Goal: Task Accomplishment & Management: Manage account settings

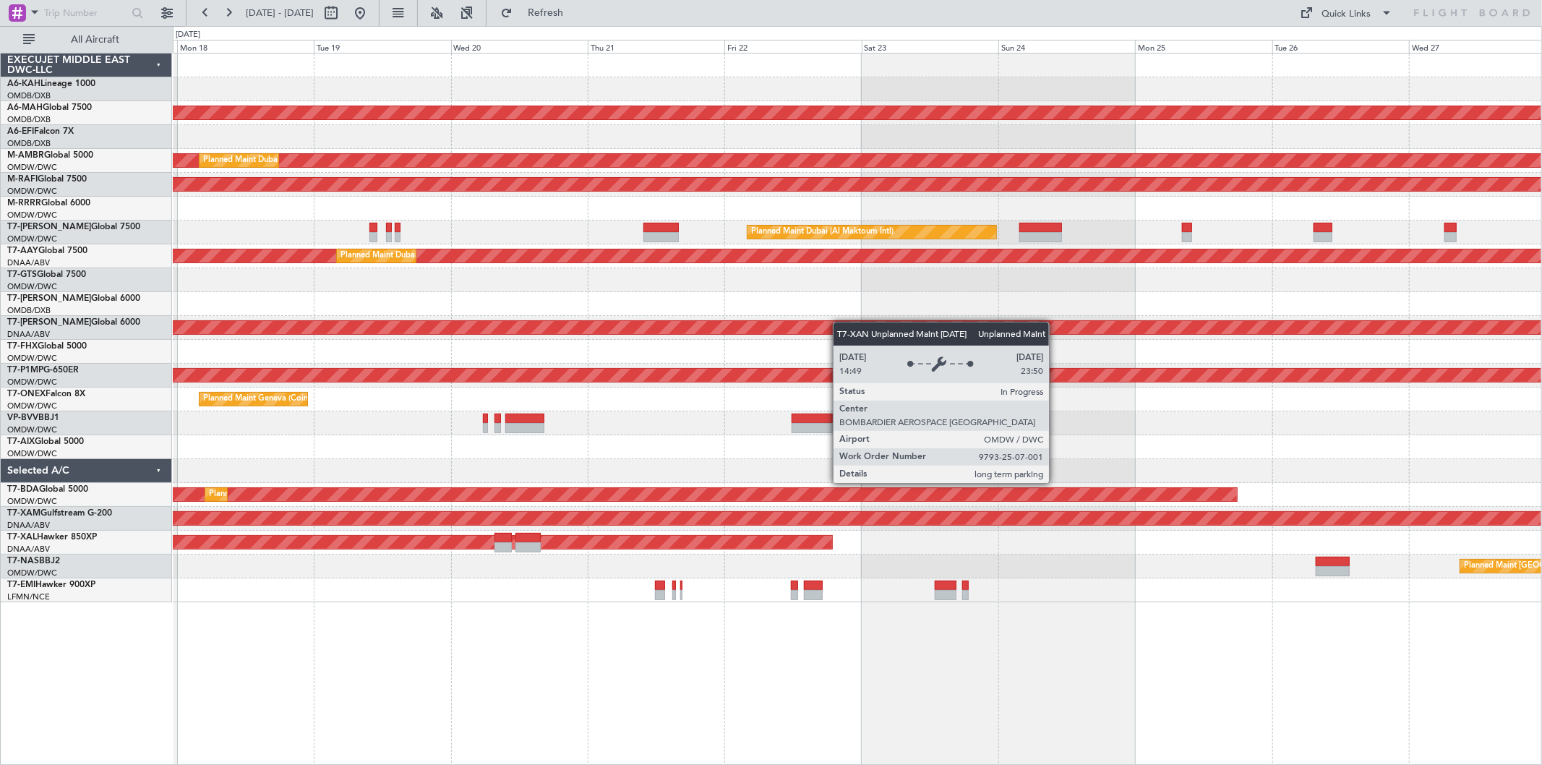
click at [443, 341] on div "Unplanned Maint Budapest ([PERSON_NAME] Intl) Planned Maint [GEOGRAPHIC_DATA] (…" at bounding box center [857, 327] width 1368 height 549
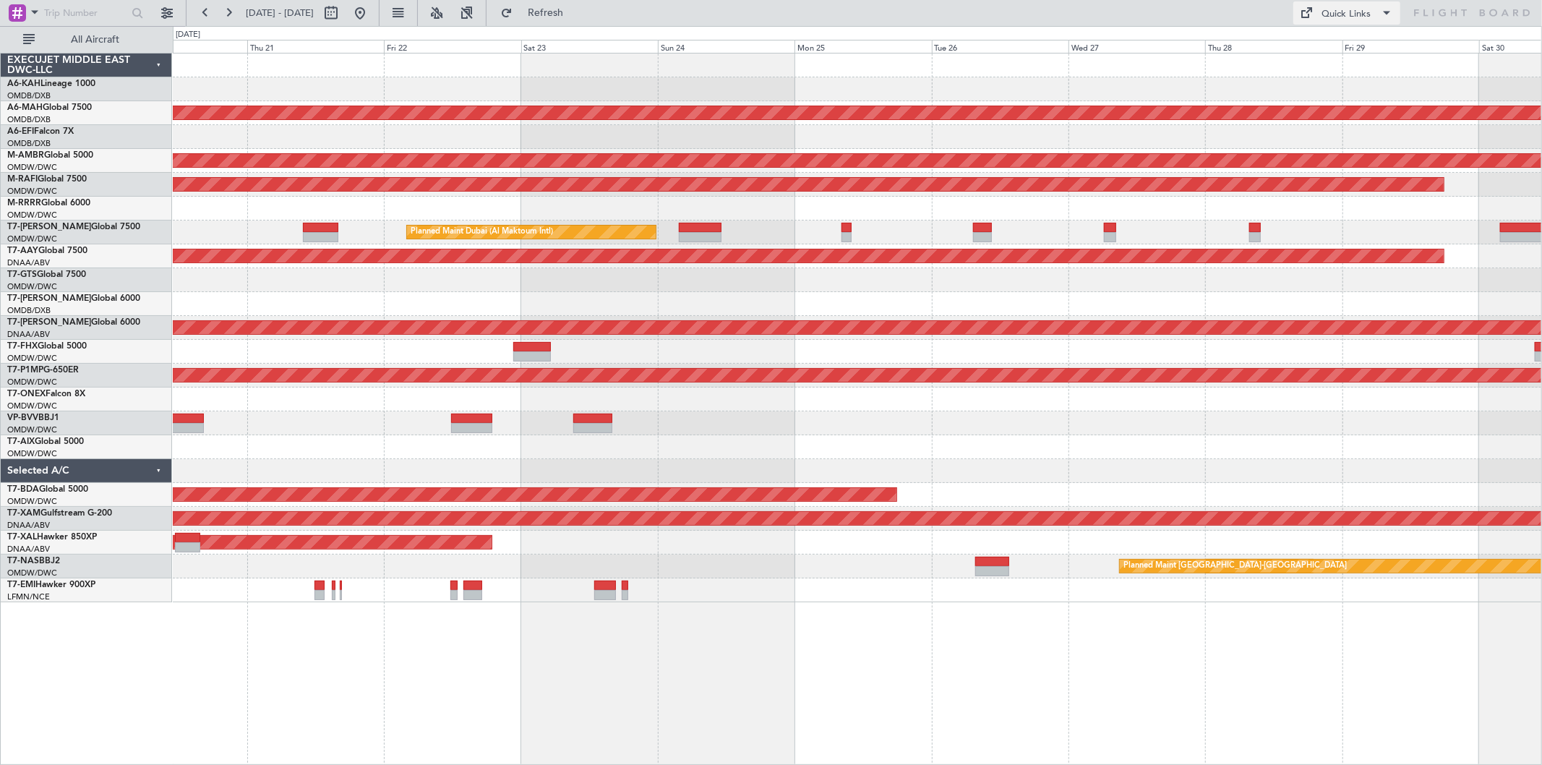
click at [1364, 11] on div "Quick Links" at bounding box center [1346, 14] width 49 height 14
click at [1359, 32] on button "Trip Builder" at bounding box center [1348, 47] width 108 height 35
click at [371, 7] on button at bounding box center [359, 12] width 23 height 23
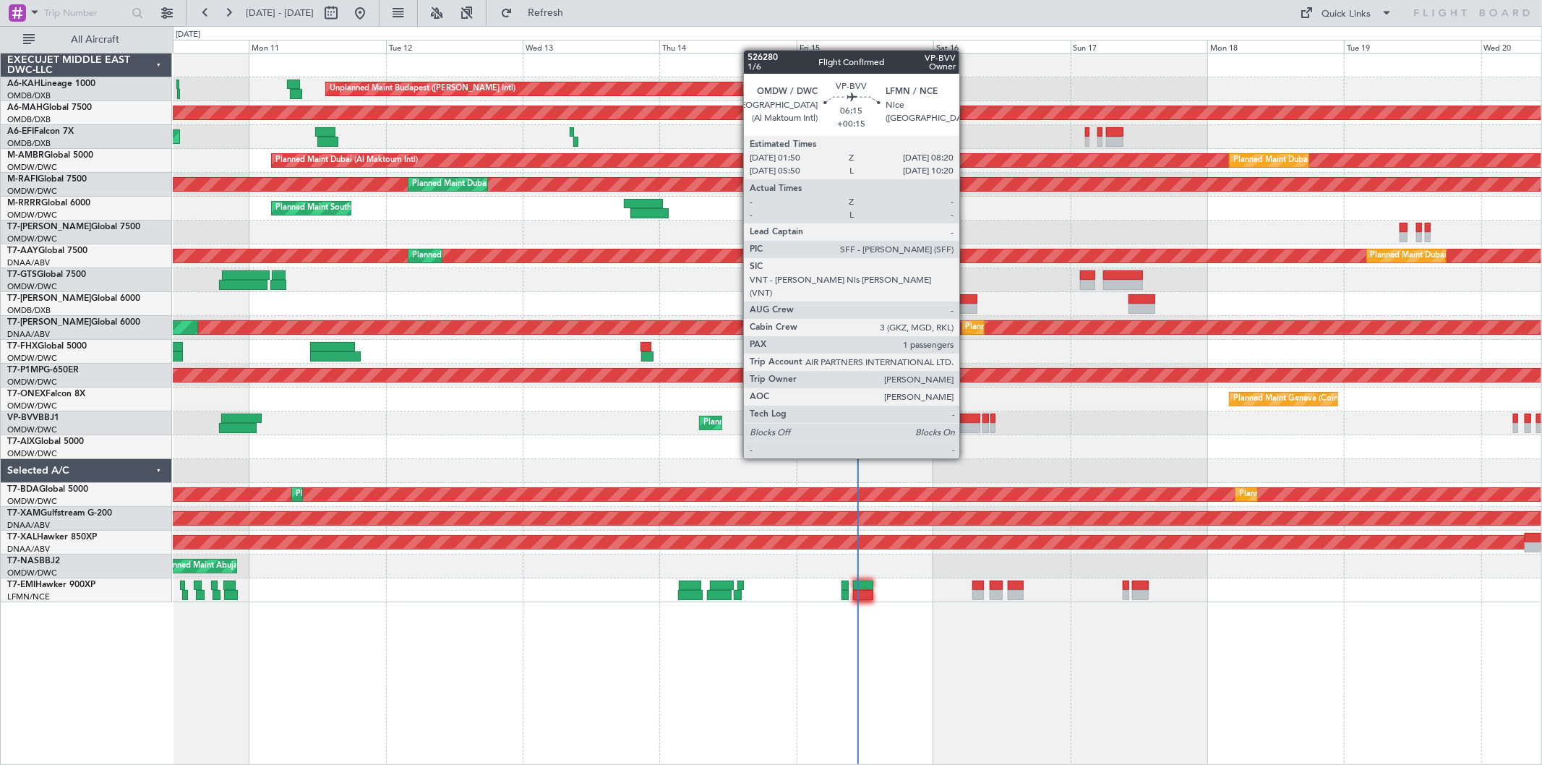
click at [966, 431] on div at bounding box center [962, 428] width 38 height 10
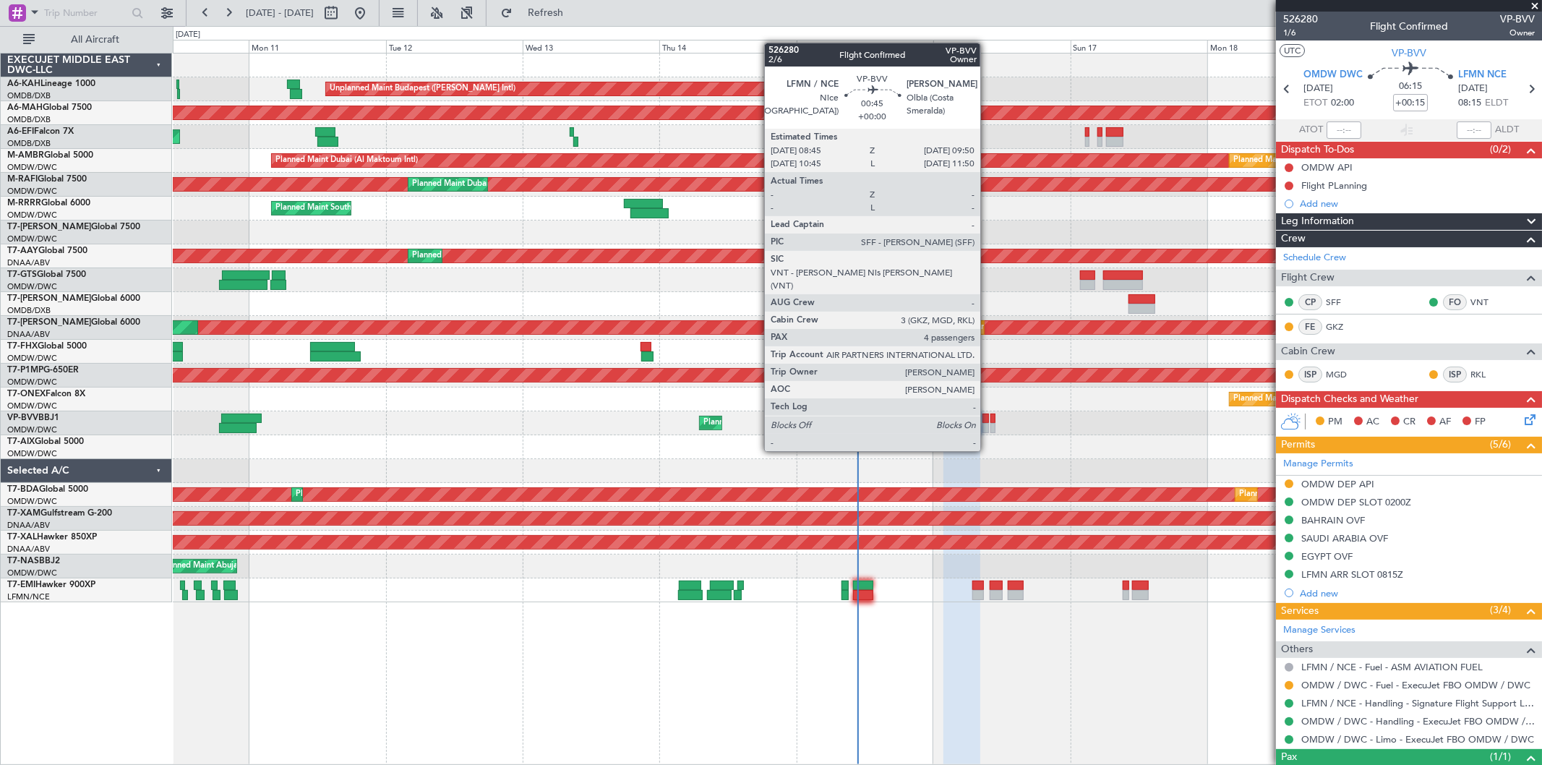
click at [987, 424] on div at bounding box center [985, 428] width 7 height 10
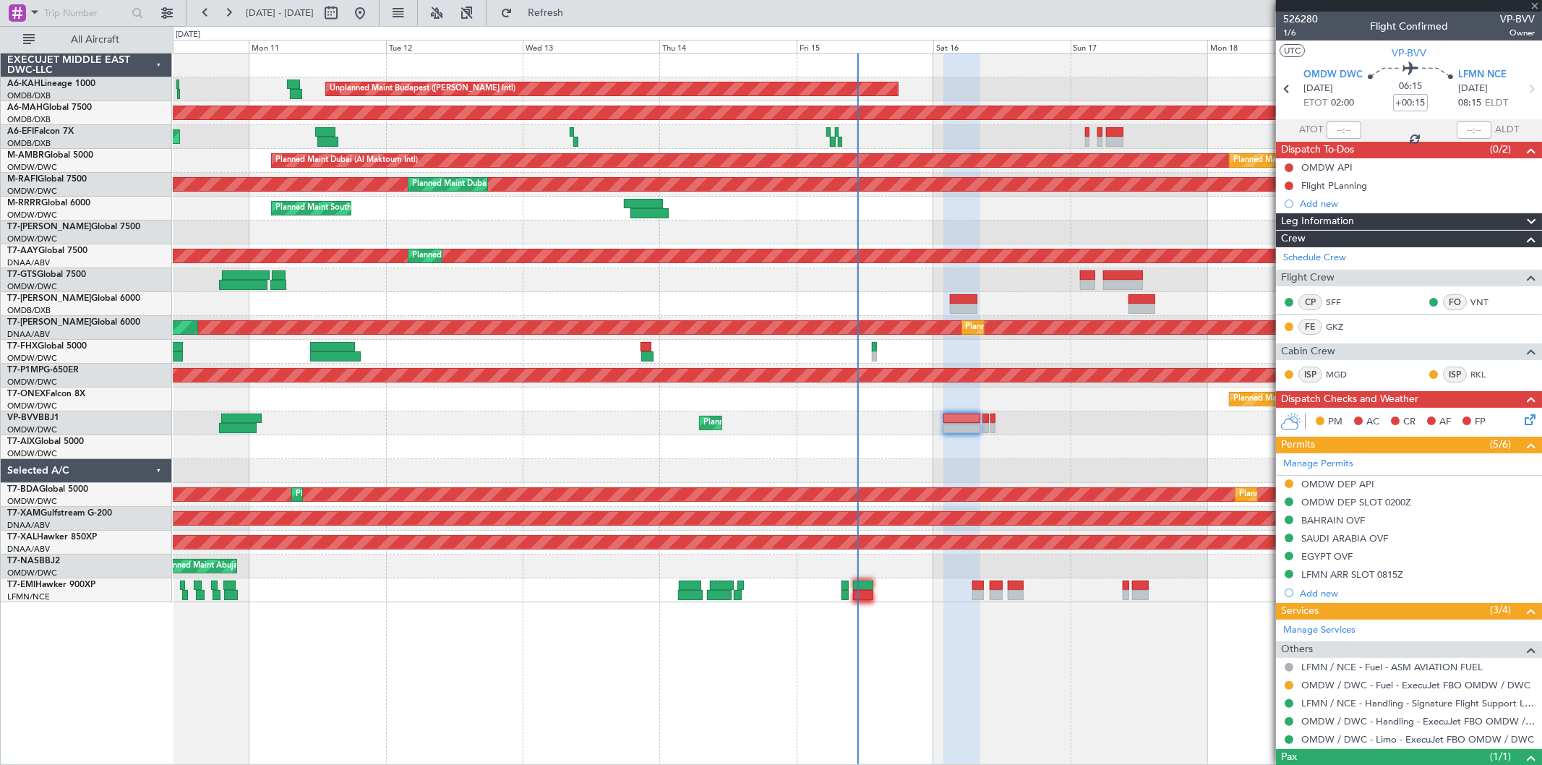
type input "4"
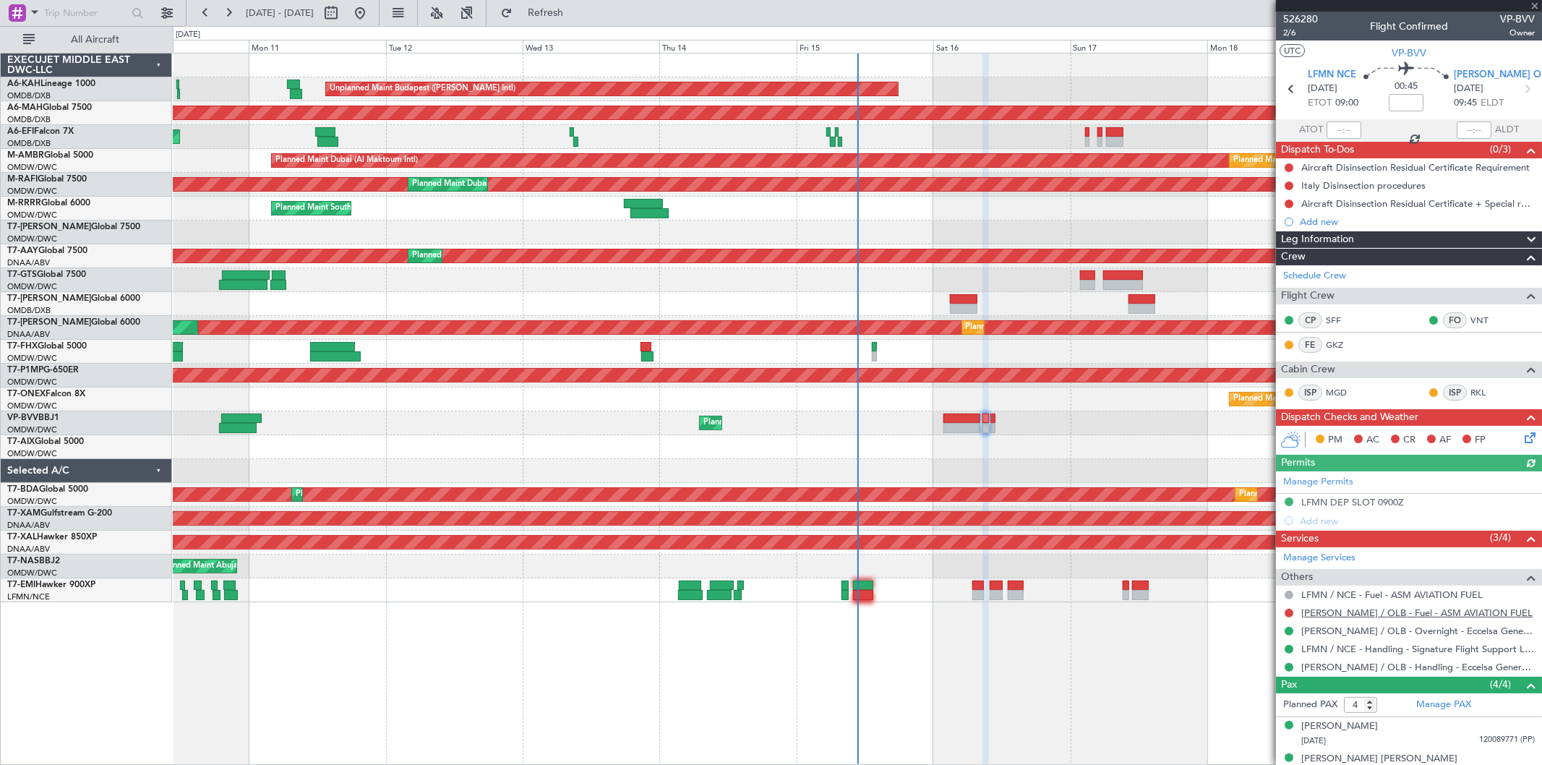
click at [1396, 612] on link "[PERSON_NAME] / OLB - Fuel - ASM AVIATION FUEL" at bounding box center [1416, 612] width 231 height 12
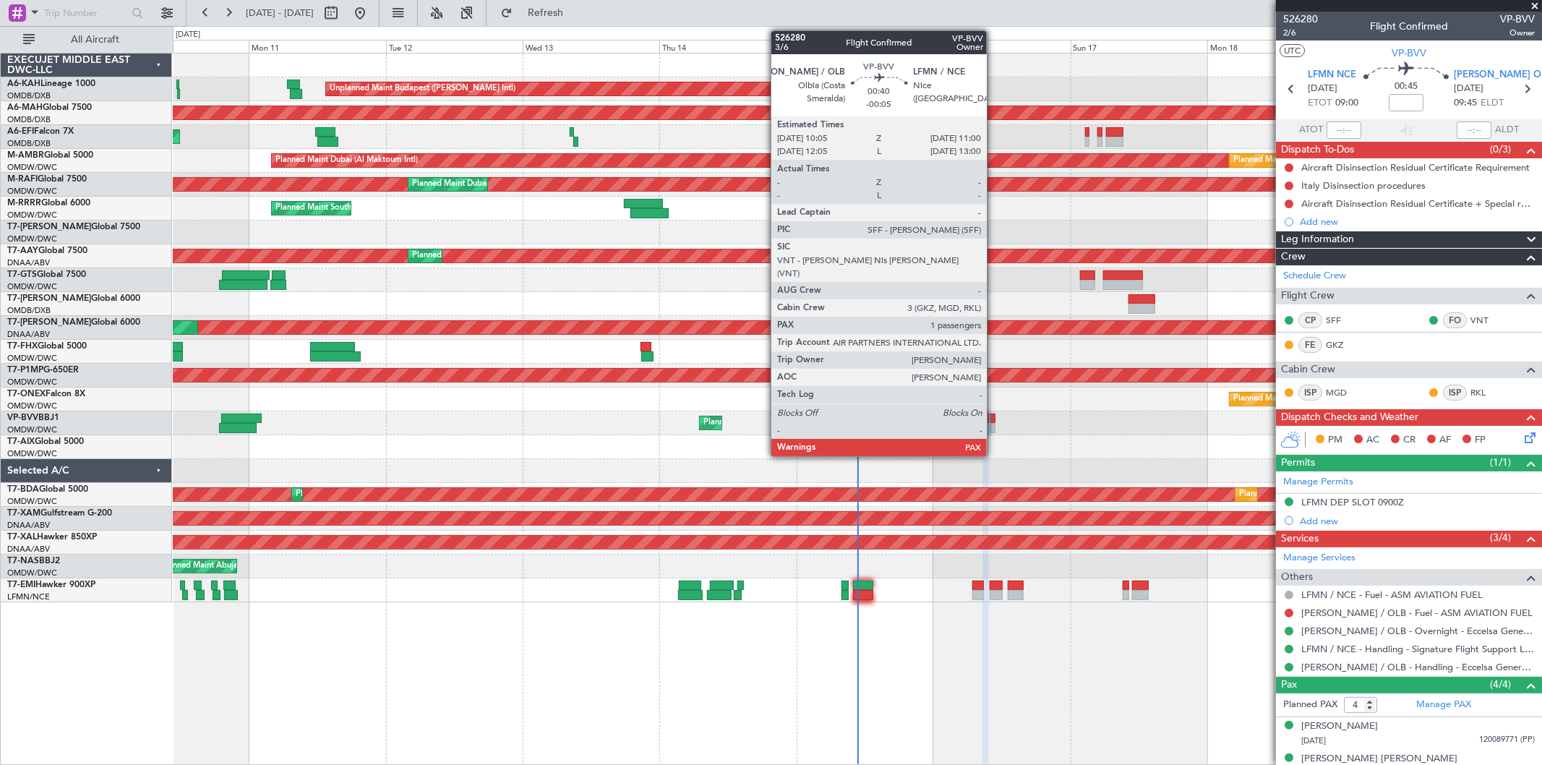
click at [994, 416] on div at bounding box center [993, 418] width 6 height 10
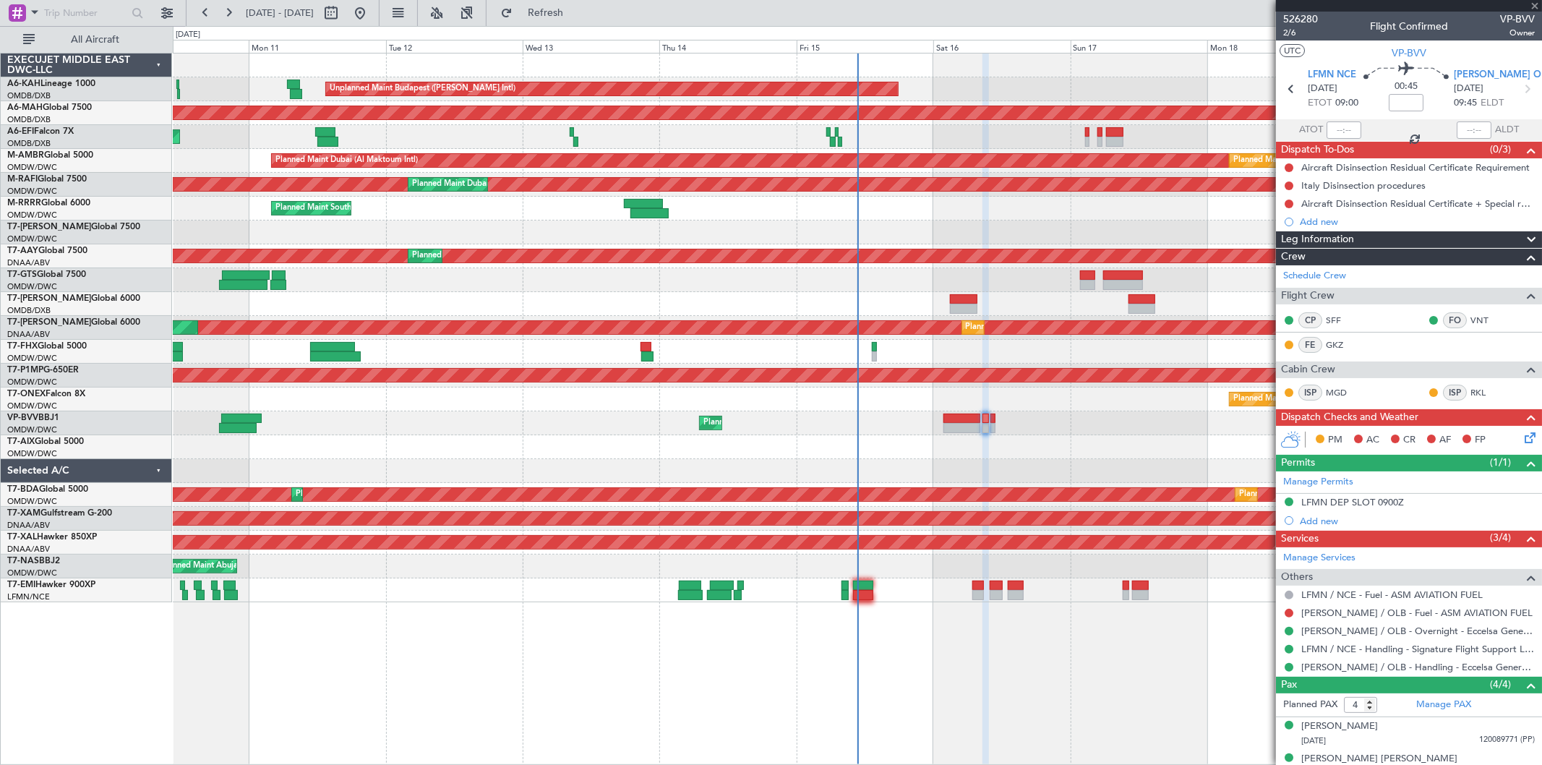
type input "-00:05"
type input "1"
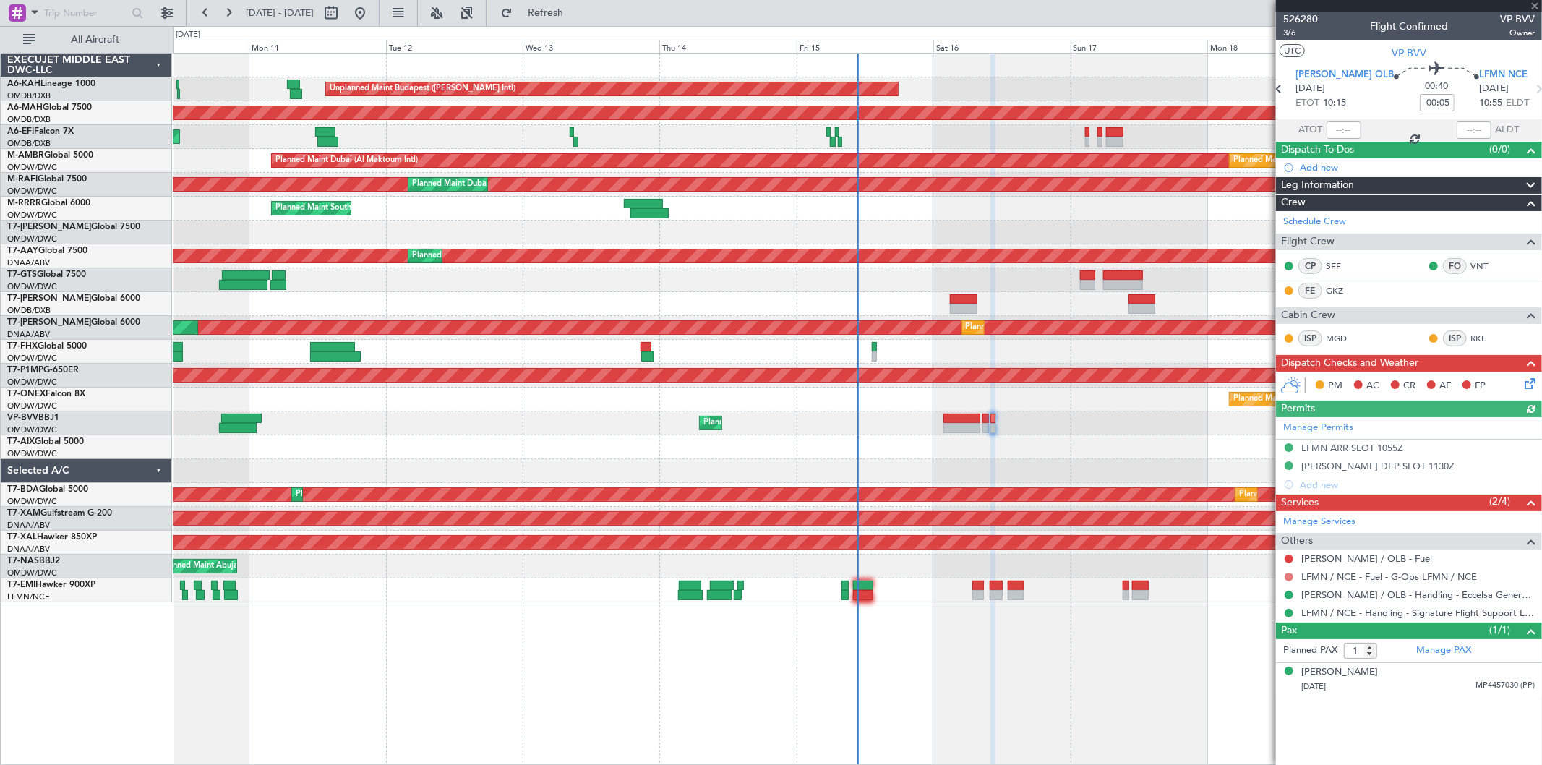
click at [1287, 577] on button at bounding box center [1288, 576] width 9 height 9
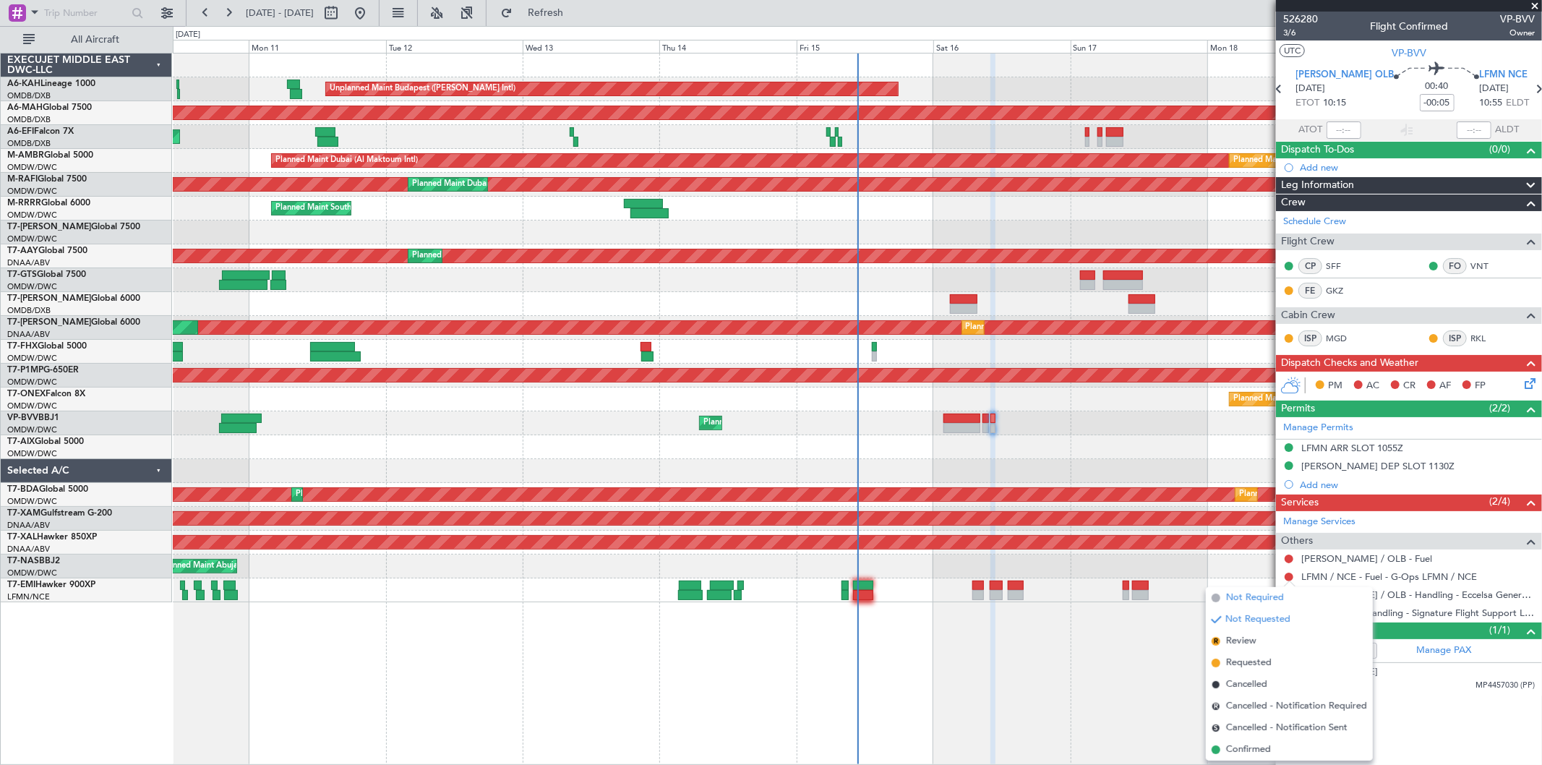
click at [1254, 596] on span "Not Required" at bounding box center [1255, 597] width 58 height 14
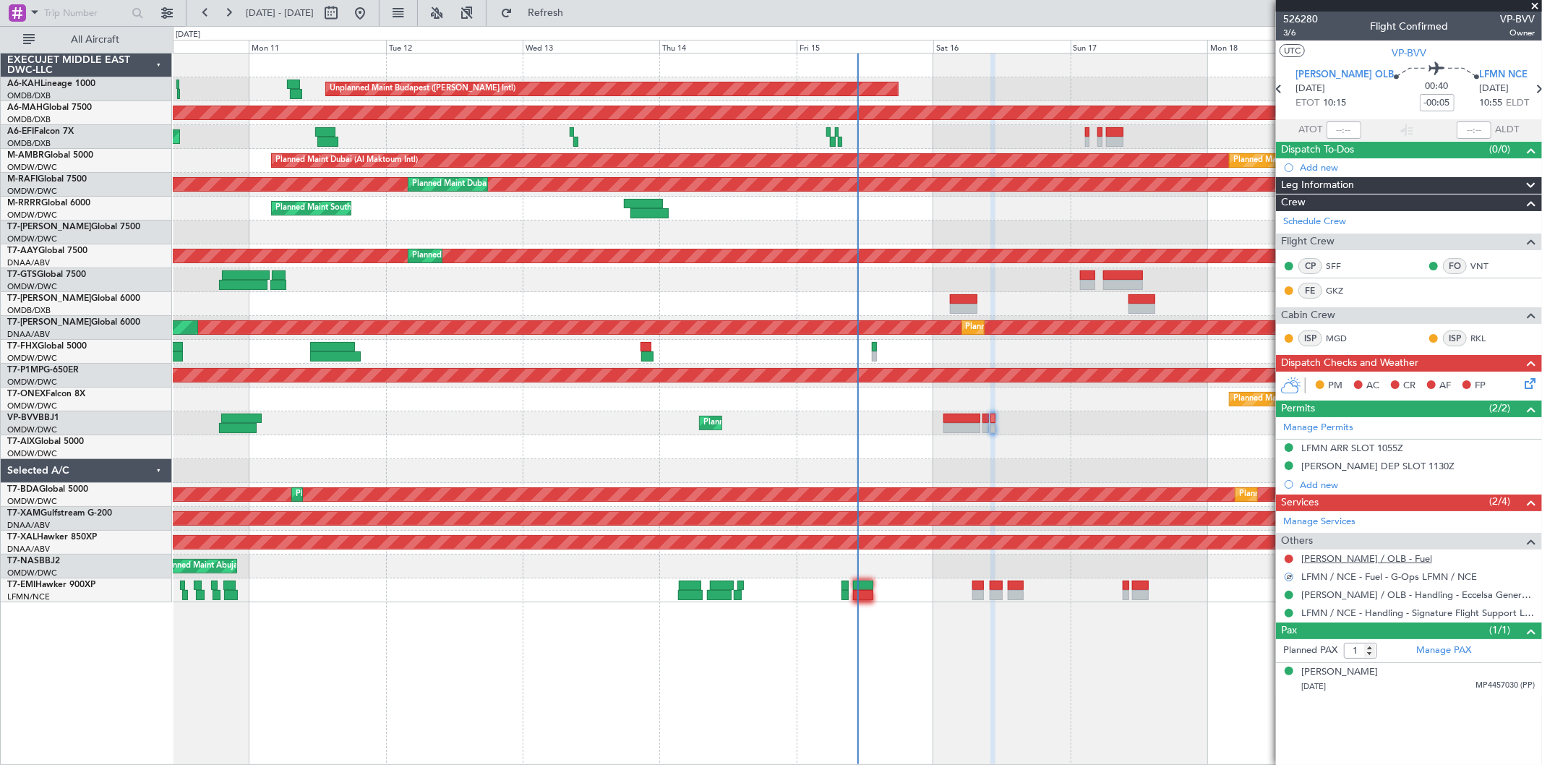
click at [1353, 558] on link "[PERSON_NAME] / OLB - Fuel" at bounding box center [1366, 558] width 131 height 12
click at [576, 11] on span "Refresh" at bounding box center [545, 13] width 61 height 10
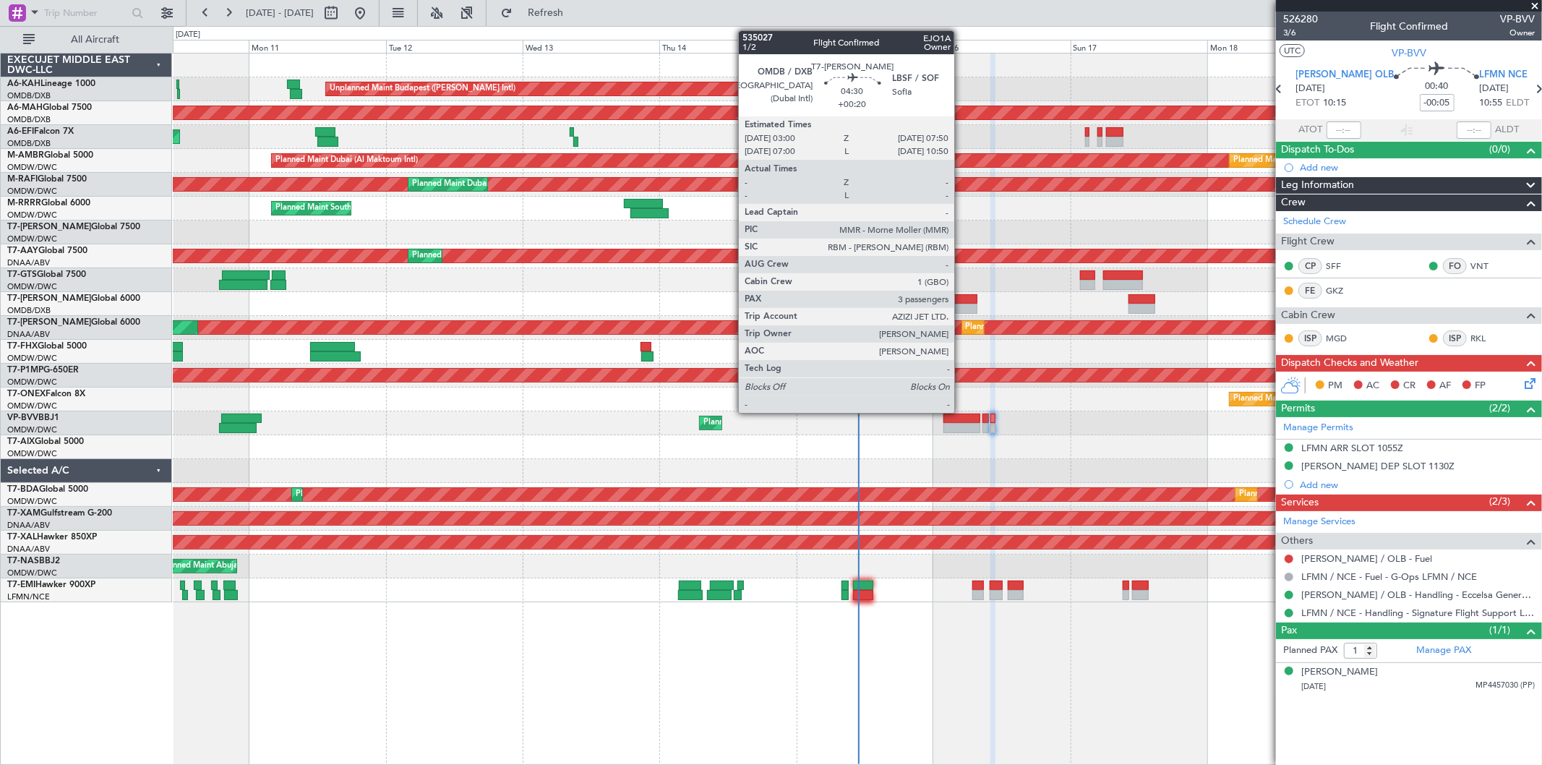
click at [961, 300] on div at bounding box center [964, 299] width 28 height 10
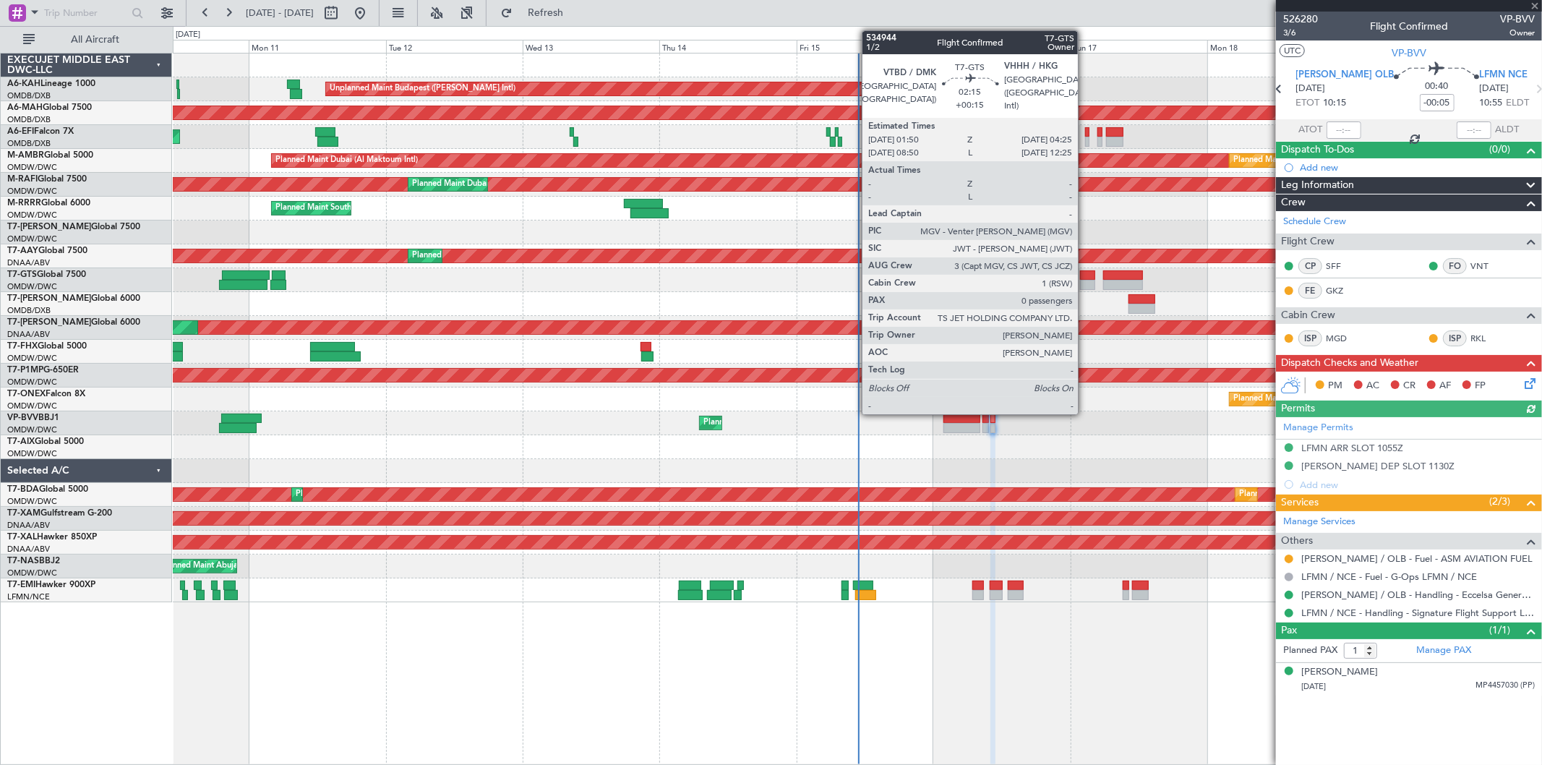
type input "+00:20"
type input "3"
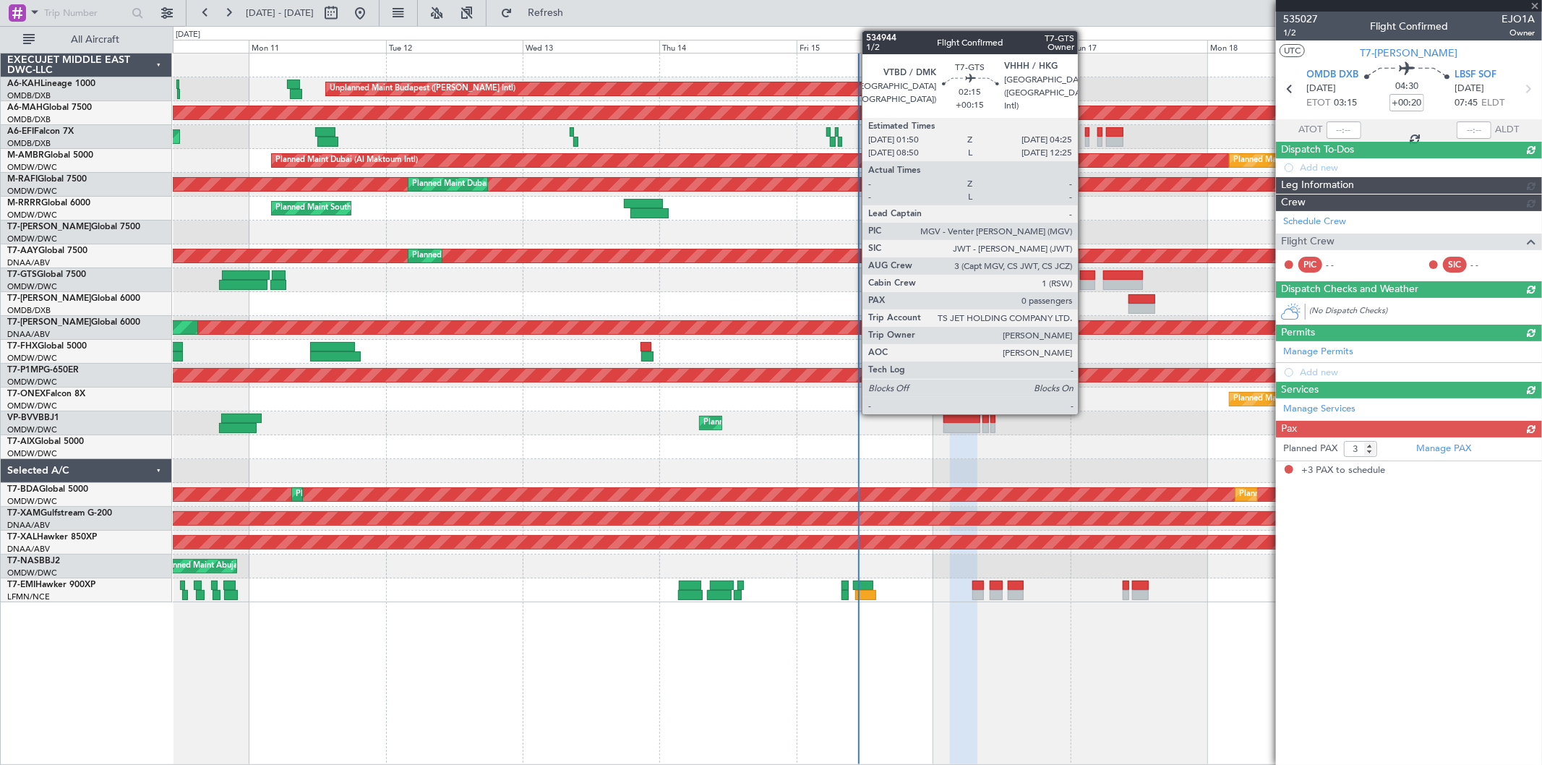
click at [1085, 283] on div at bounding box center [1087, 285] width 15 height 10
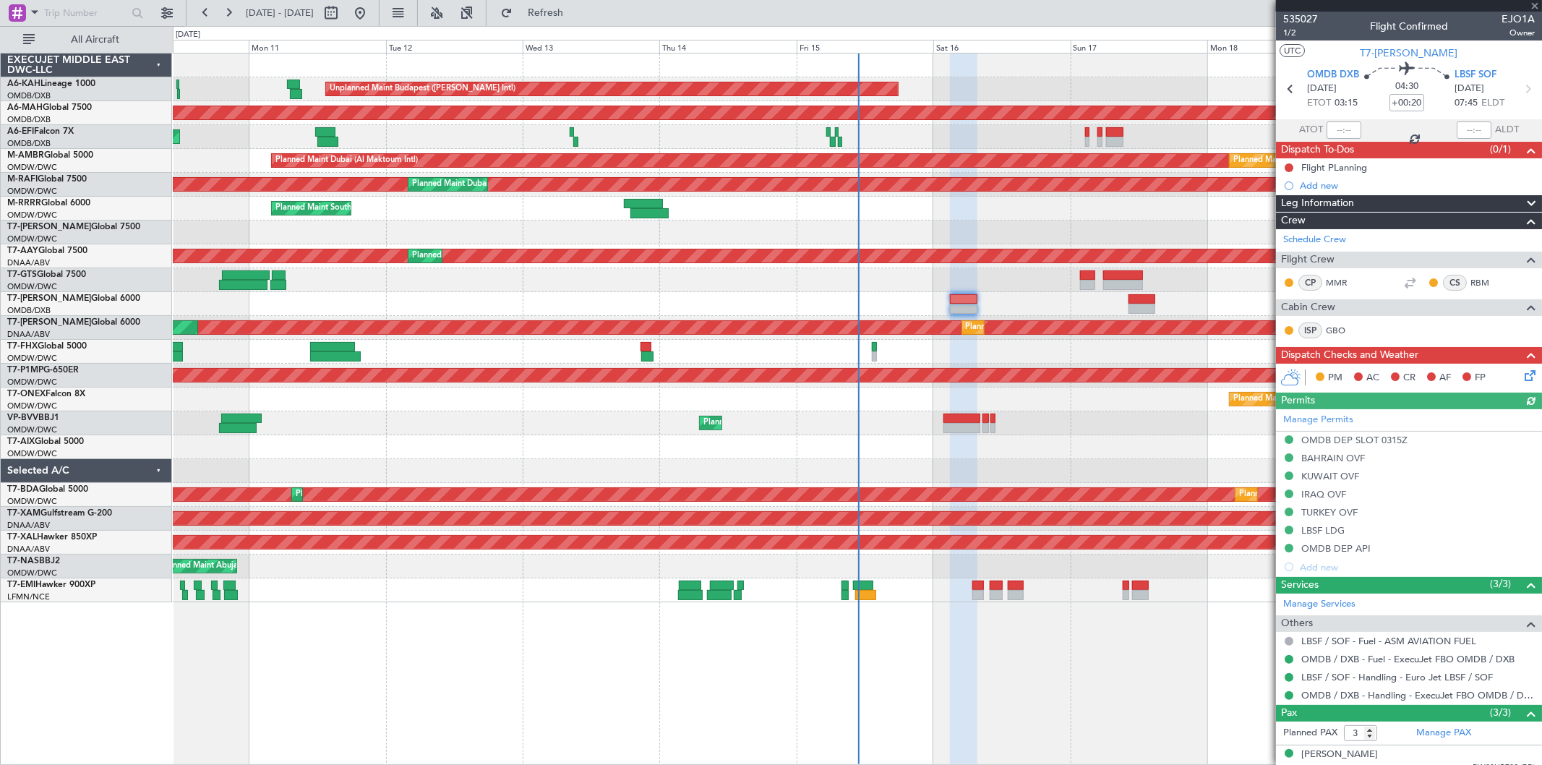
type input "+00:15"
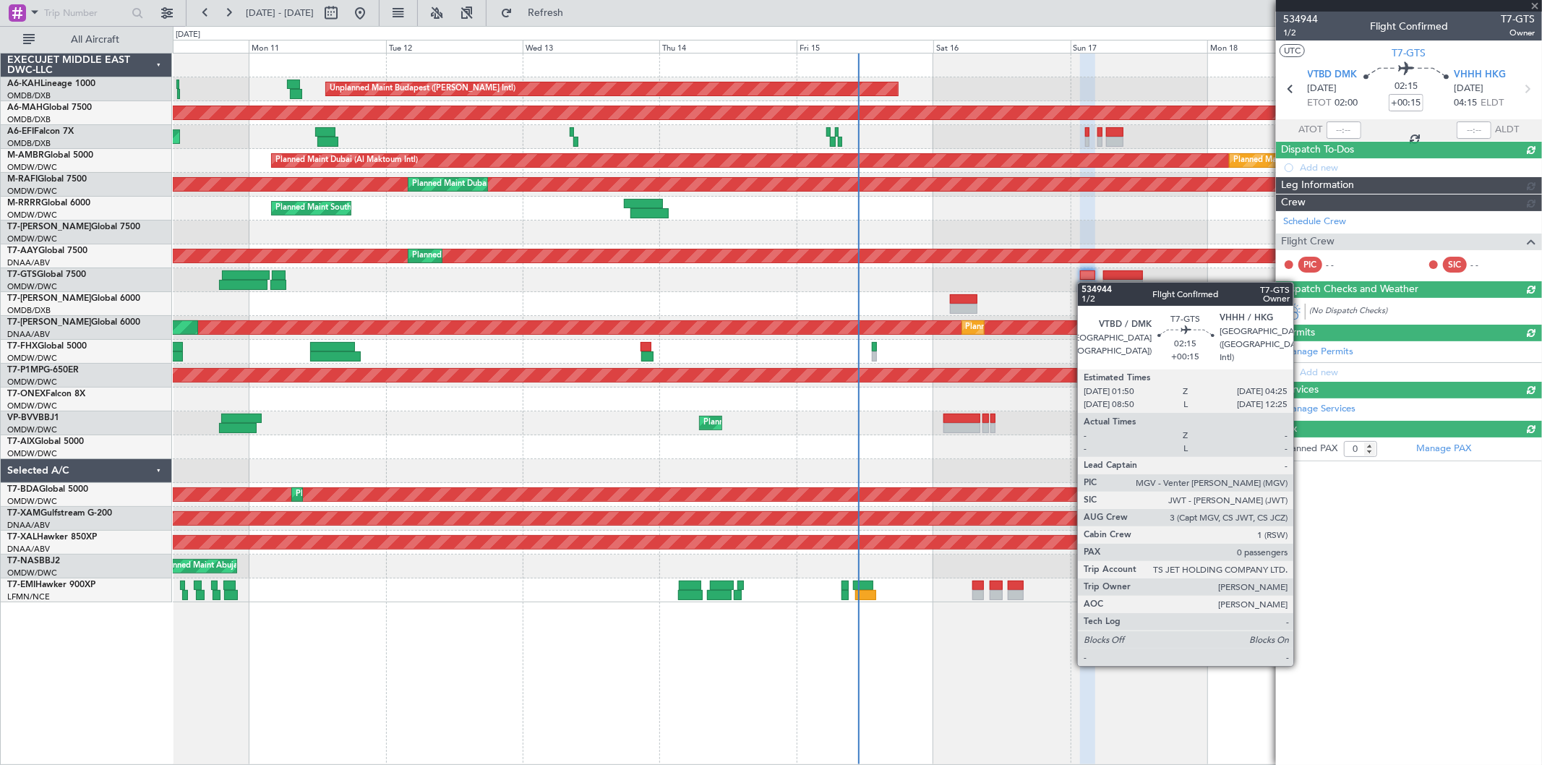
click at [1085, 283] on div at bounding box center [1087, 285] width 15 height 10
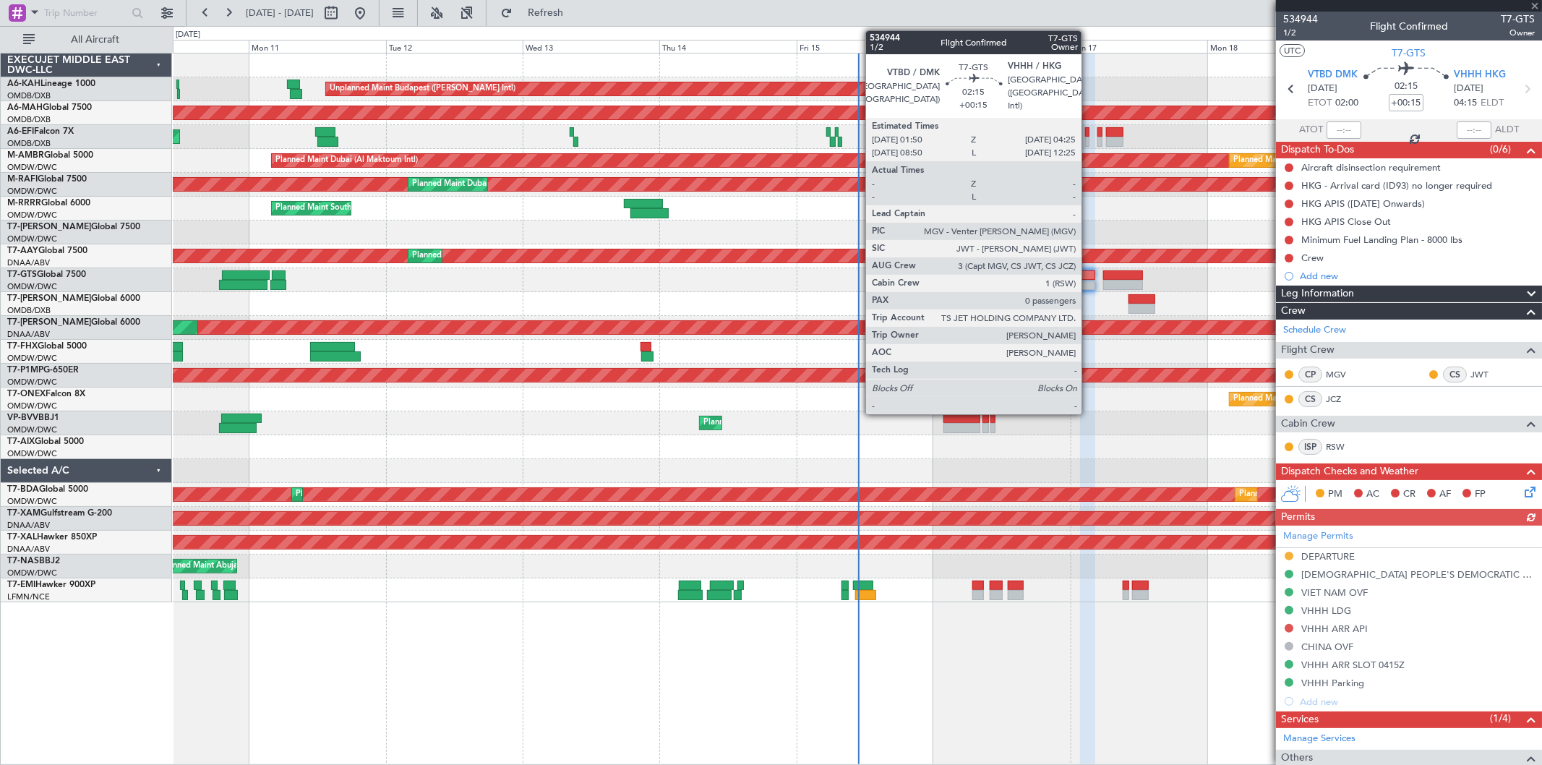
click at [1088, 286] on div at bounding box center [1087, 285] width 15 height 10
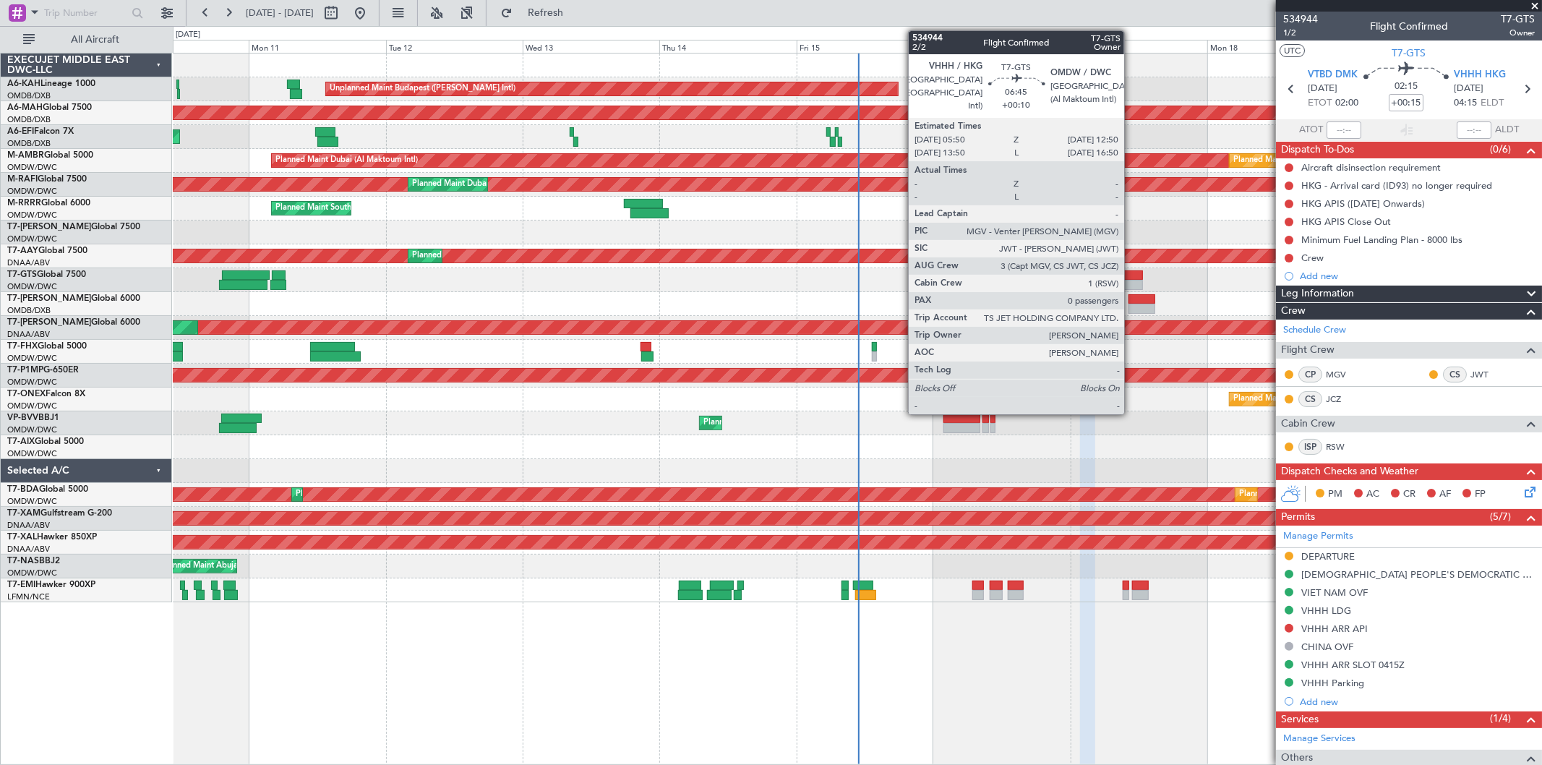
click at [1131, 280] on div at bounding box center [1123, 285] width 40 height 10
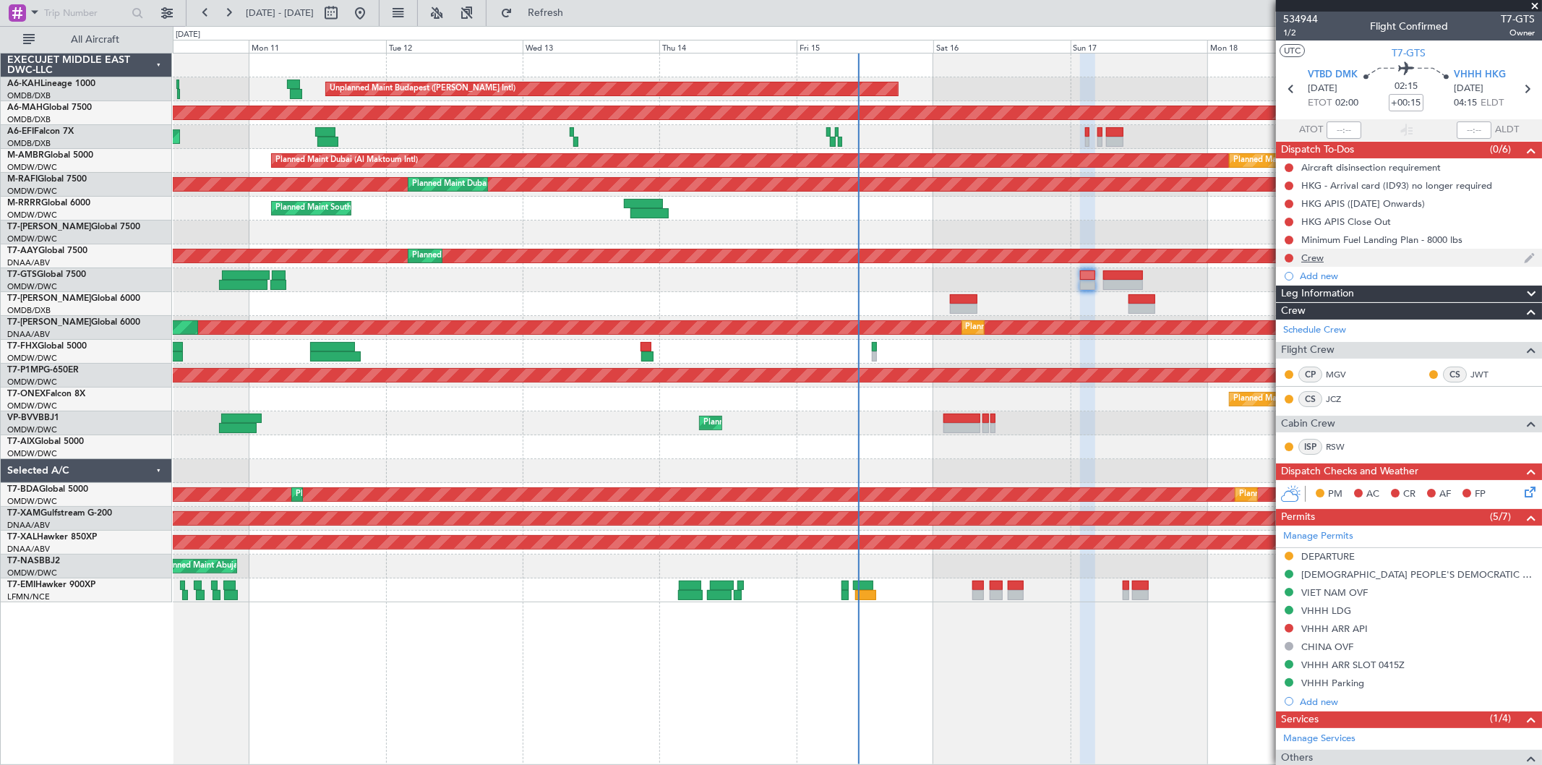
click at [1354, 257] on div "Crew" at bounding box center [1409, 258] width 266 height 18
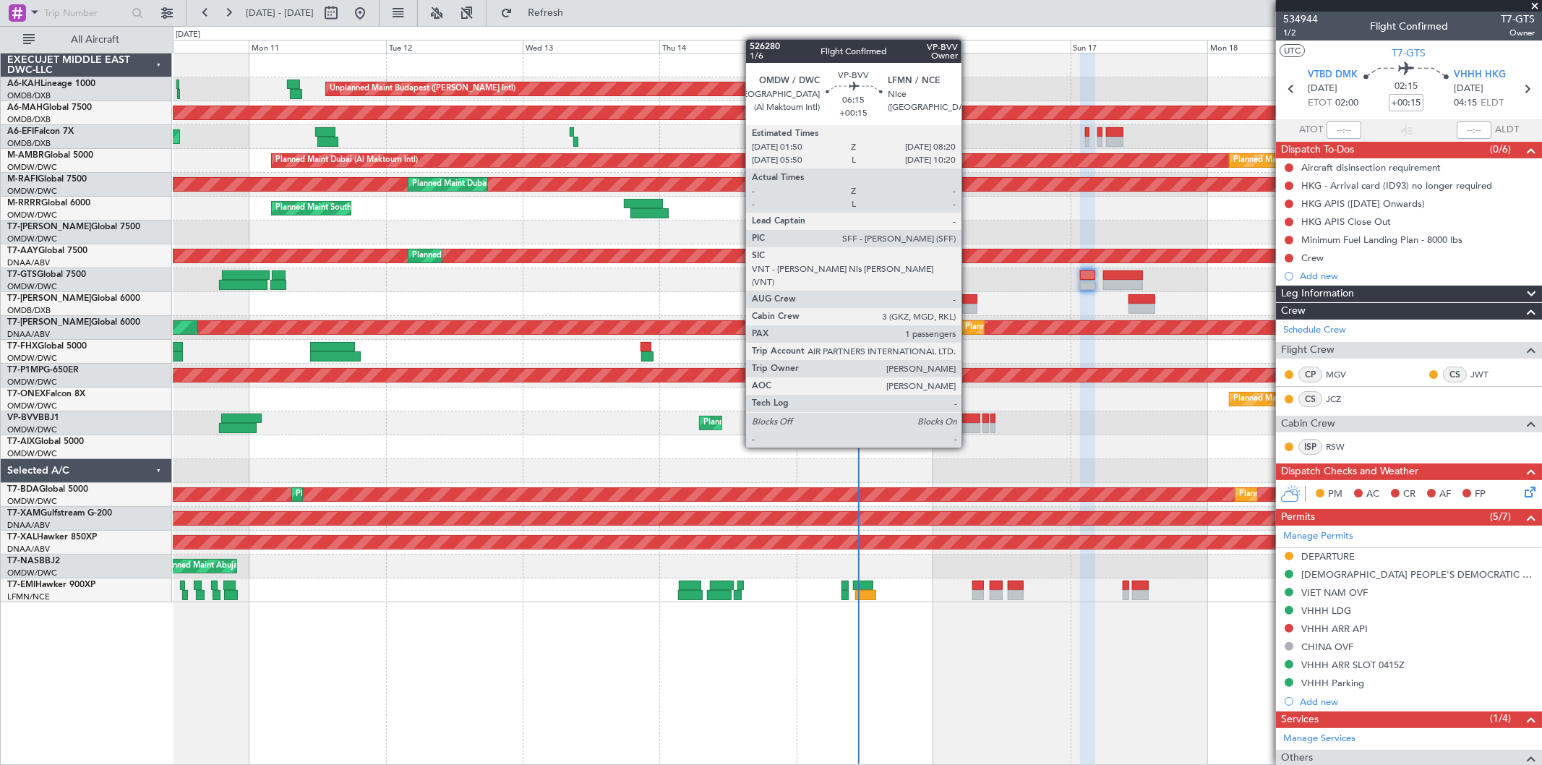
click at [968, 420] on div at bounding box center [962, 418] width 38 height 10
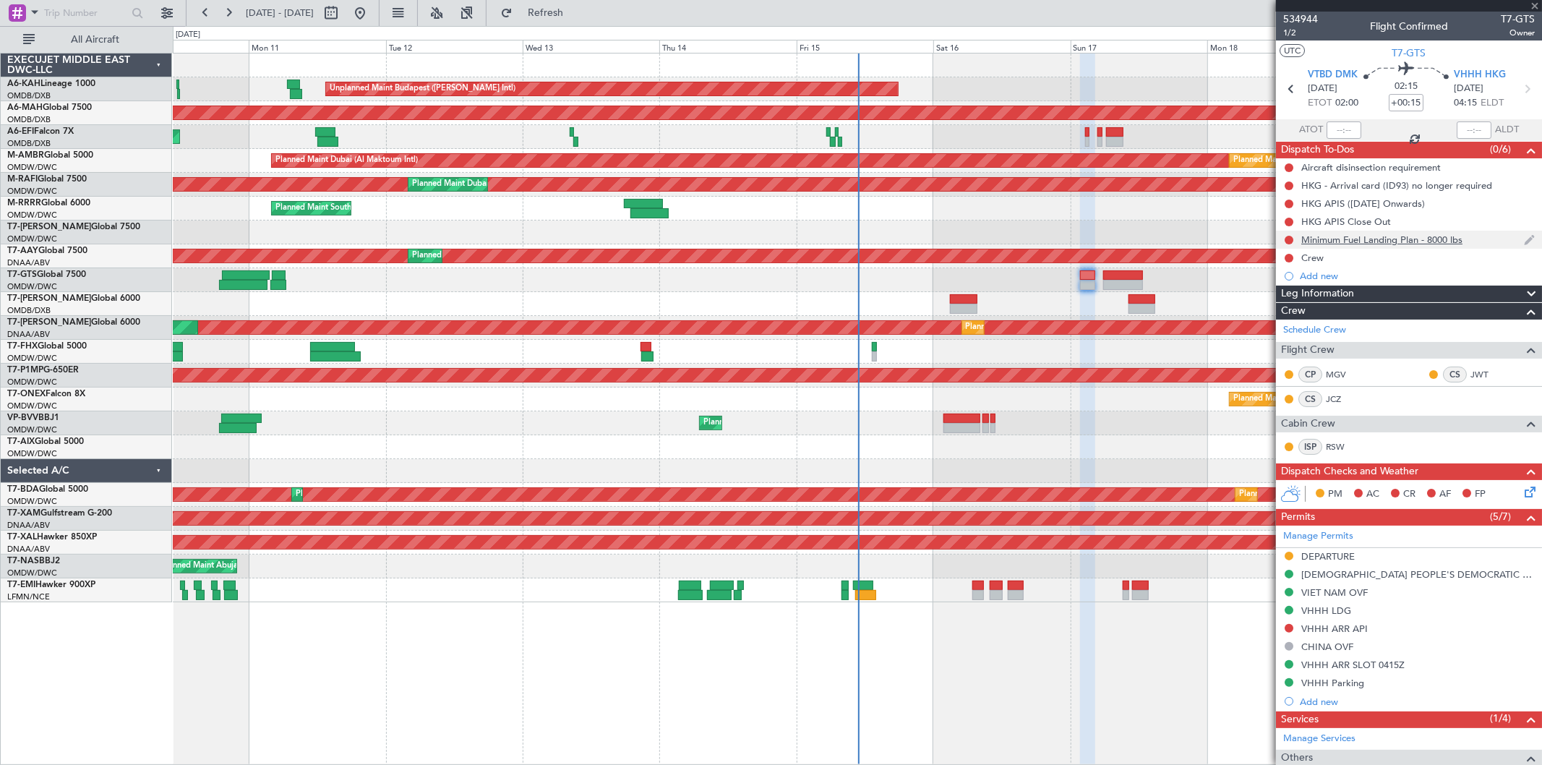
type input "1"
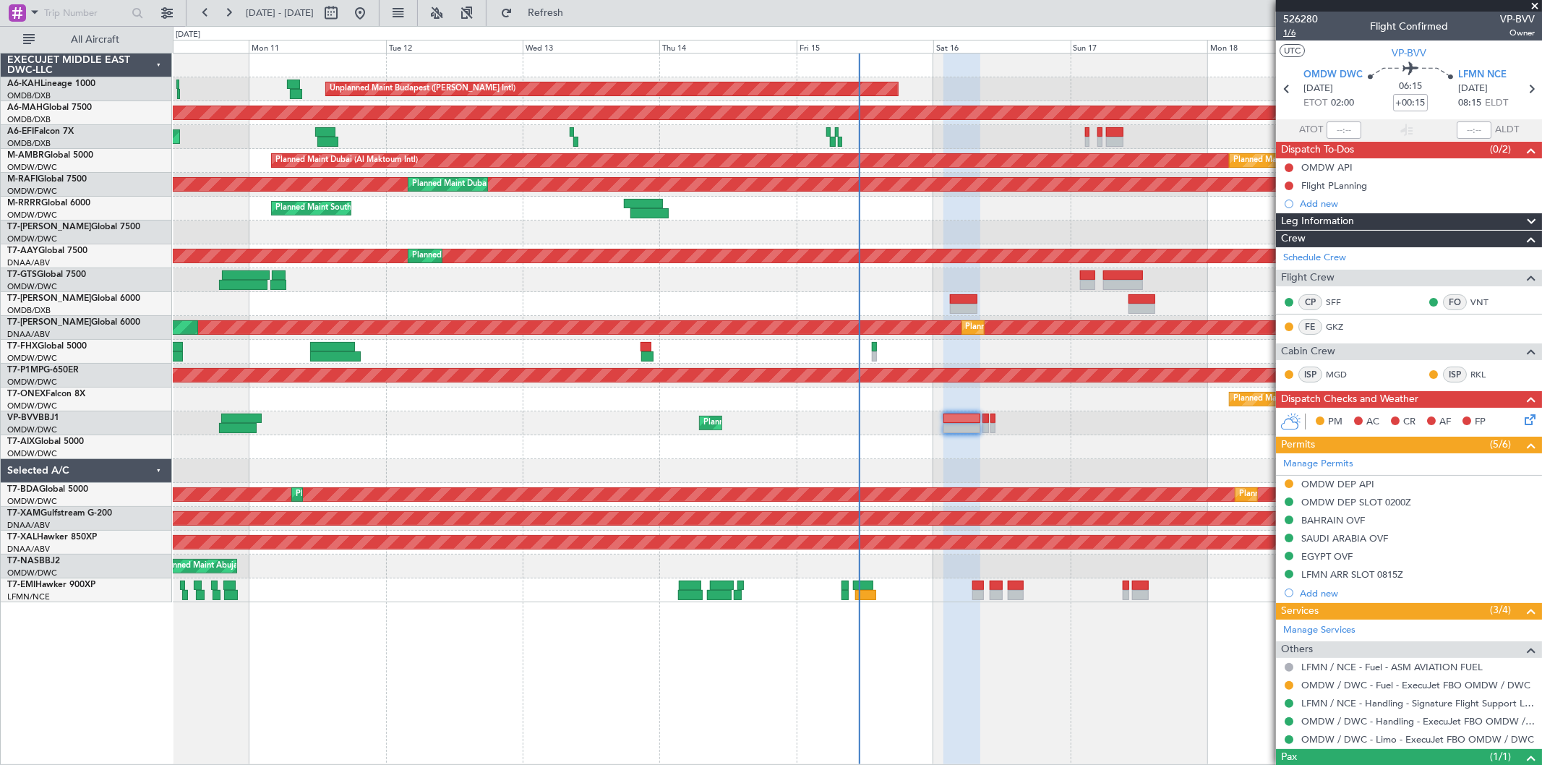
click at [1305, 34] on span "1/6" at bounding box center [1300, 33] width 35 height 12
click at [1331, 483] on div "OMDW DEP API" at bounding box center [1337, 484] width 73 height 12
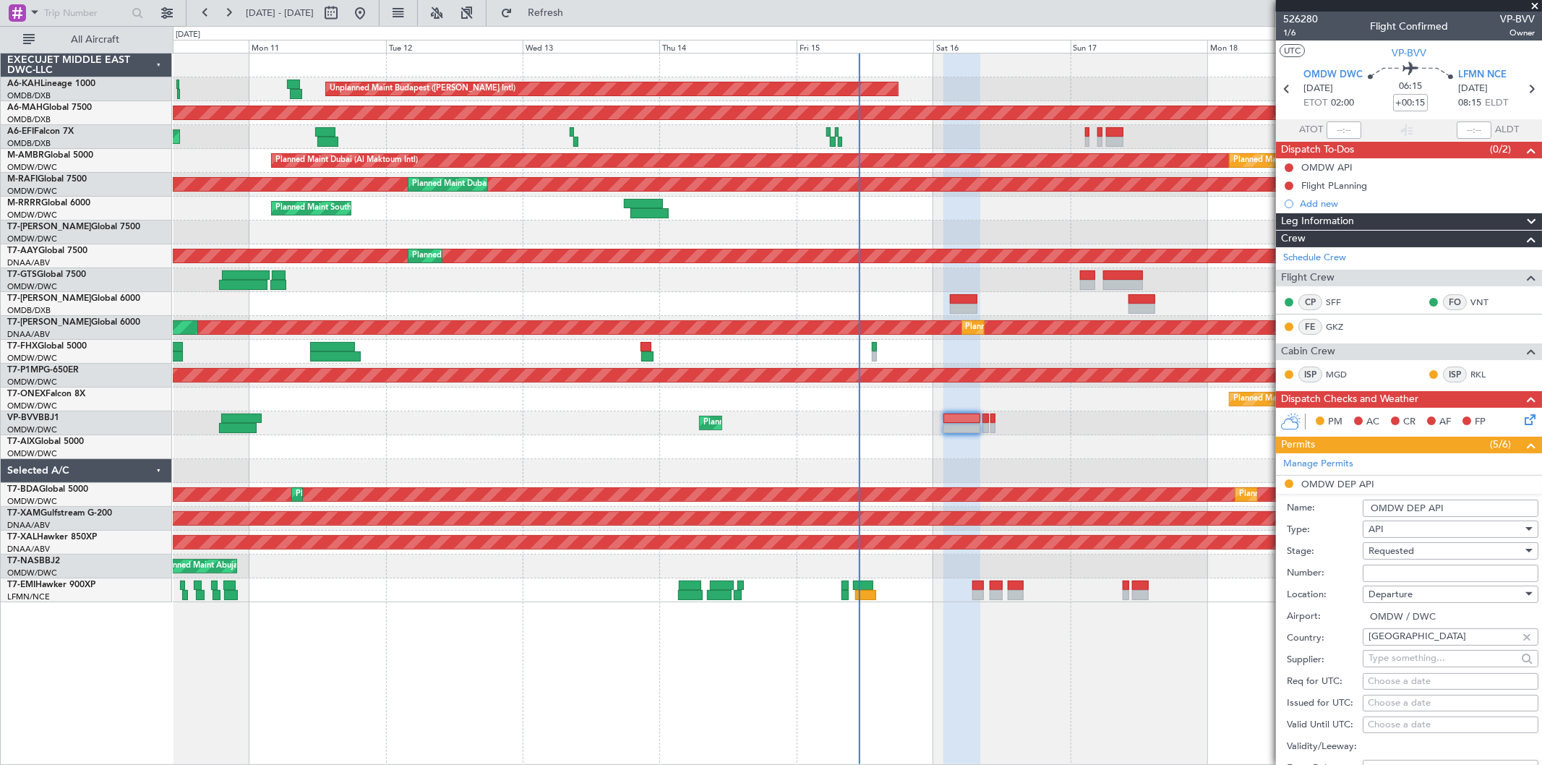
click at [1382, 564] on input "Number:" at bounding box center [1450, 572] width 176 height 17
type input "FILED AND SAVED IN [GEOGRAPHIC_DATA]"
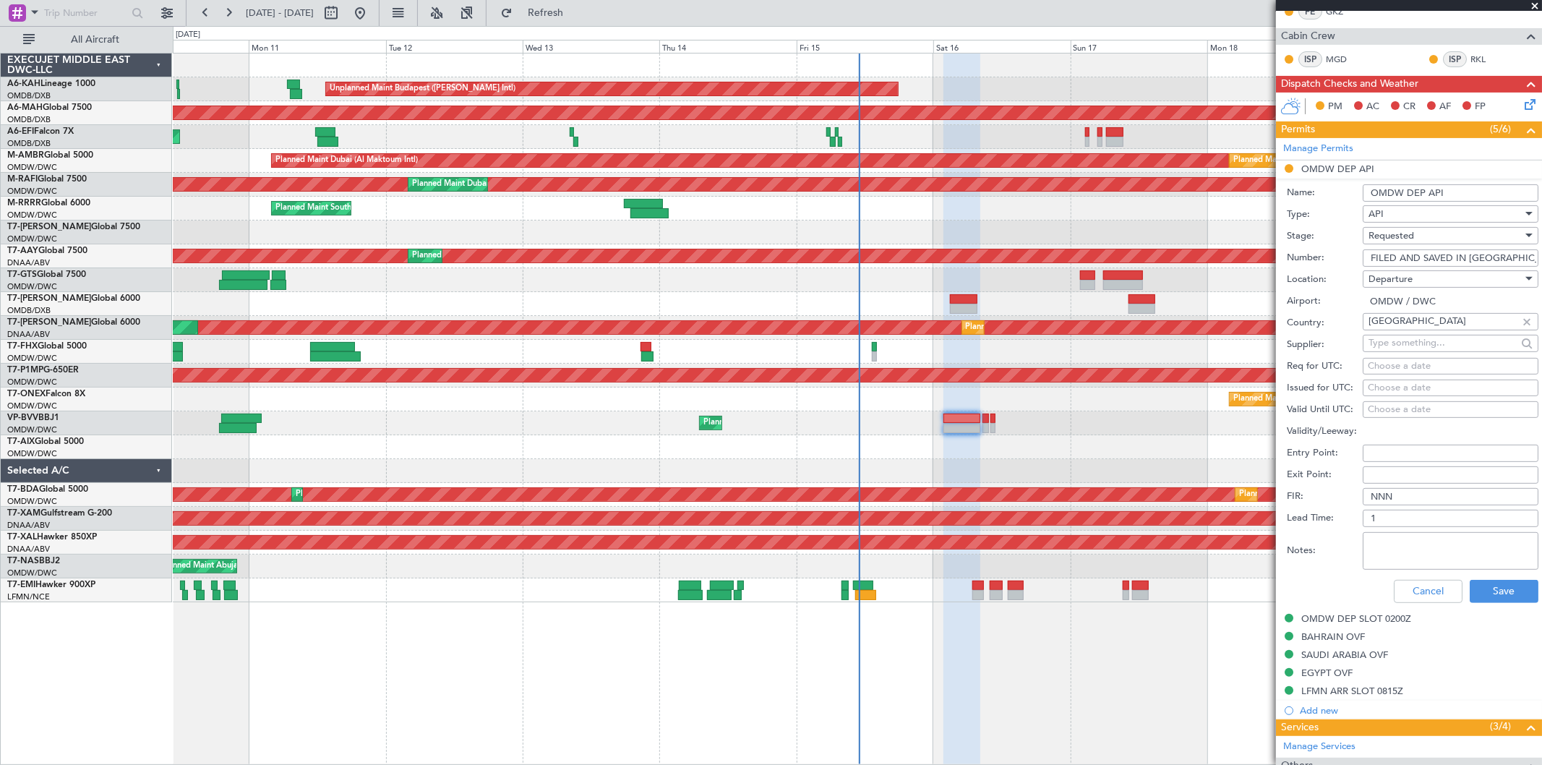
scroll to position [321, 0]
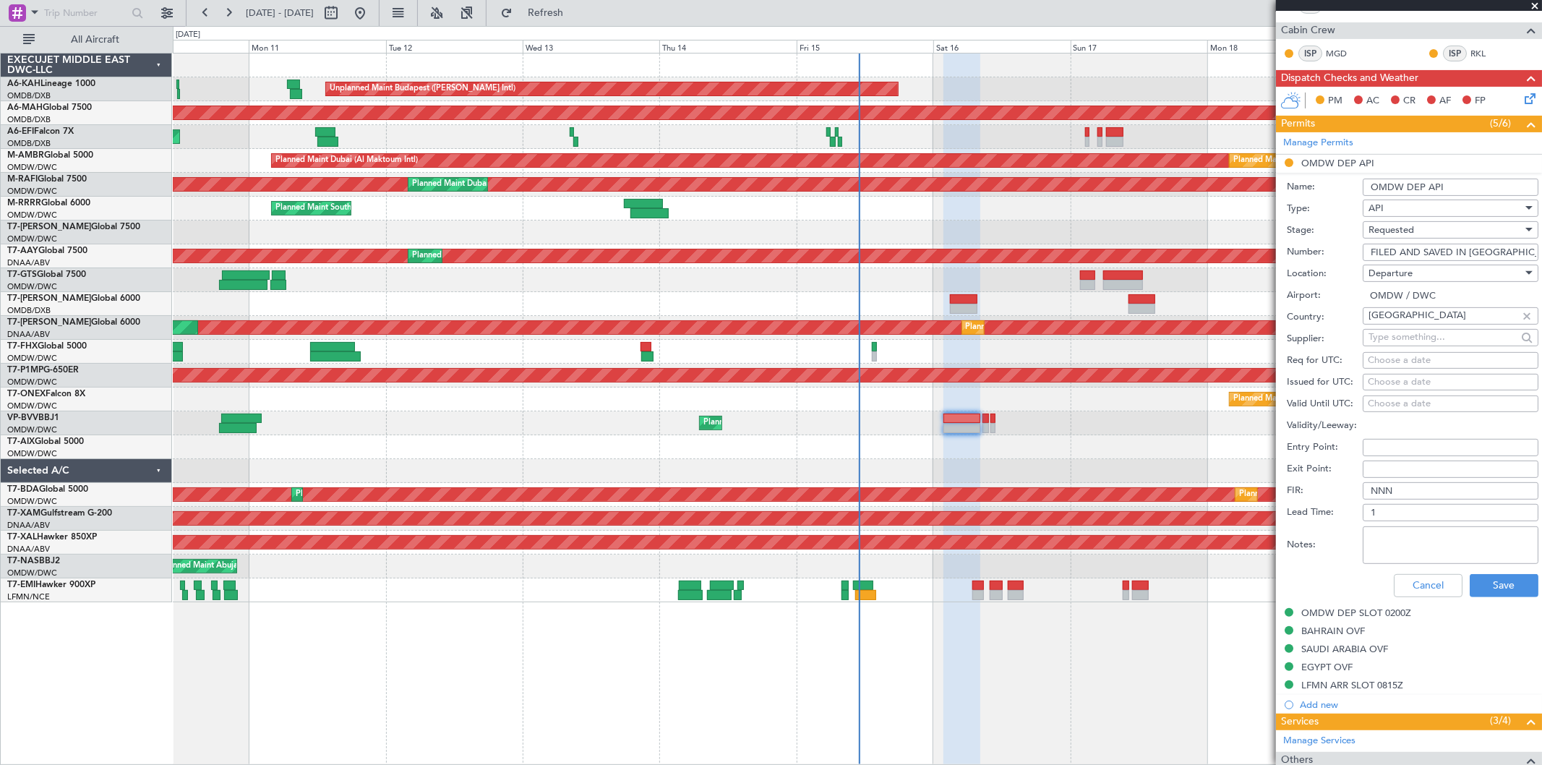
click at [1410, 238] on div "Requested" at bounding box center [1445, 230] width 154 height 22
click at [1417, 335] on span "Received OK" at bounding box center [1444, 341] width 150 height 22
click at [1482, 593] on button "Save" at bounding box center [1503, 585] width 69 height 23
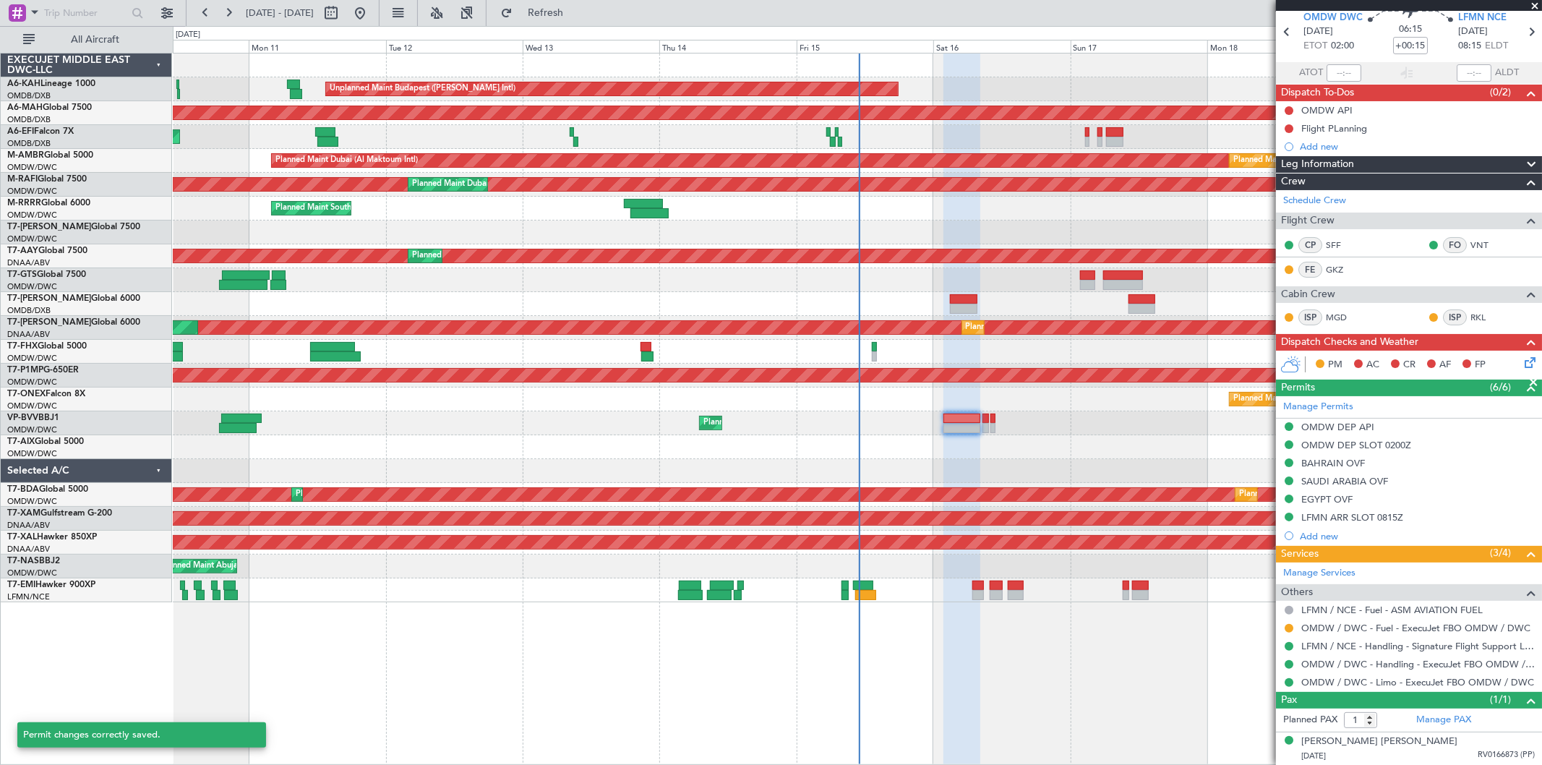
scroll to position [56, 0]
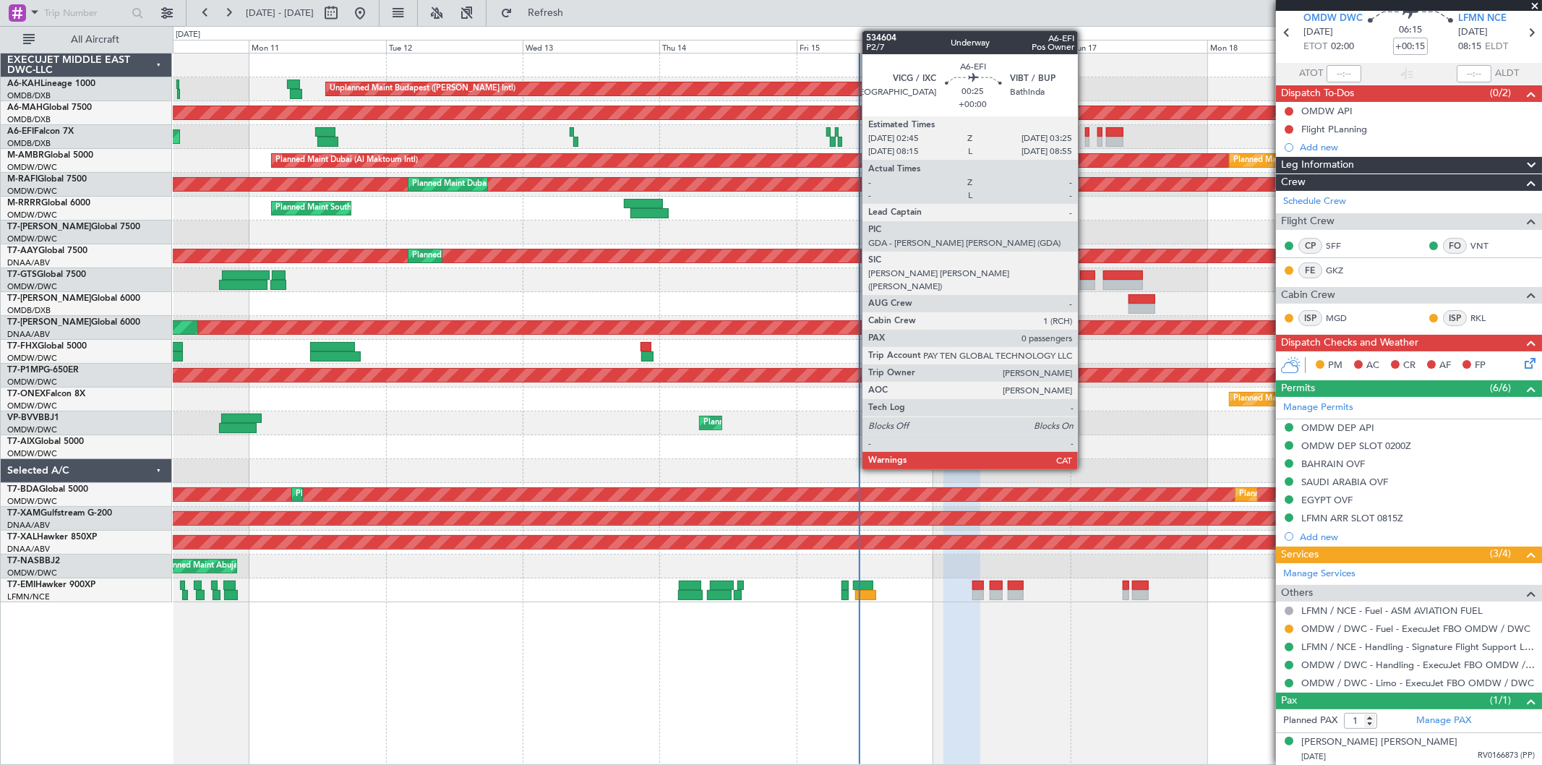
click at [1085, 135] on div at bounding box center [1087, 132] width 4 height 10
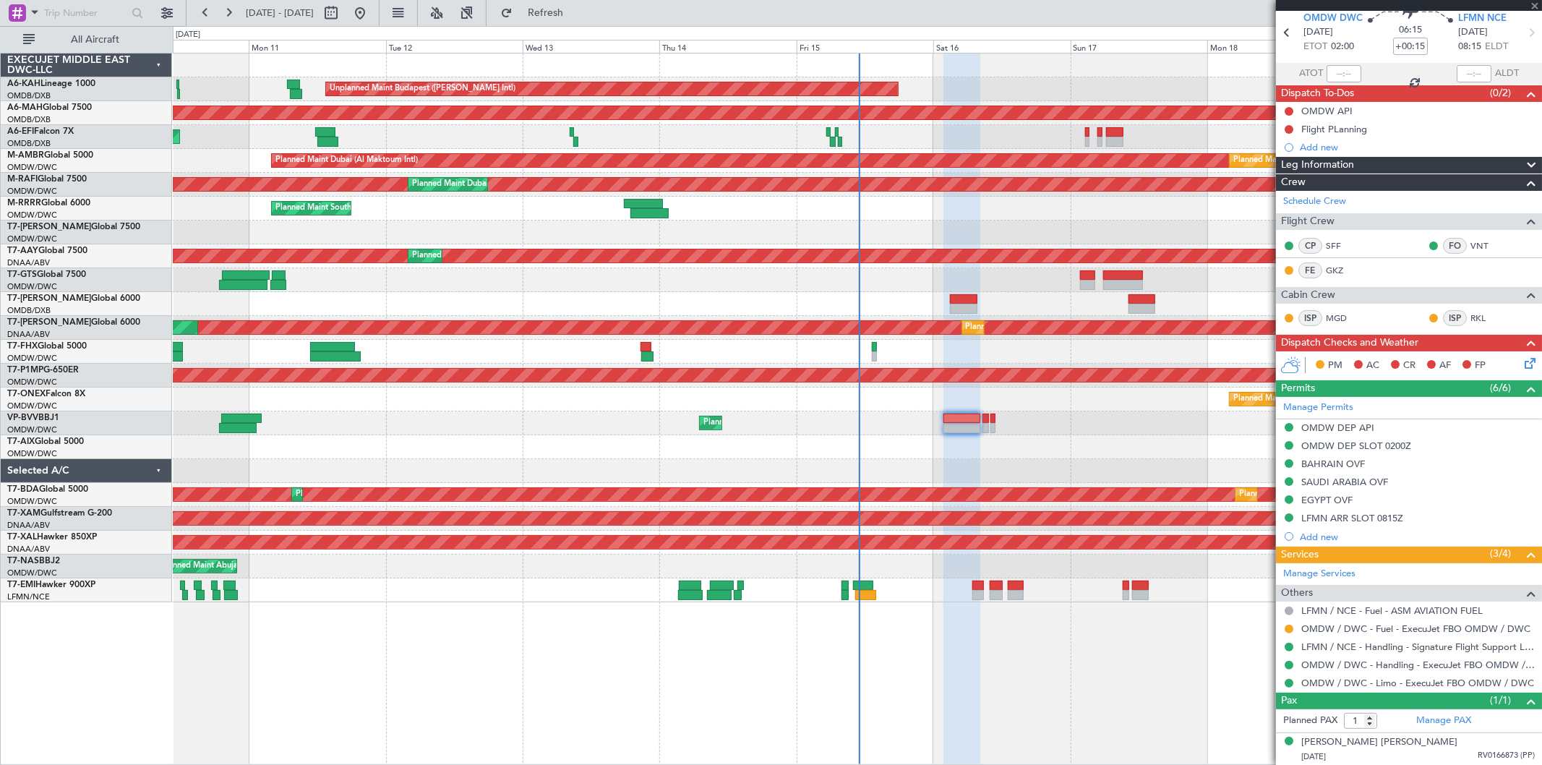
type input "0"
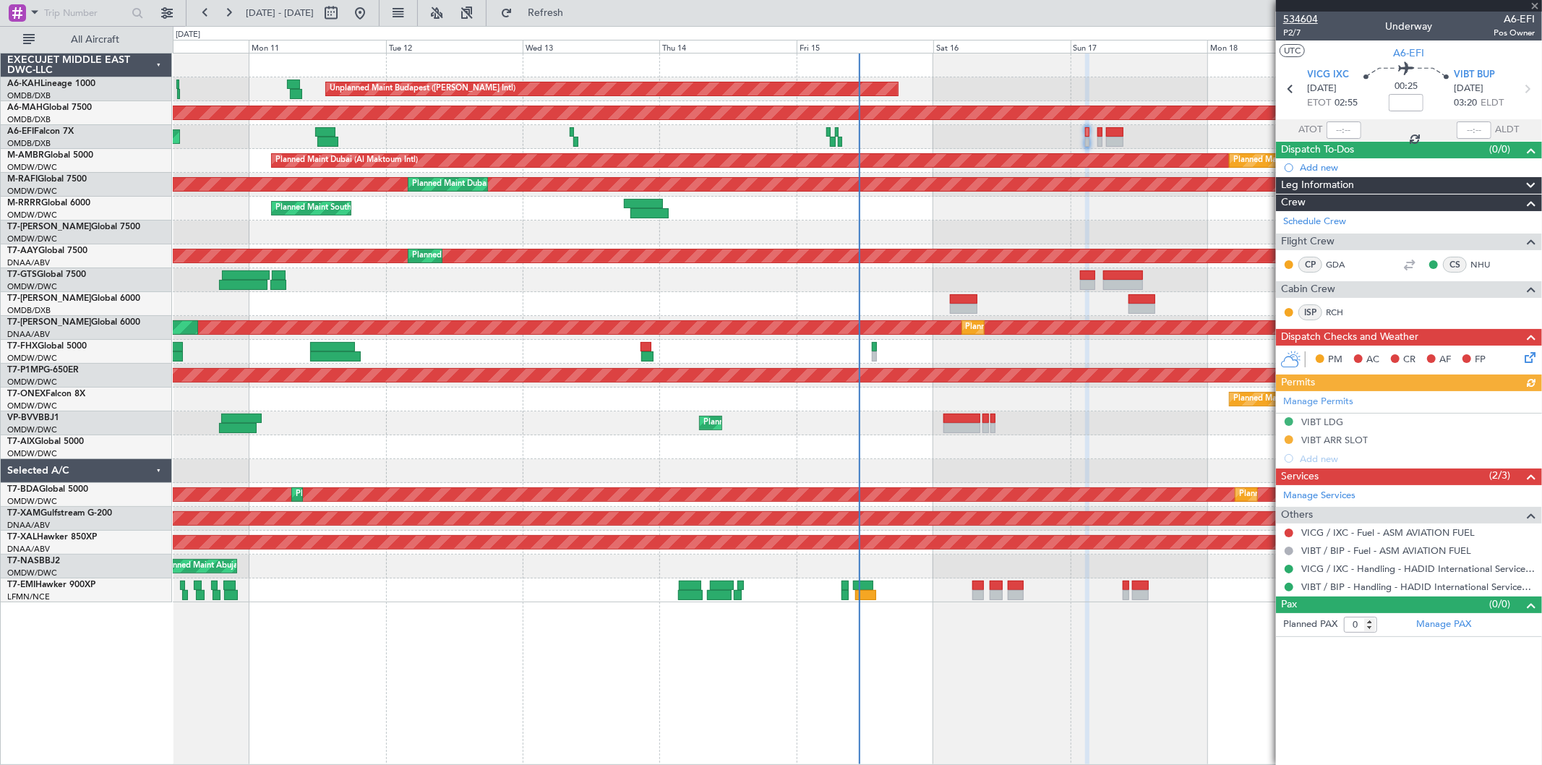
click at [1307, 17] on span "534604" at bounding box center [1300, 19] width 35 height 15
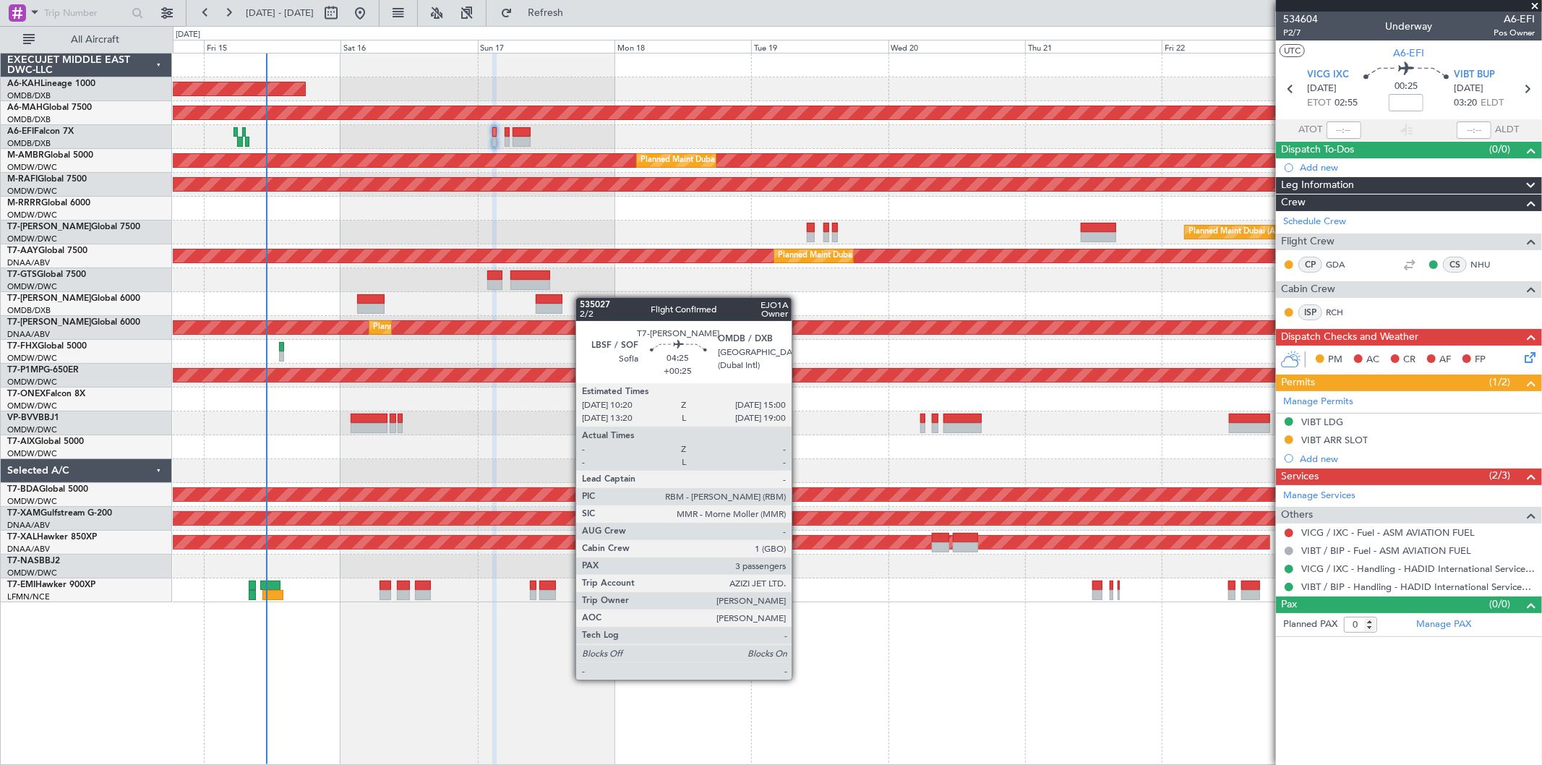
click at [536, 311] on div "Unplanned Maint Budapest ([PERSON_NAME] Intl) Planned Maint [GEOGRAPHIC_DATA] (…" at bounding box center [857, 327] width 1368 height 549
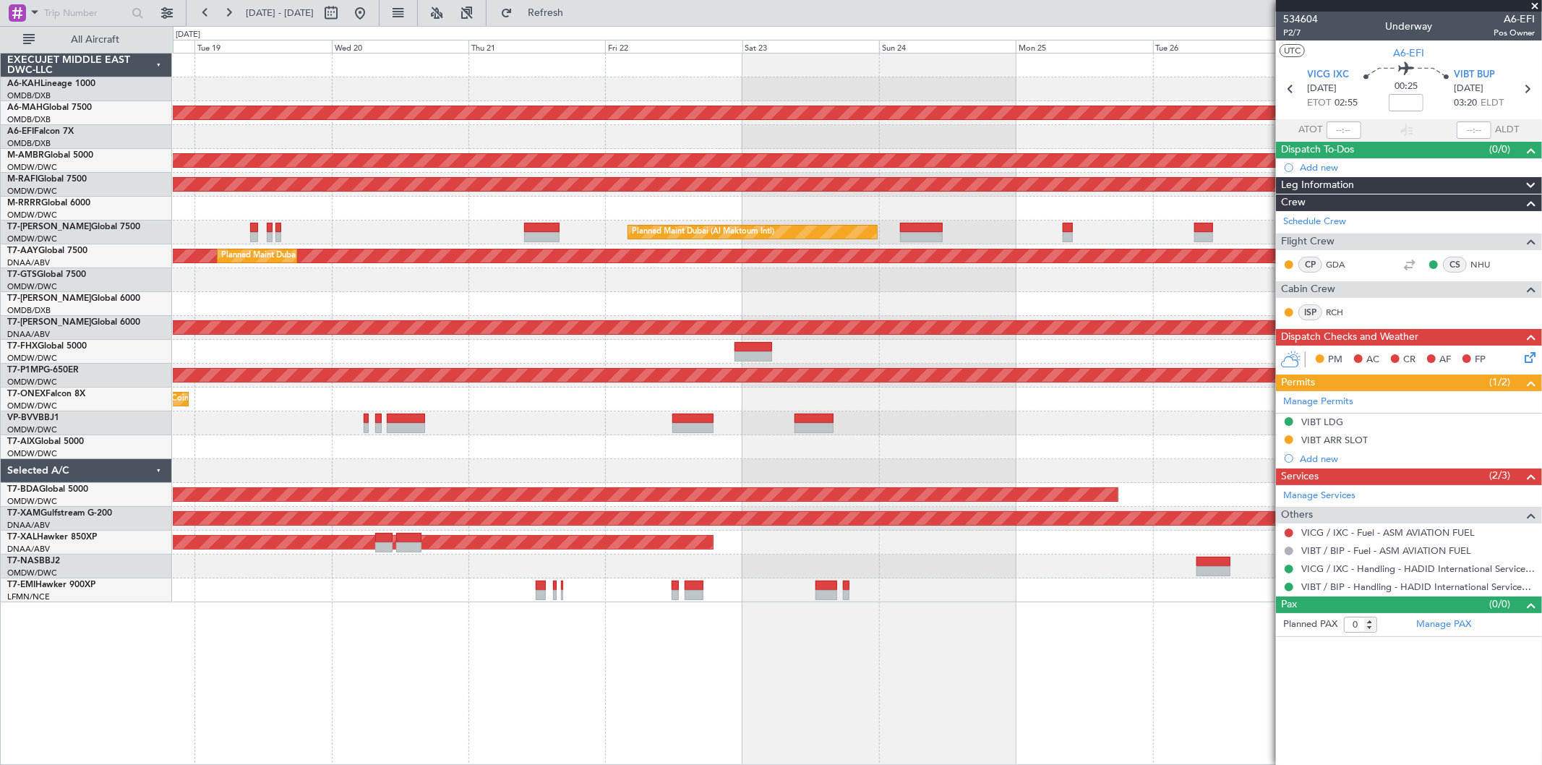
click at [580, 249] on div "Planned Maint [GEOGRAPHIC_DATA] ([GEOGRAPHIC_DATA] Intl) Planned Maint [GEOGRAP…" at bounding box center [857, 327] width 1368 height 549
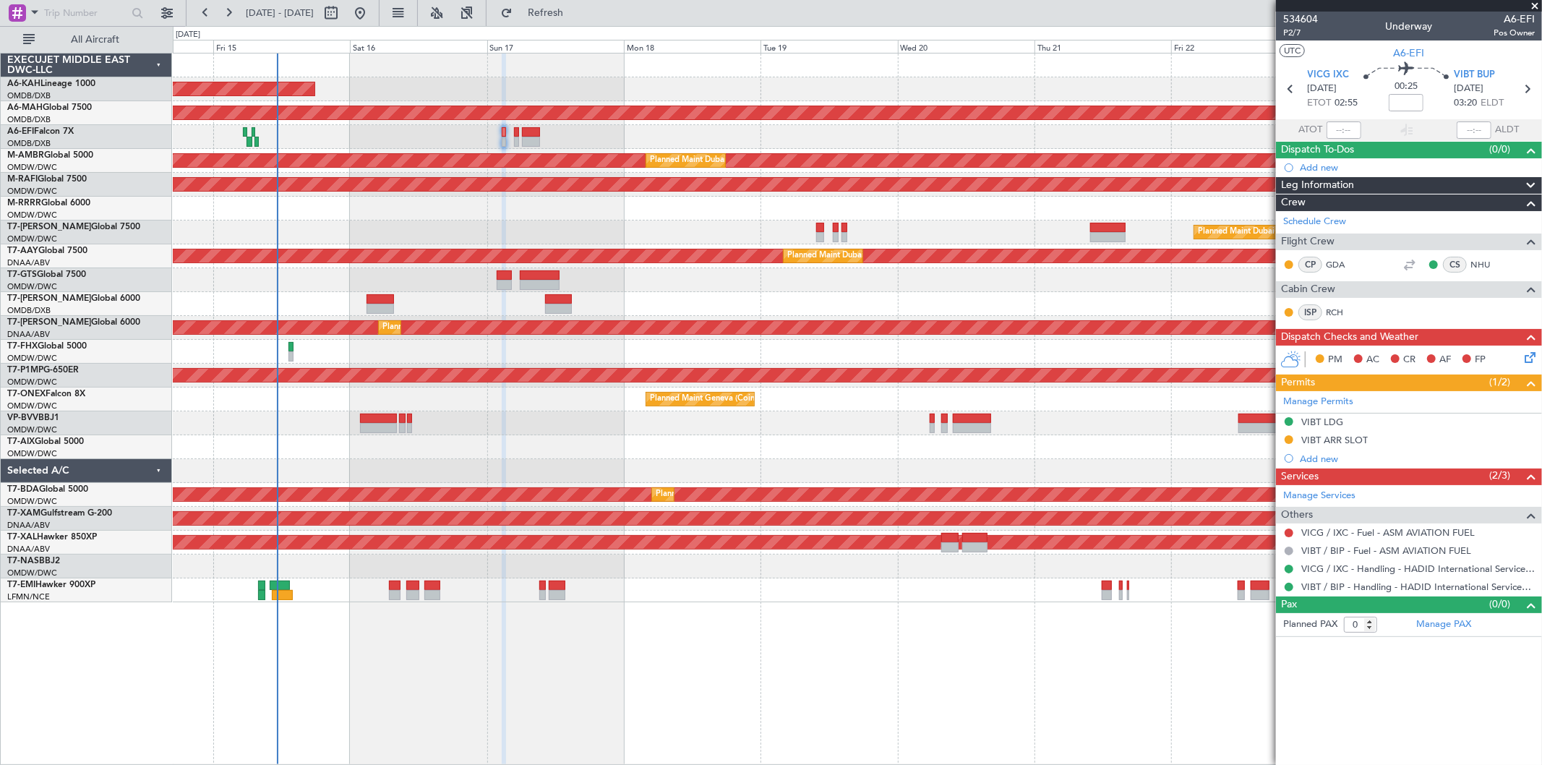
click at [1002, 53] on div "Unplanned Maint Budapest ([PERSON_NAME] Intl) Planned Maint [GEOGRAPHIC_DATA] (…" at bounding box center [771, 395] width 1542 height 739
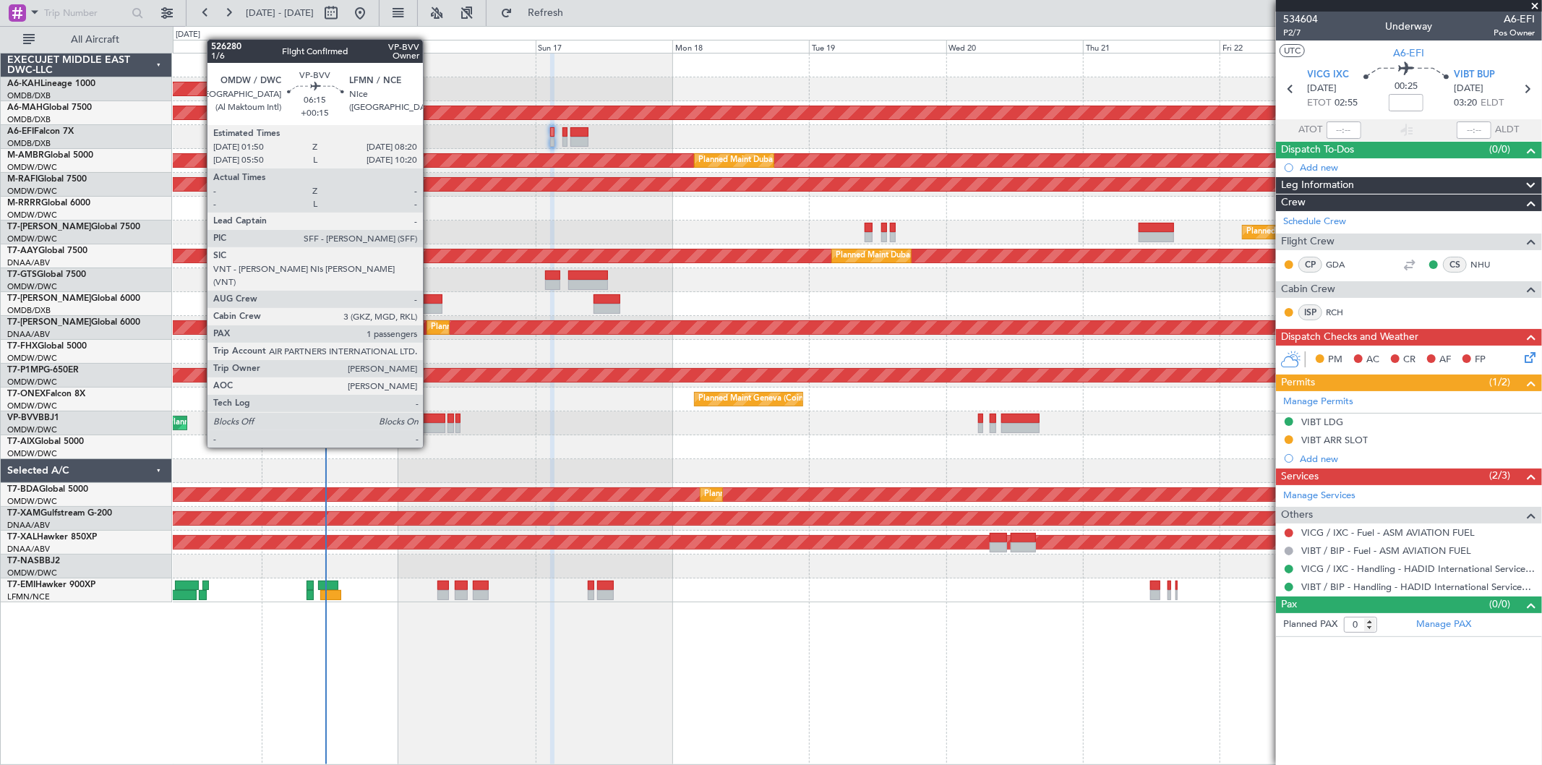
click at [430, 420] on div at bounding box center [427, 418] width 38 height 10
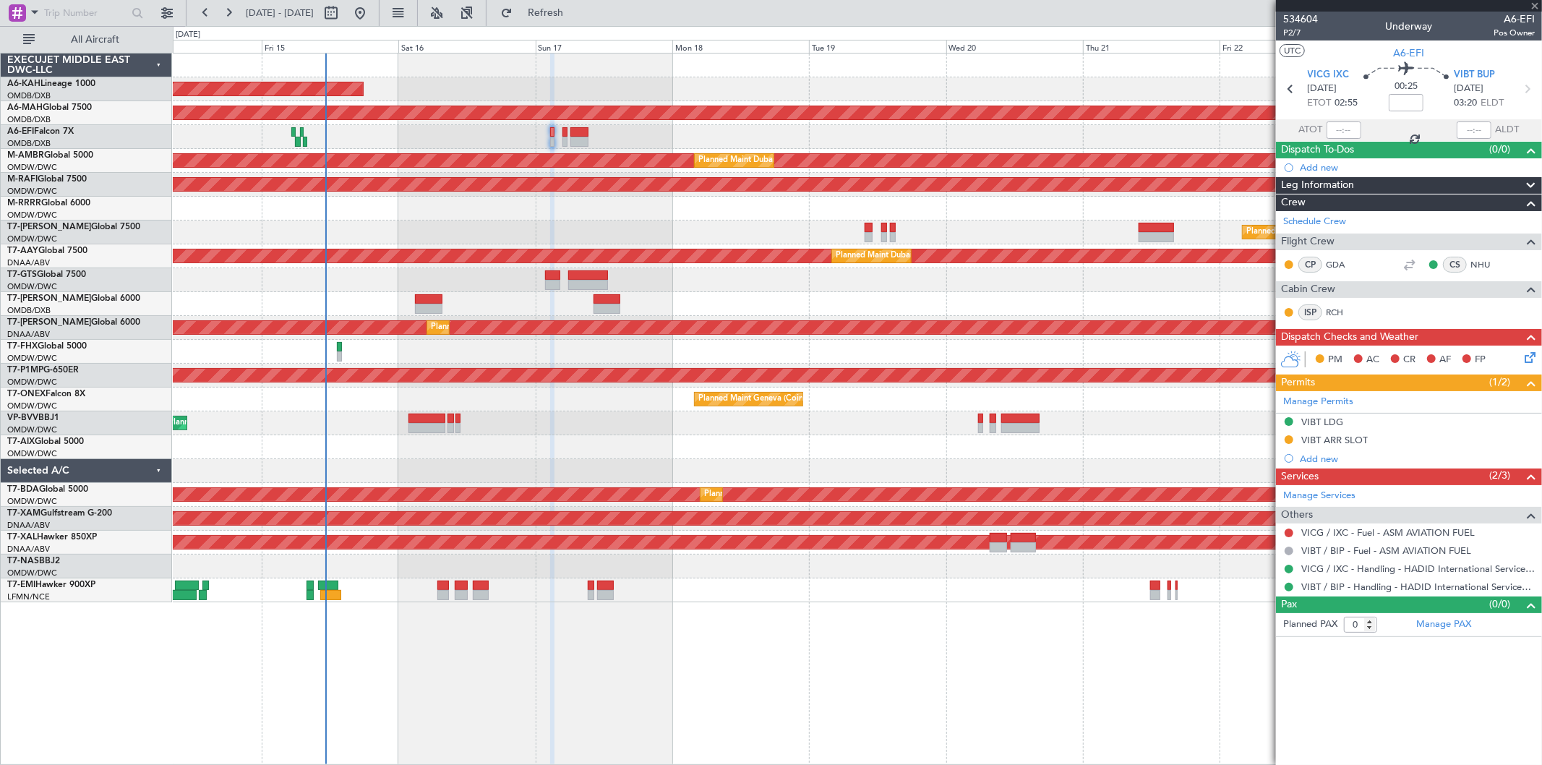
type input "+00:15"
type input "1"
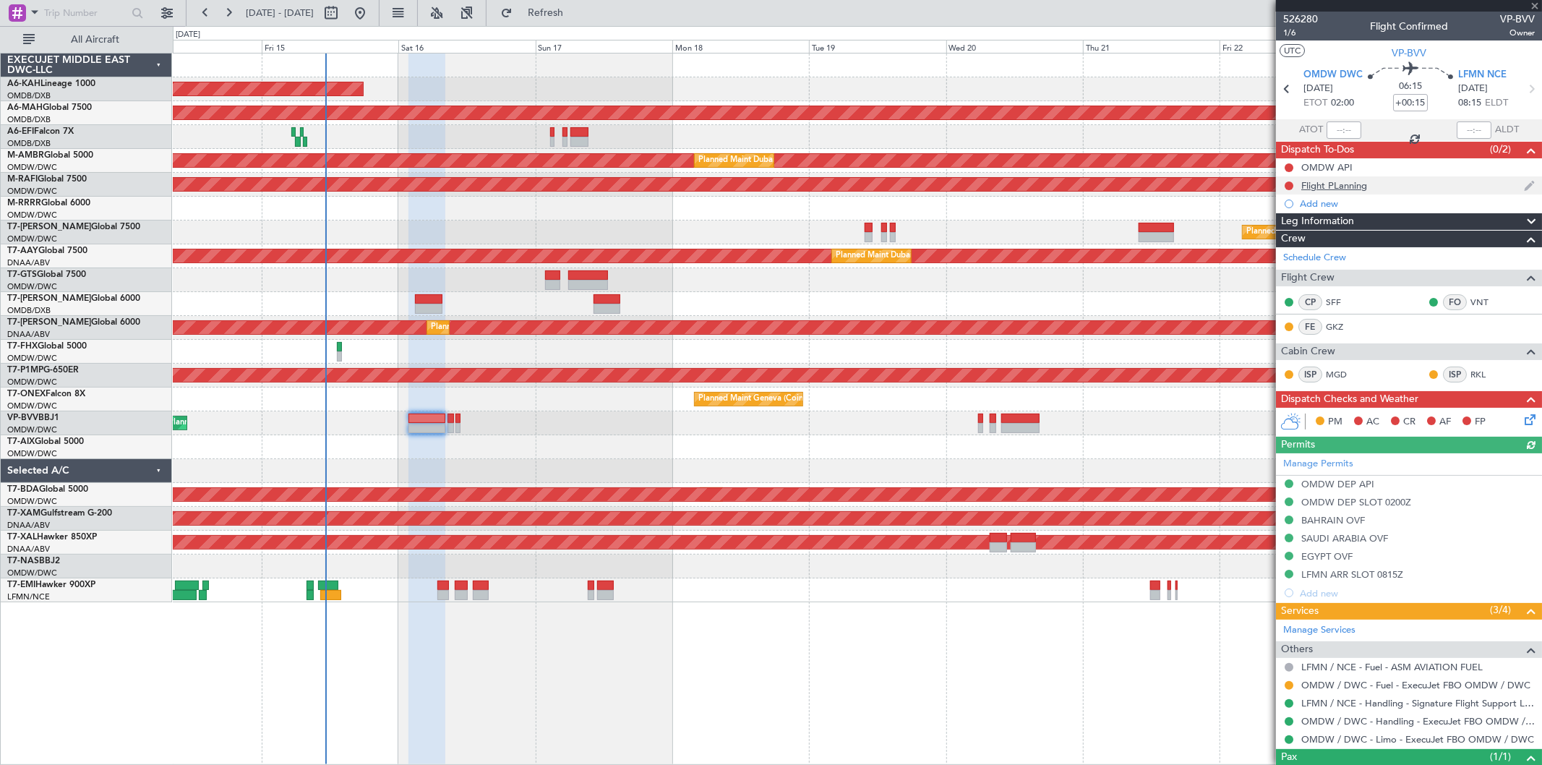
click at [1344, 189] on div "Flight PLanning" at bounding box center [1334, 185] width 66 height 12
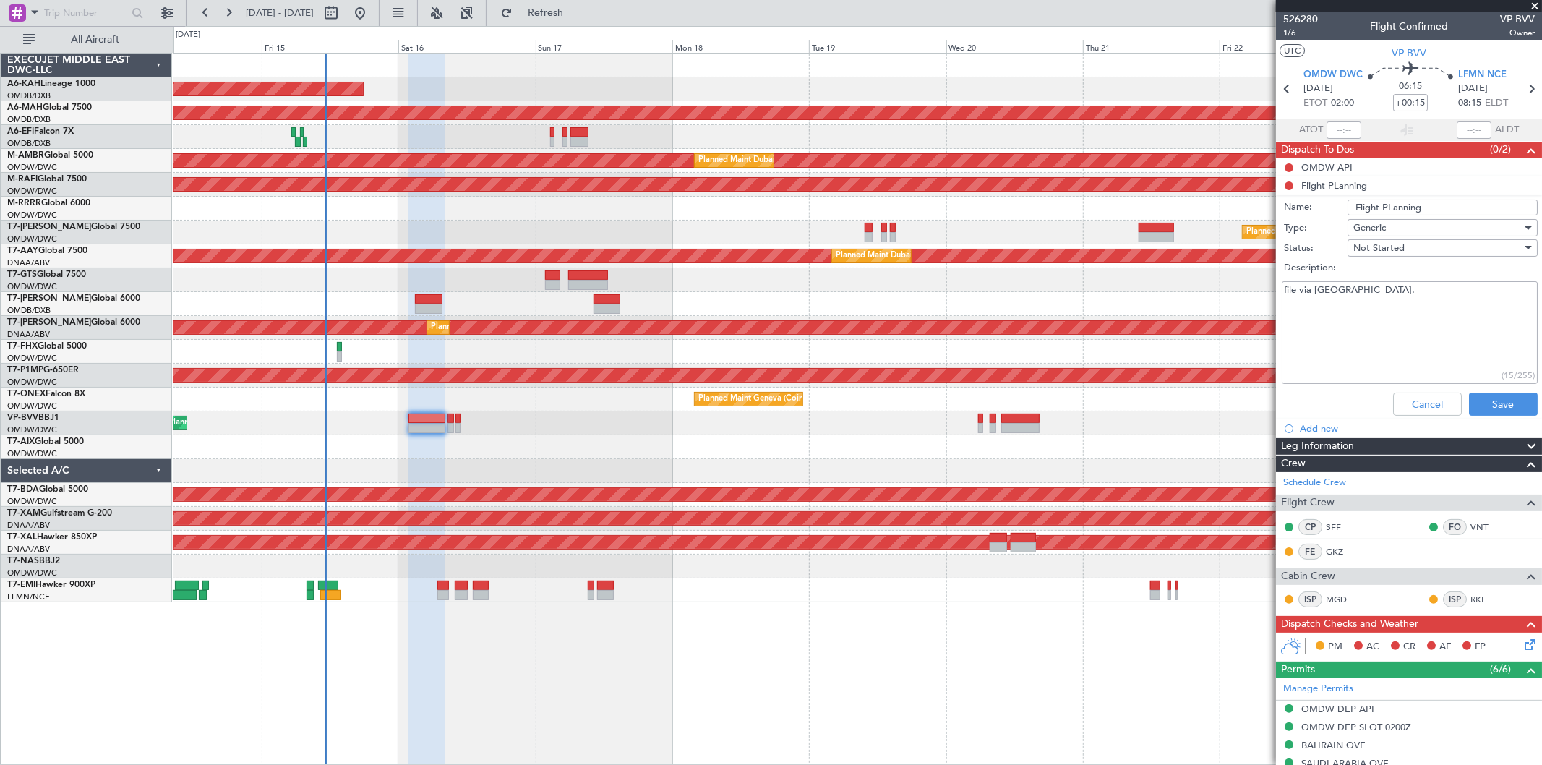
click at [1406, 297] on textarea "file via [GEOGRAPHIC_DATA]." at bounding box center [1409, 332] width 256 height 103
paste textarea "departure fuel of 55000 Lbs"
type textarea "file via [GEOGRAPHIC_DATA]. departure fuel of 55000 Lbs"
click at [1499, 405] on button "Save" at bounding box center [1503, 403] width 69 height 23
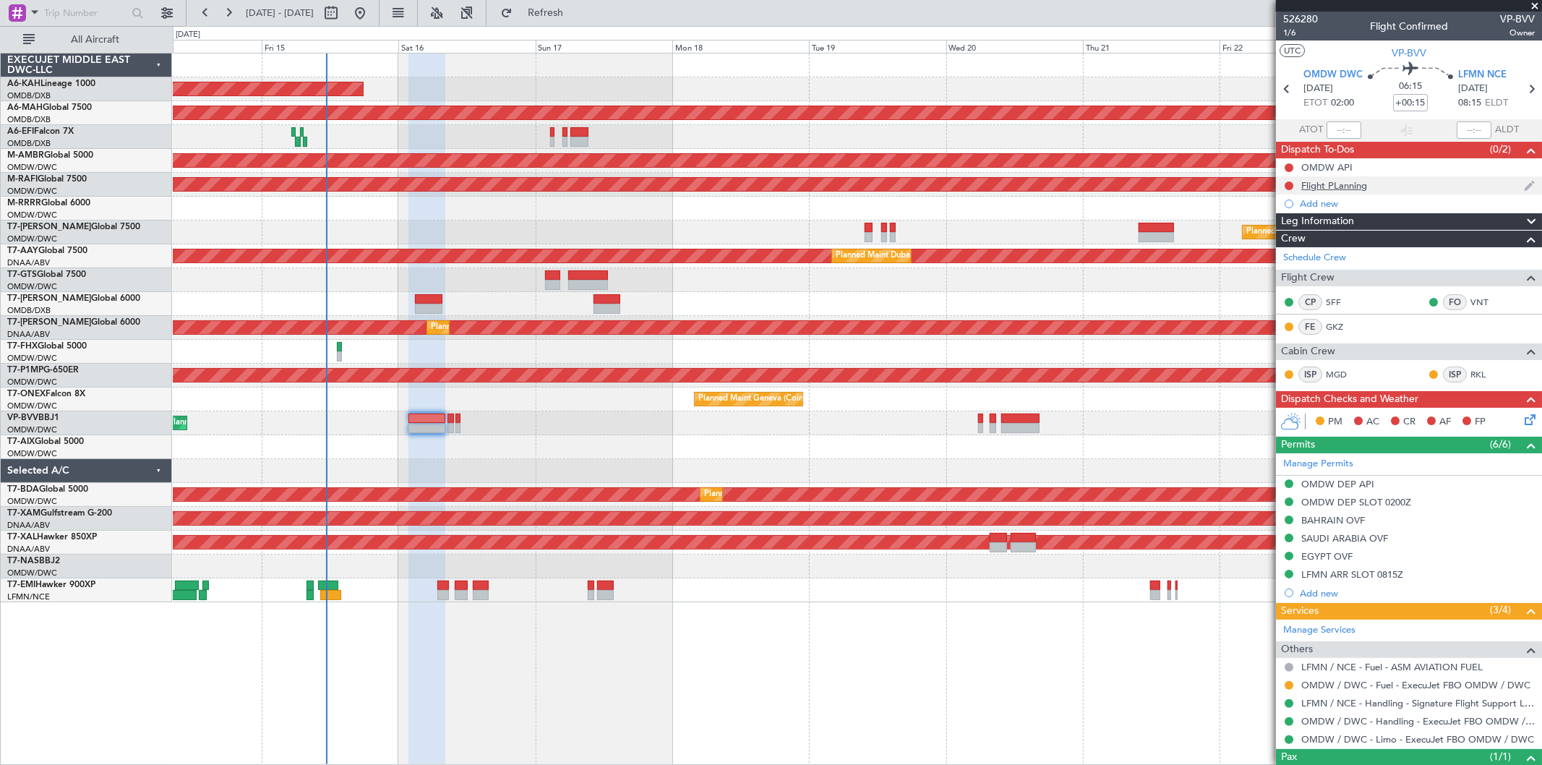
click at [1366, 194] on div "Add new" at bounding box center [1409, 203] width 266 height 18
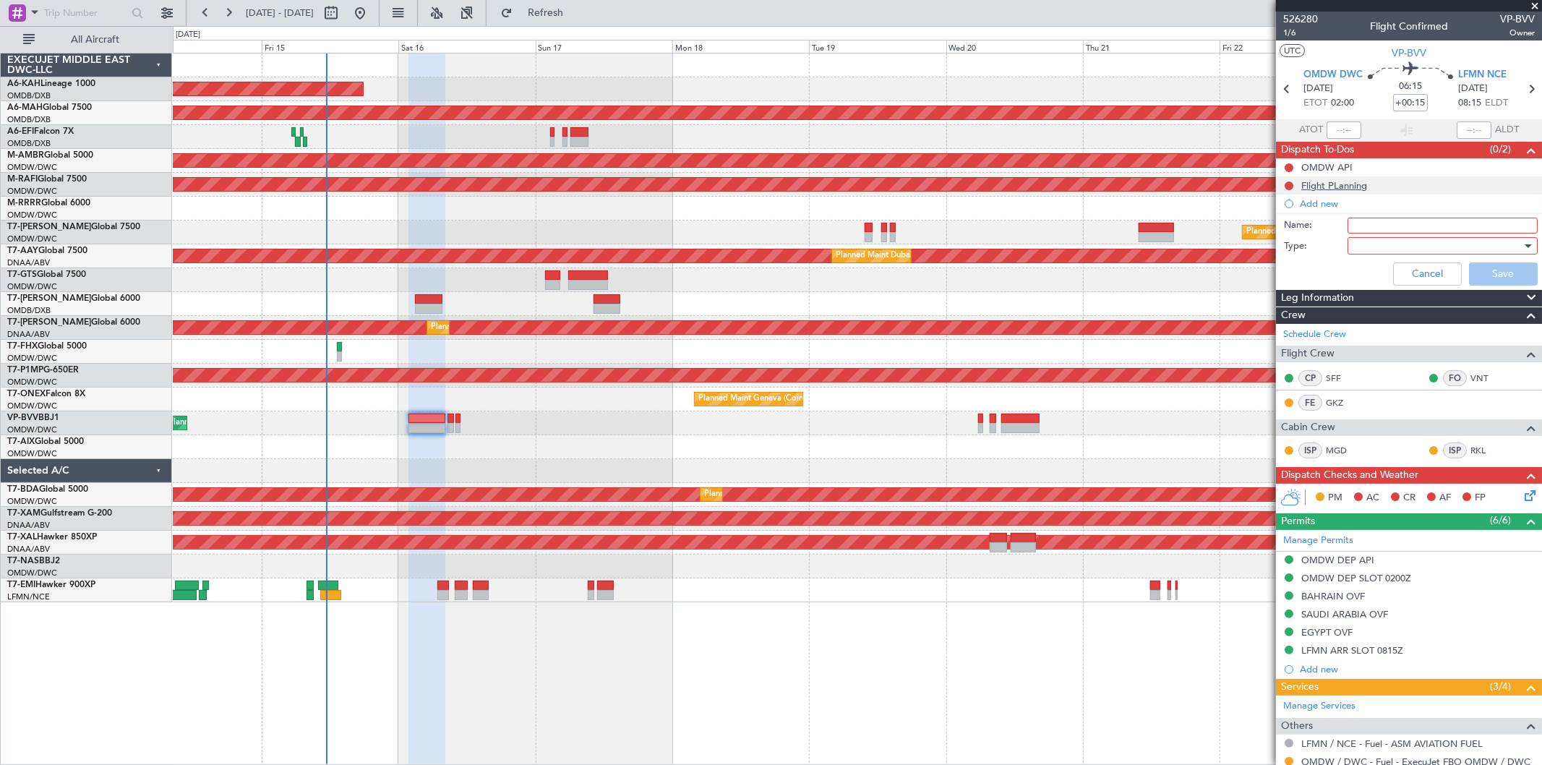
click at [1367, 186] on div "Flight PLanning" at bounding box center [1334, 185] width 66 height 12
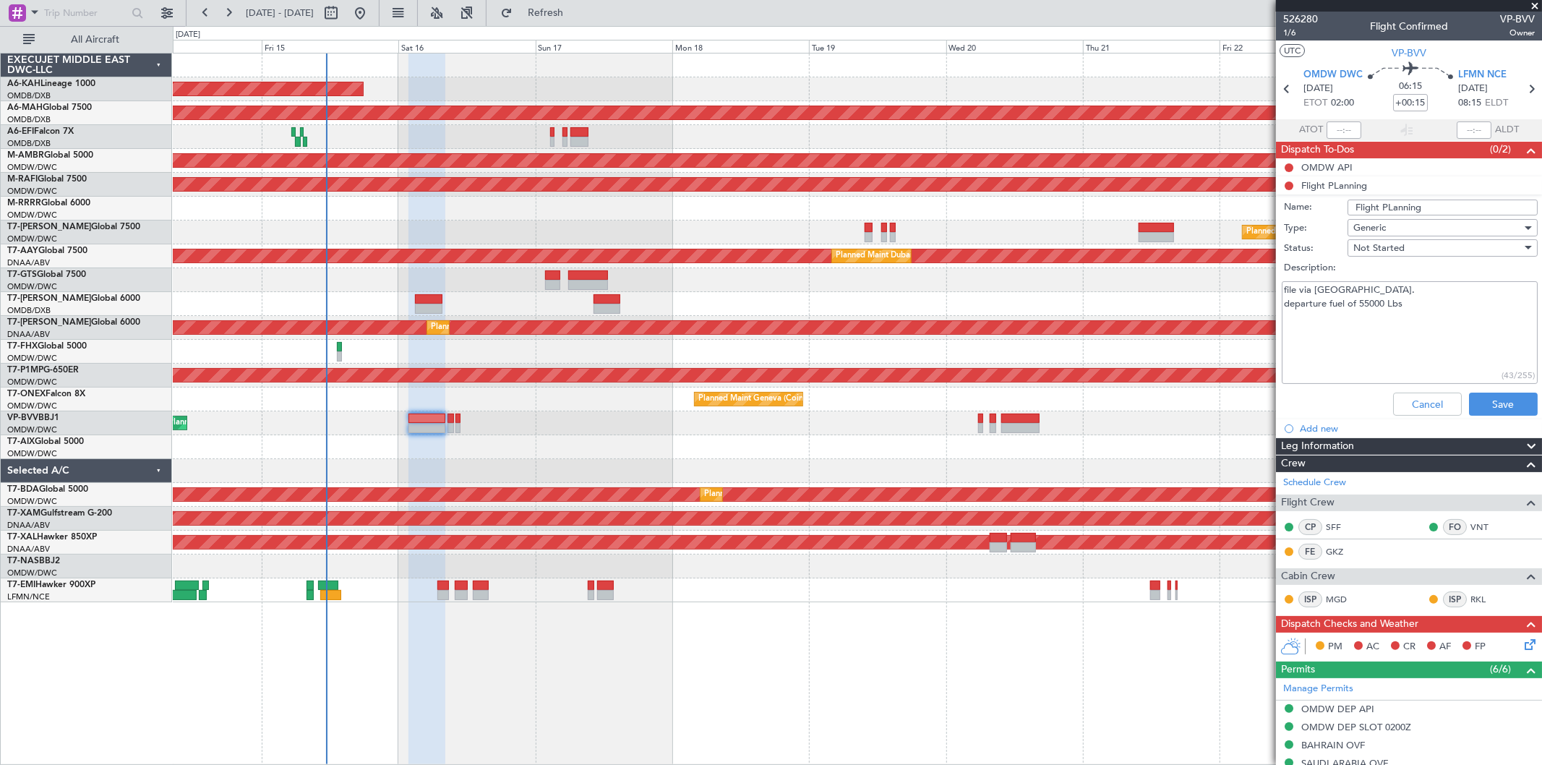
drag, startPoint x: 1367, startPoint y: 307, endPoint x: 1359, endPoint y: 306, distance: 8.0
click at [1359, 306] on textarea "file via [GEOGRAPHIC_DATA]. departure fuel of 55000 Lbs" at bounding box center [1409, 332] width 256 height 103
type textarea "file via [GEOGRAPHIC_DATA]. departure fuel of 62000 Lbs"
click at [1508, 397] on button "Save" at bounding box center [1503, 403] width 69 height 23
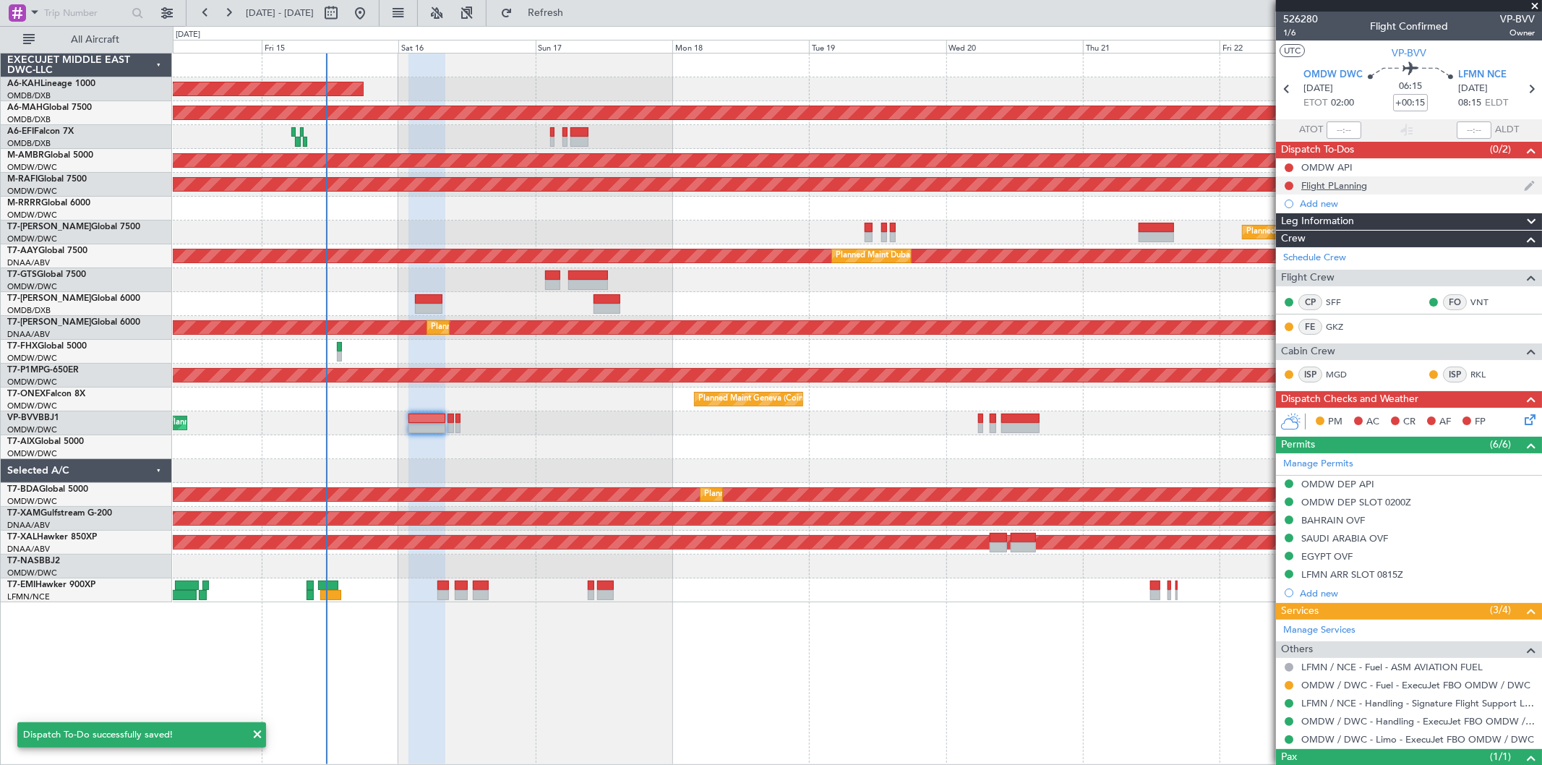
click at [1353, 179] on div "Flight PLanning" at bounding box center [1334, 185] width 66 height 12
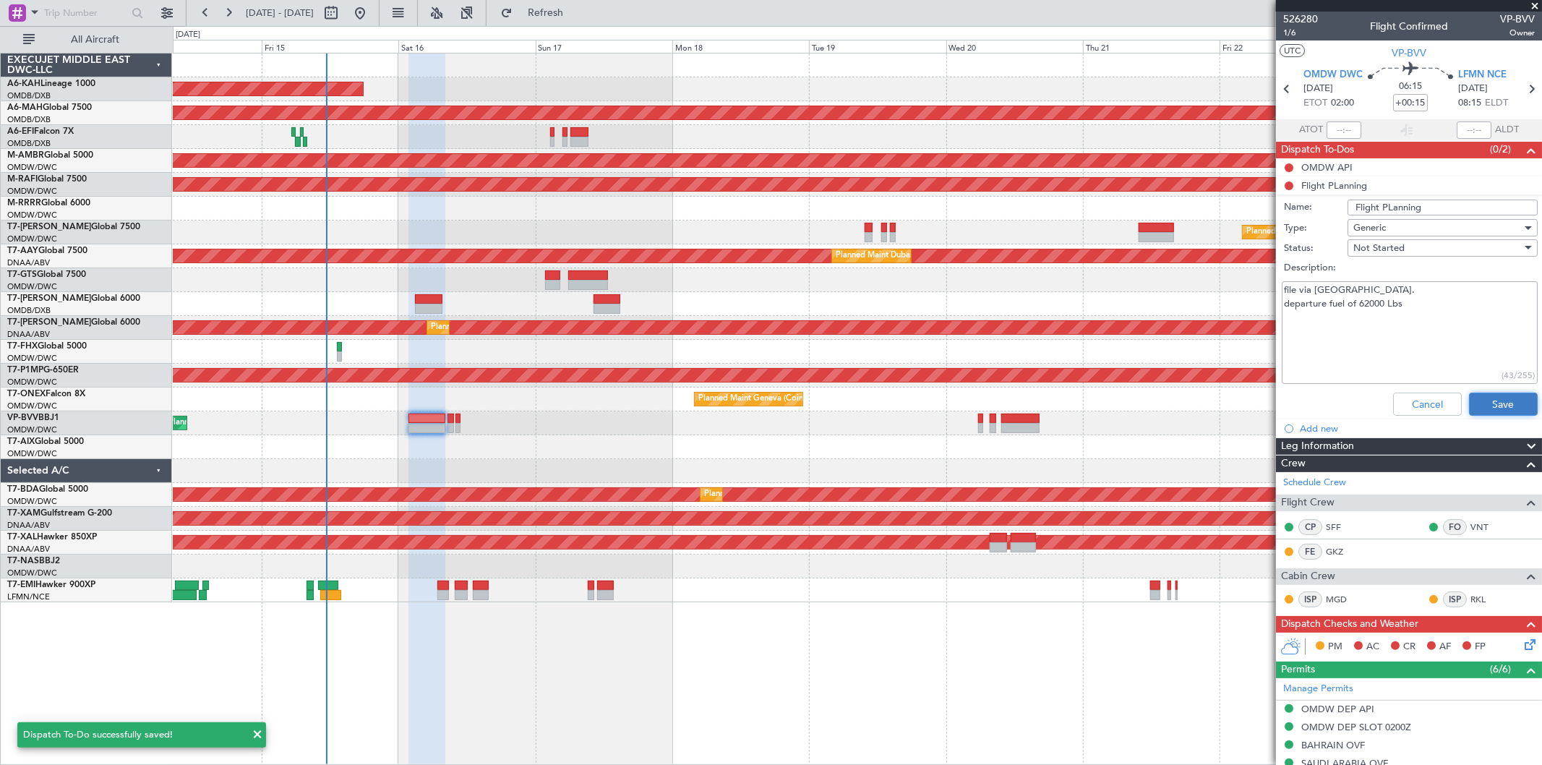
click at [1483, 410] on button "Save" at bounding box center [1503, 403] width 69 height 23
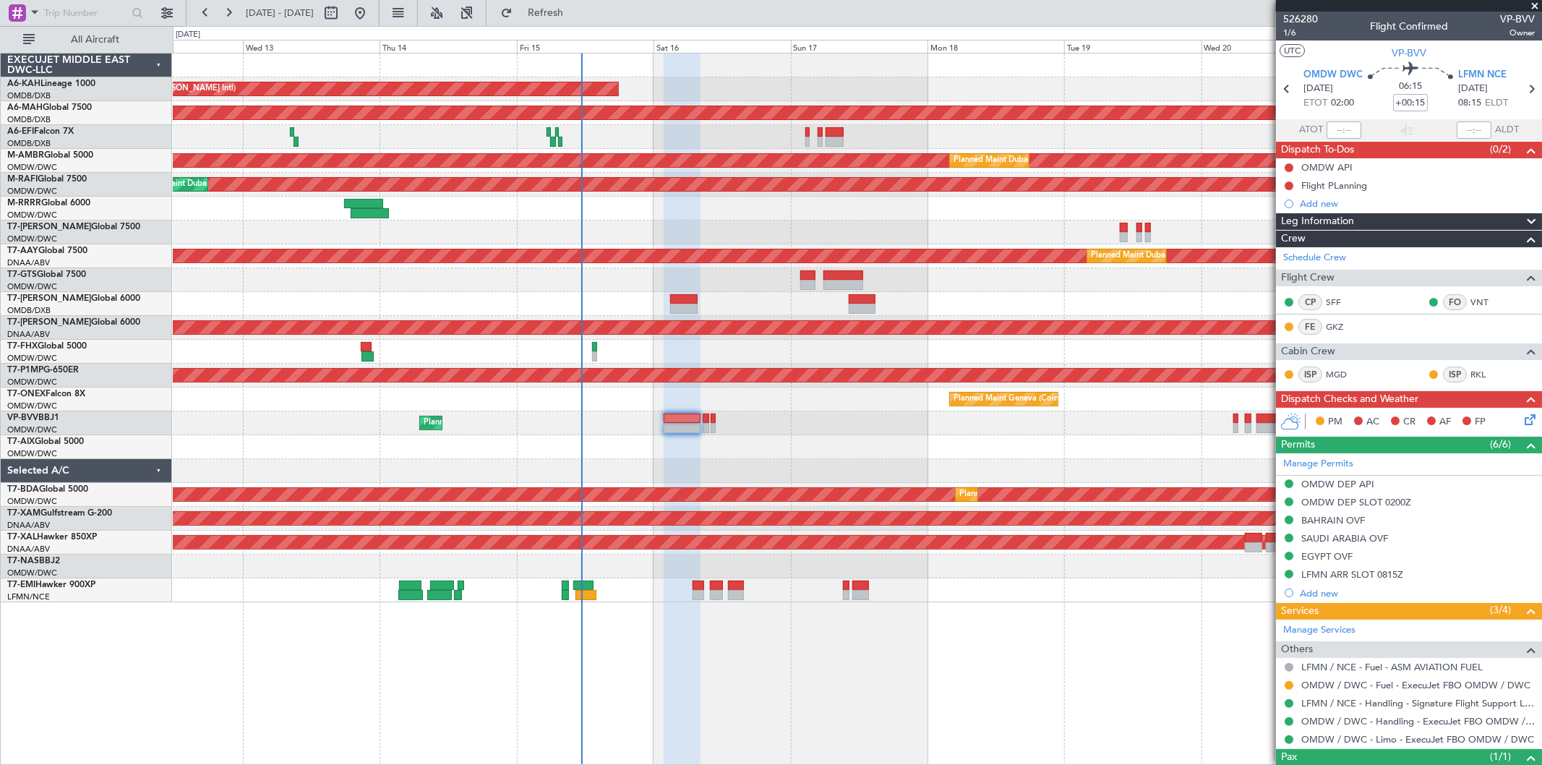
click at [567, 456] on div "Unplanned Maint Budapest ([PERSON_NAME] Intl) Planned Maint [GEOGRAPHIC_DATA] (…" at bounding box center [857, 327] width 1368 height 549
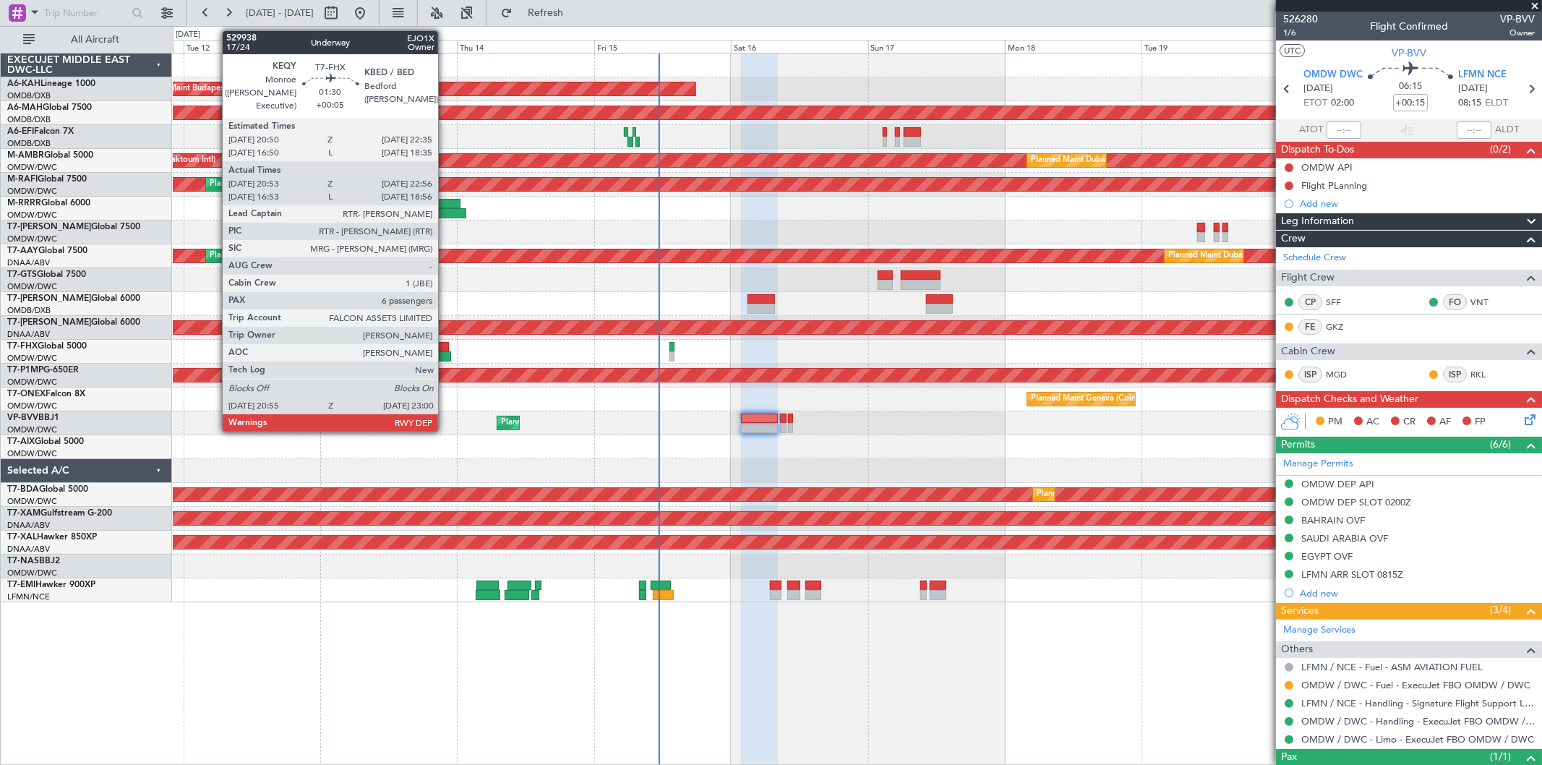
click at [445, 350] on div at bounding box center [443, 347] width 10 height 10
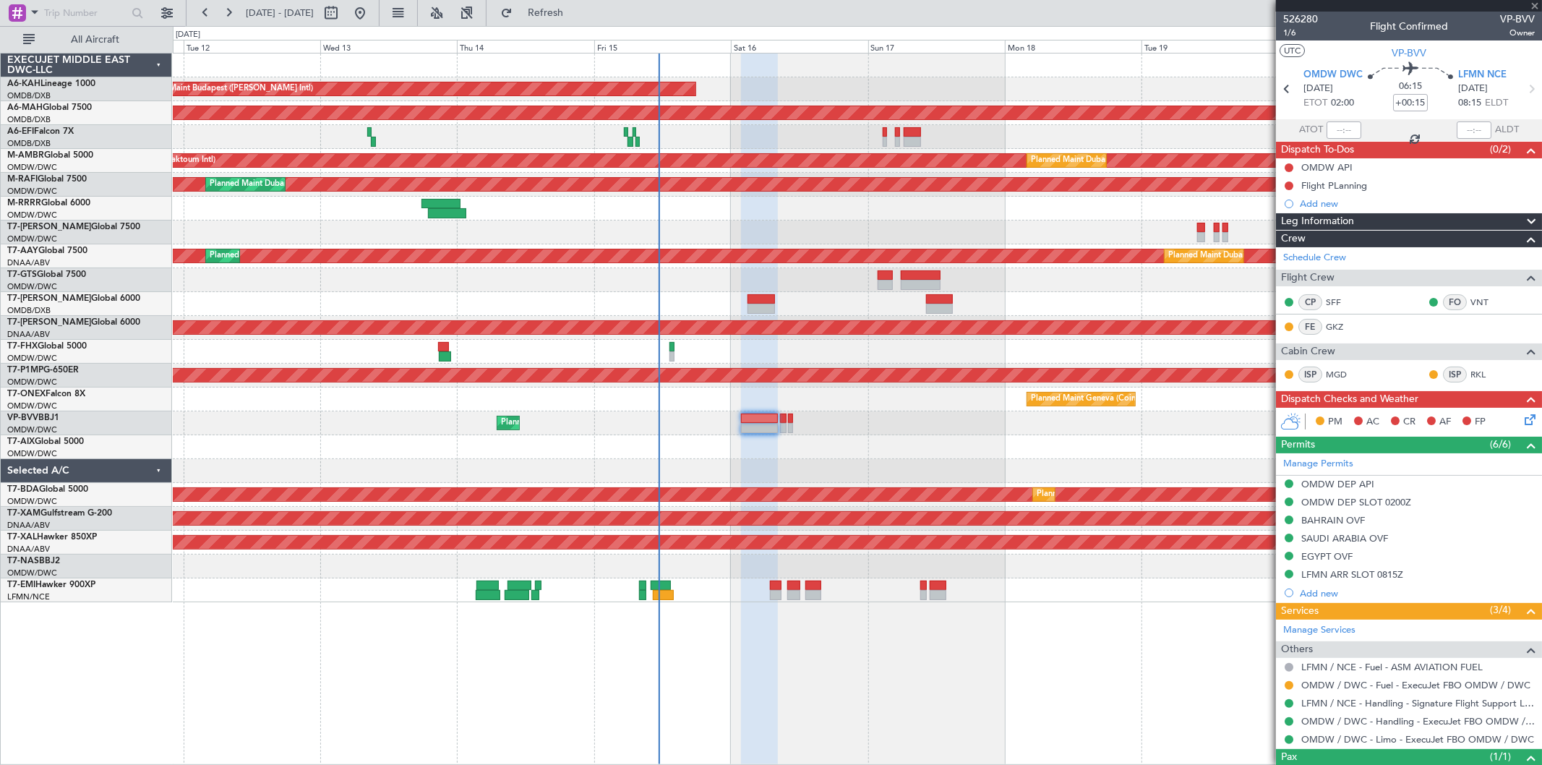
type input "+00:05"
type input "21:03"
type input "22:51"
type input "6"
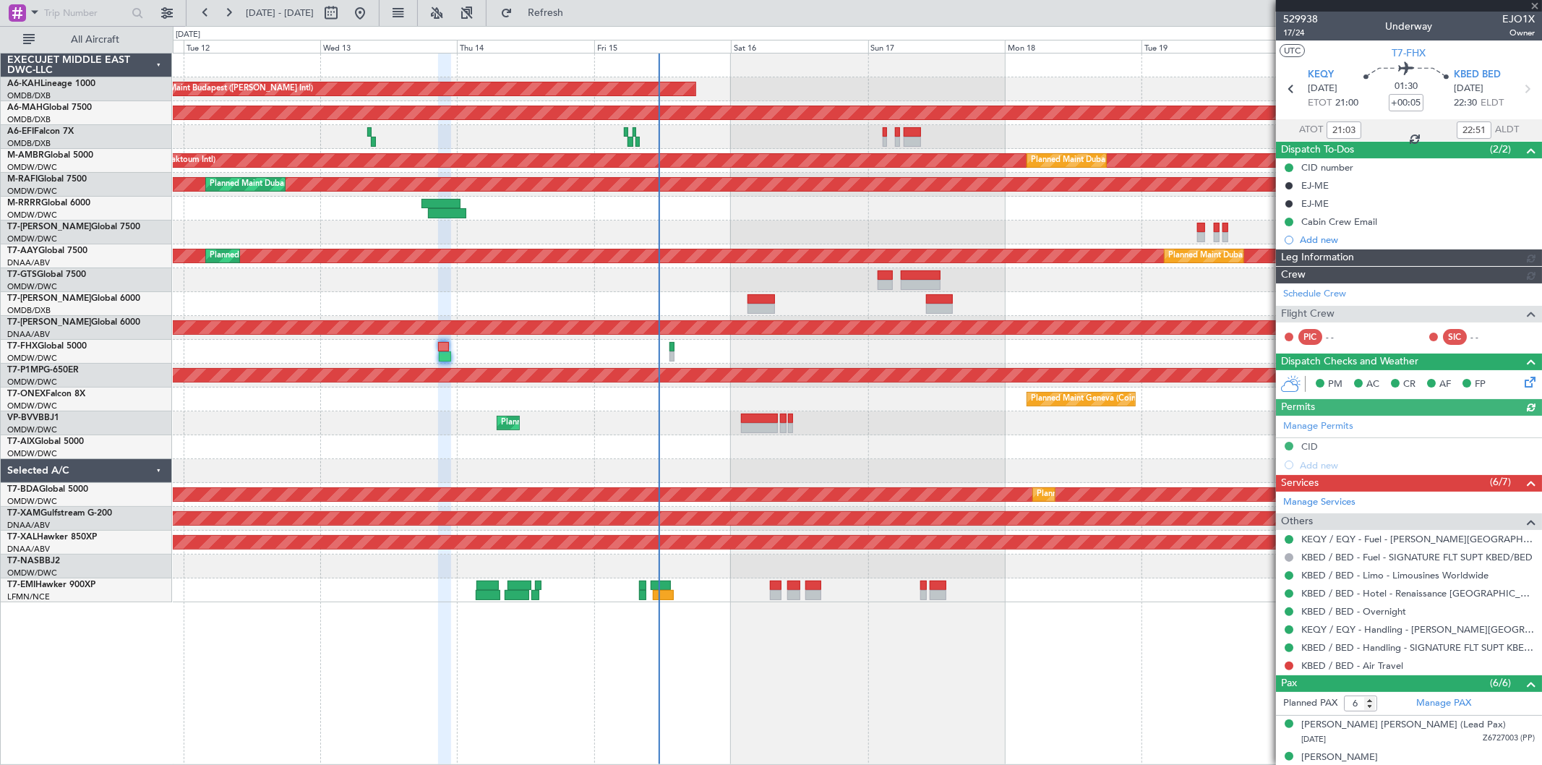
type input "[PERSON_NAME] (SYS)"
type input "7023"
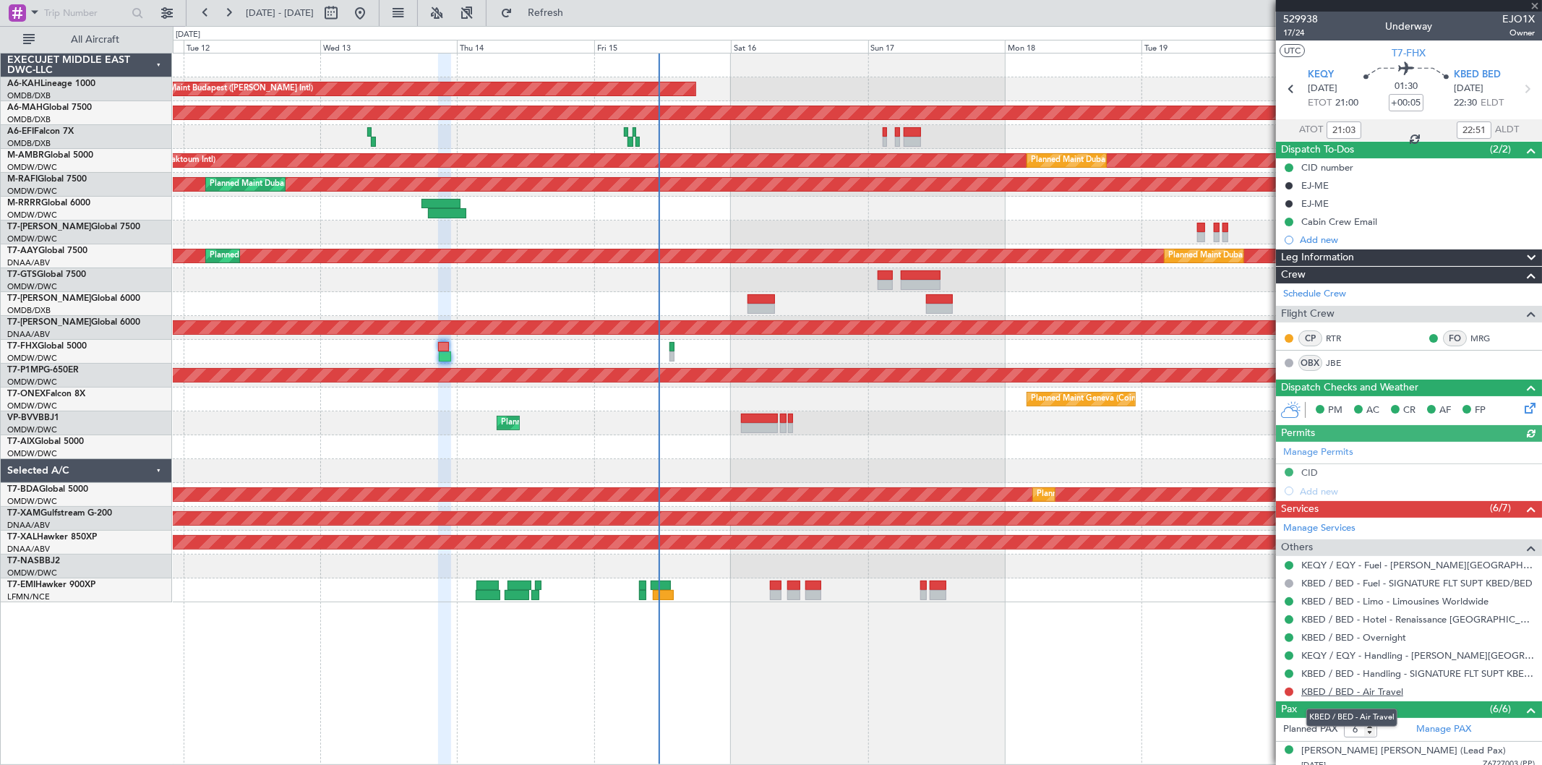
click at [1333, 689] on link "KBED / BED - Air Travel" at bounding box center [1352, 691] width 102 height 12
type input "[PERSON_NAME] (SYS)"
type input "7023"
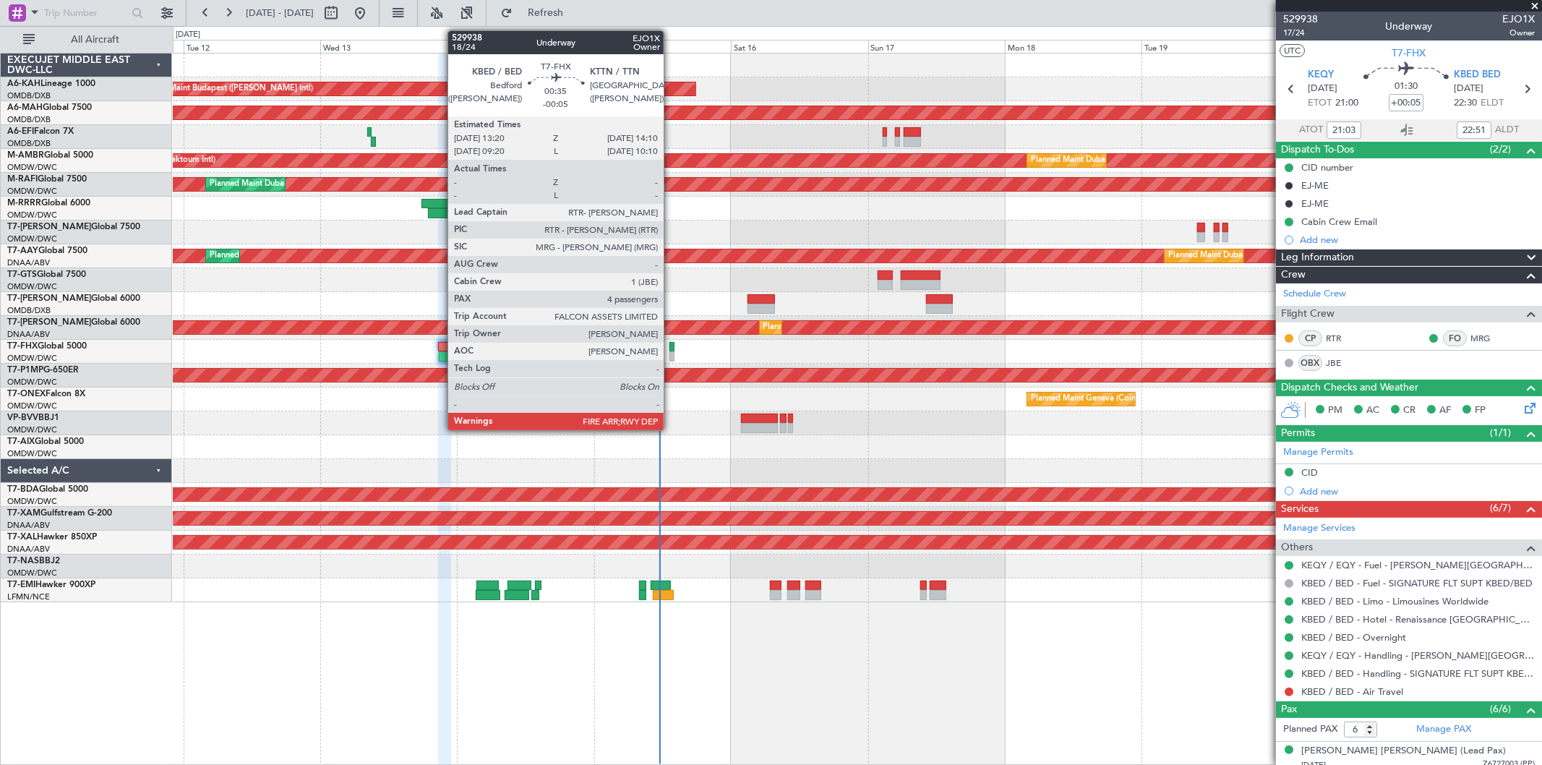
click at [671, 353] on div at bounding box center [671, 356] width 5 height 10
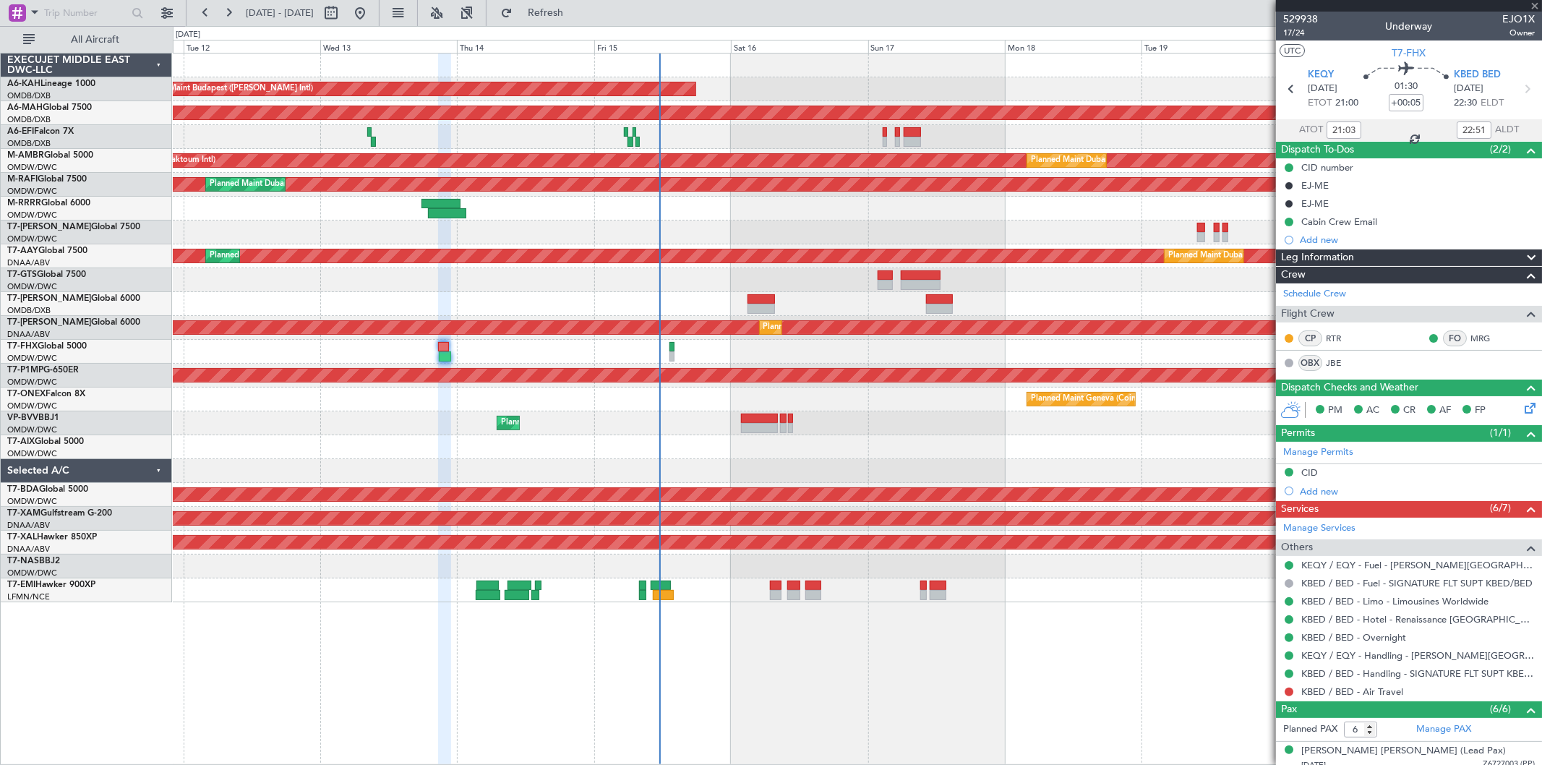
type input "-00:05"
type input "4"
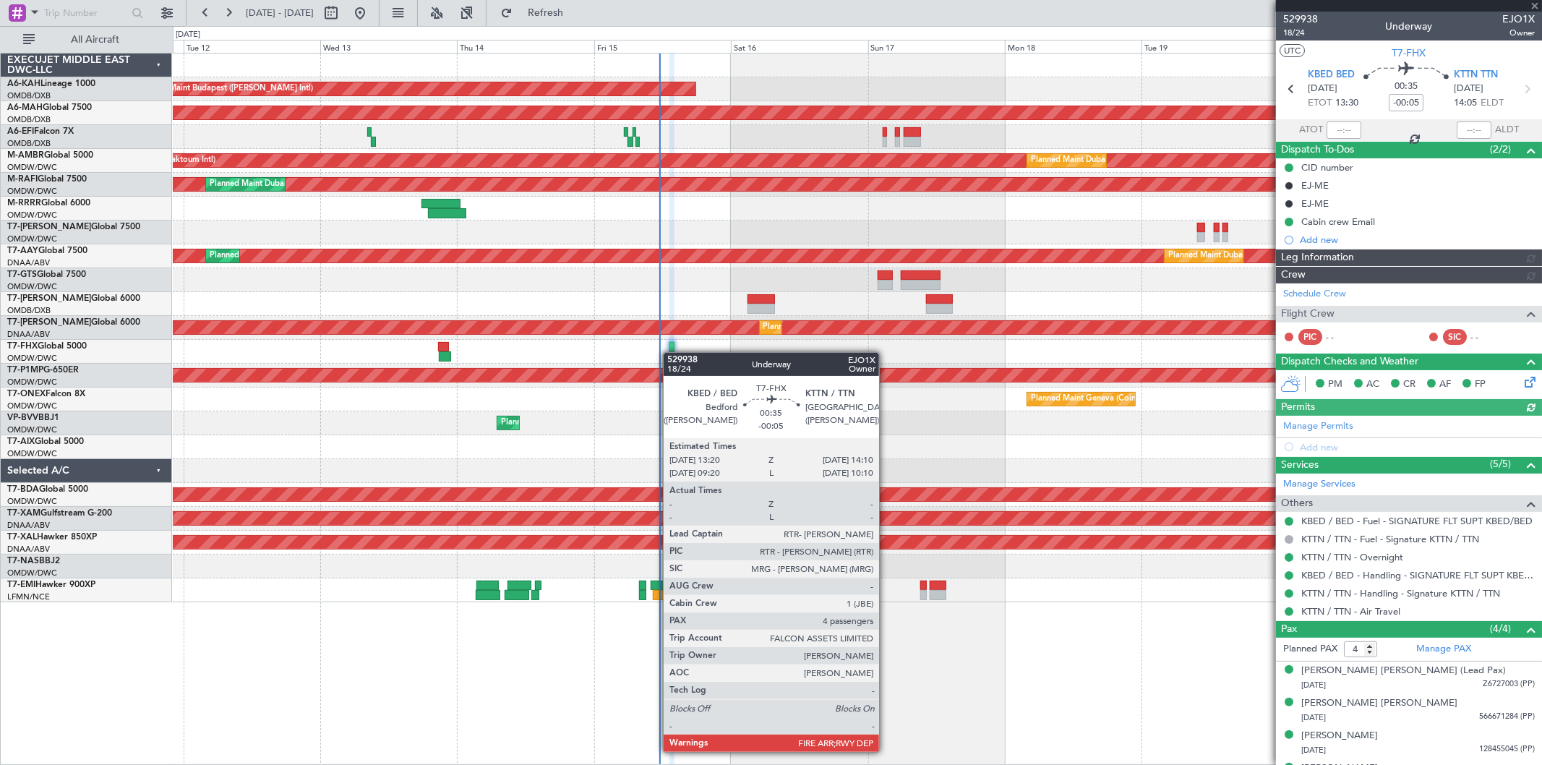
type input "[PERSON_NAME] ([PERSON_NAME])"
type input "7024"
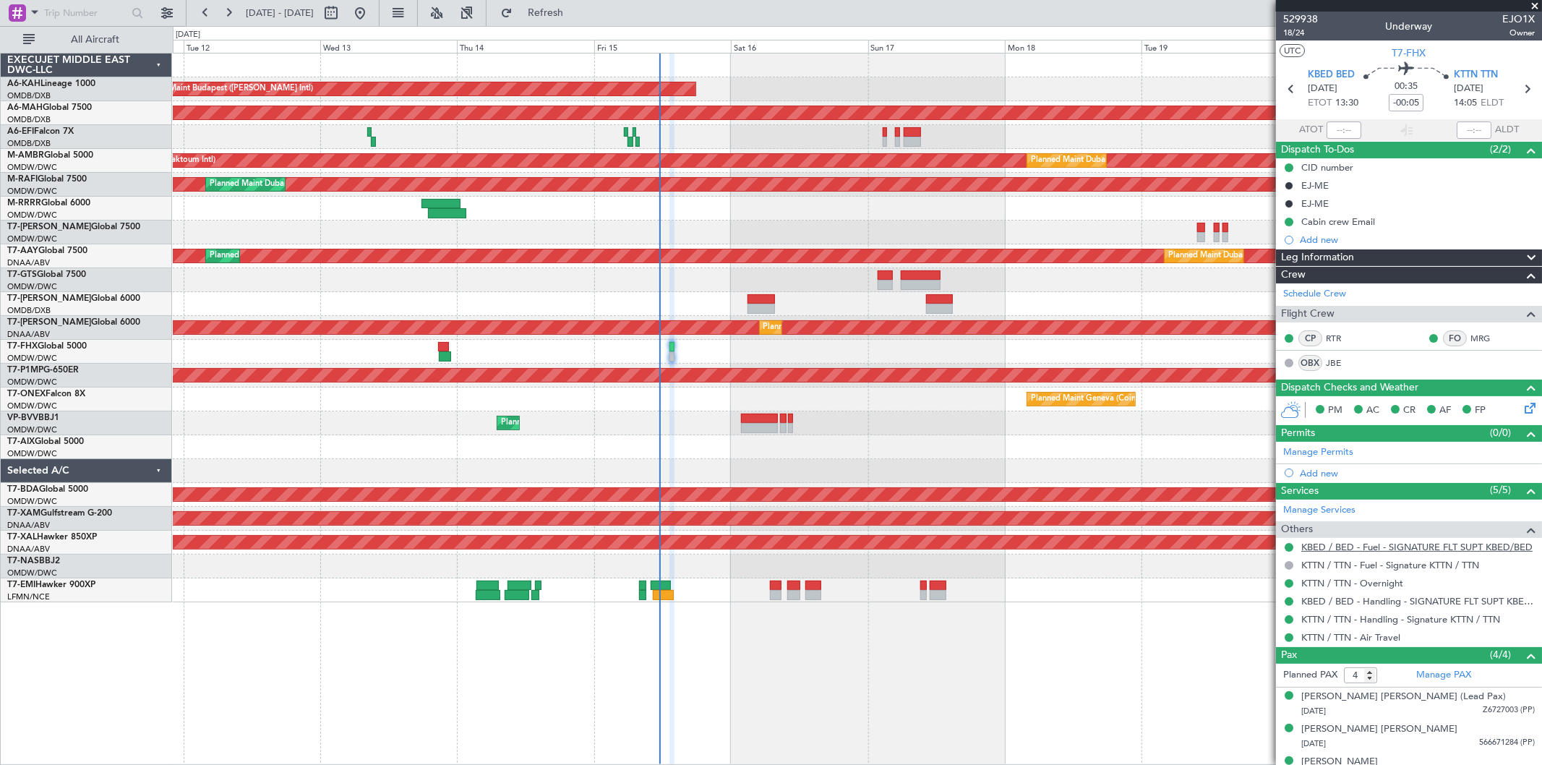
click at [1385, 546] on link "KBED / BED - Fuel - SIGNATURE FLT SUPT KBED/BED" at bounding box center [1416, 547] width 231 height 12
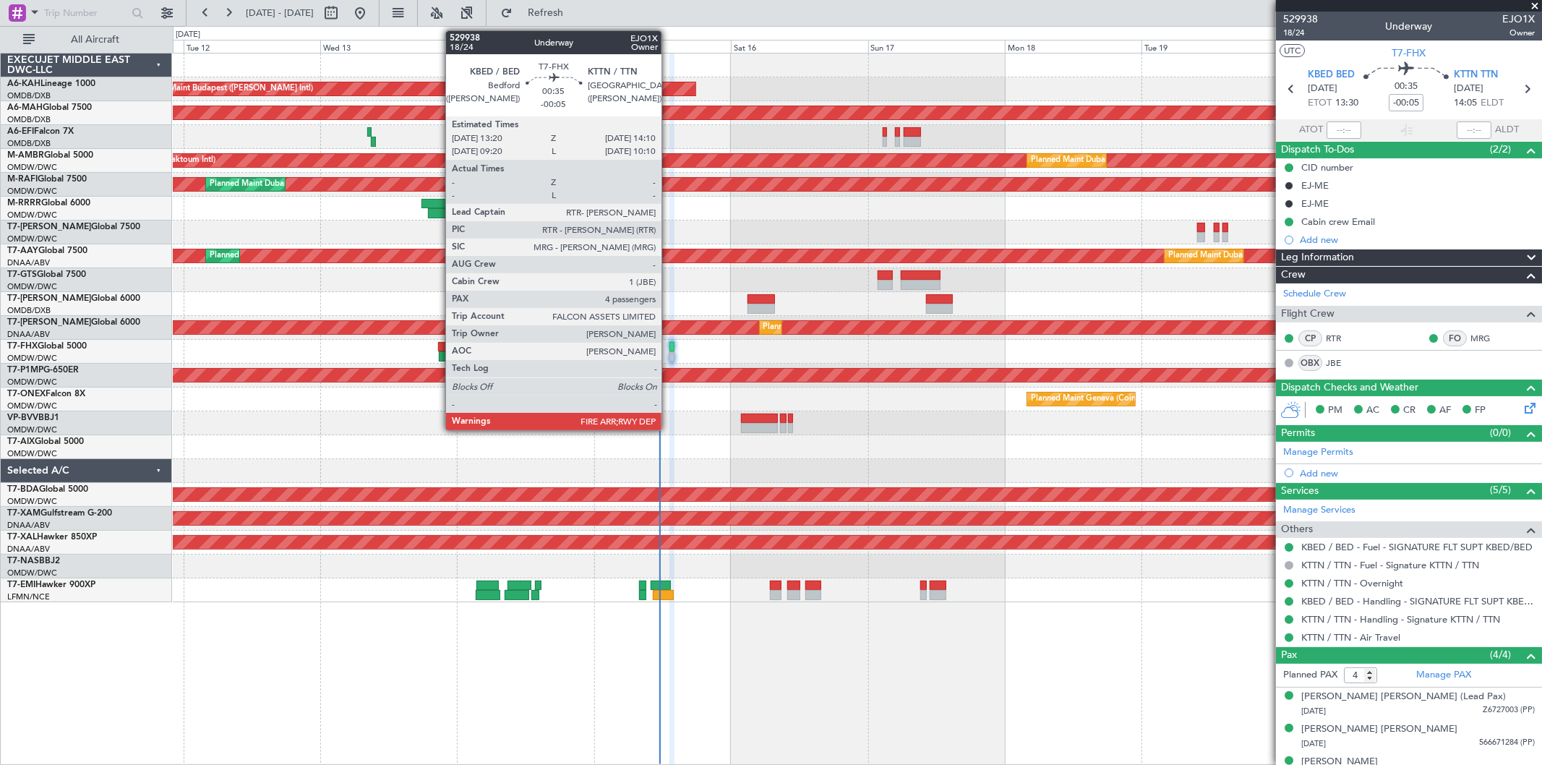
click at [669, 350] on div at bounding box center [671, 347] width 5 height 10
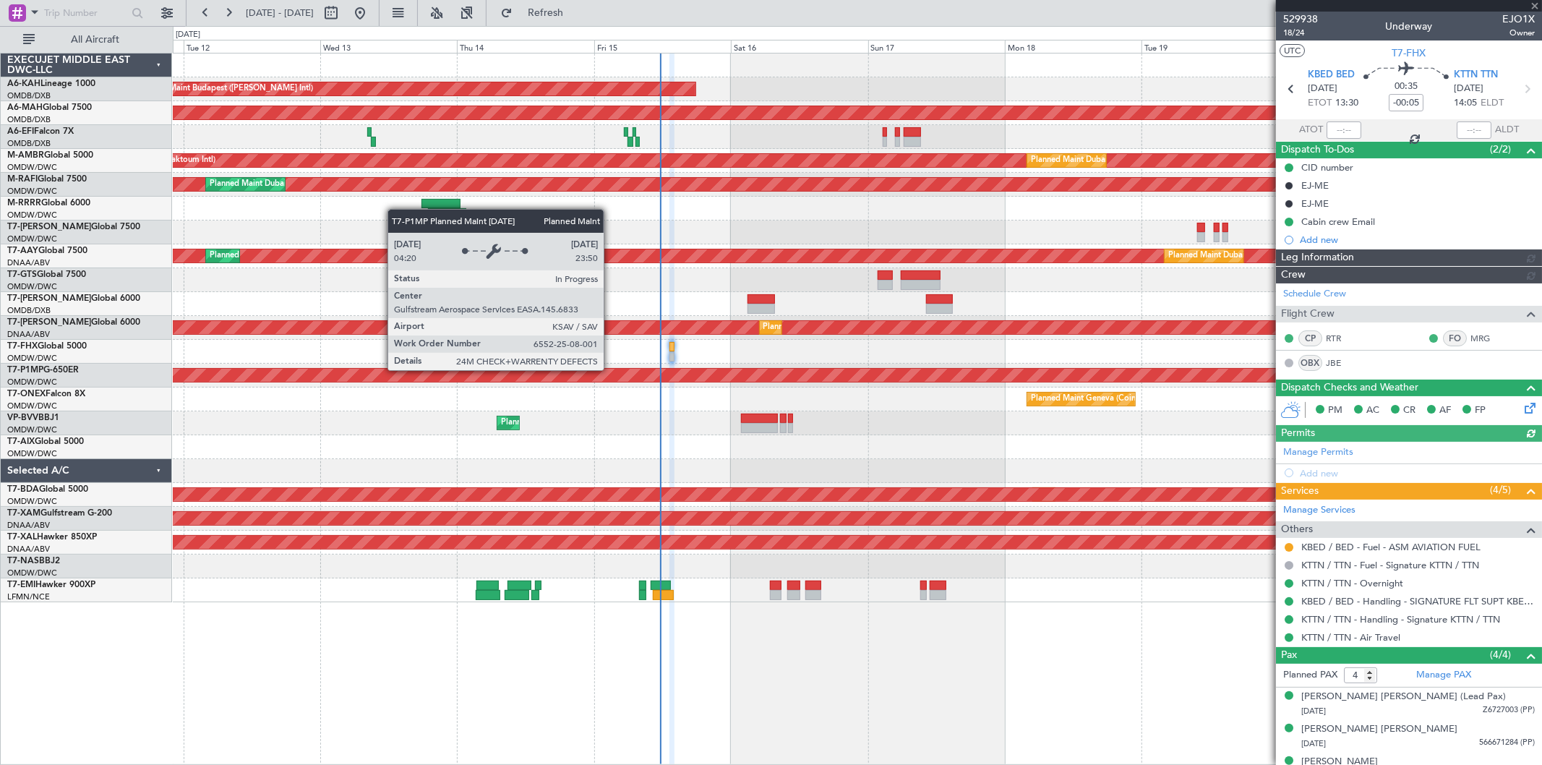
type input "[PERSON_NAME] ([PERSON_NAME])"
type input "7024"
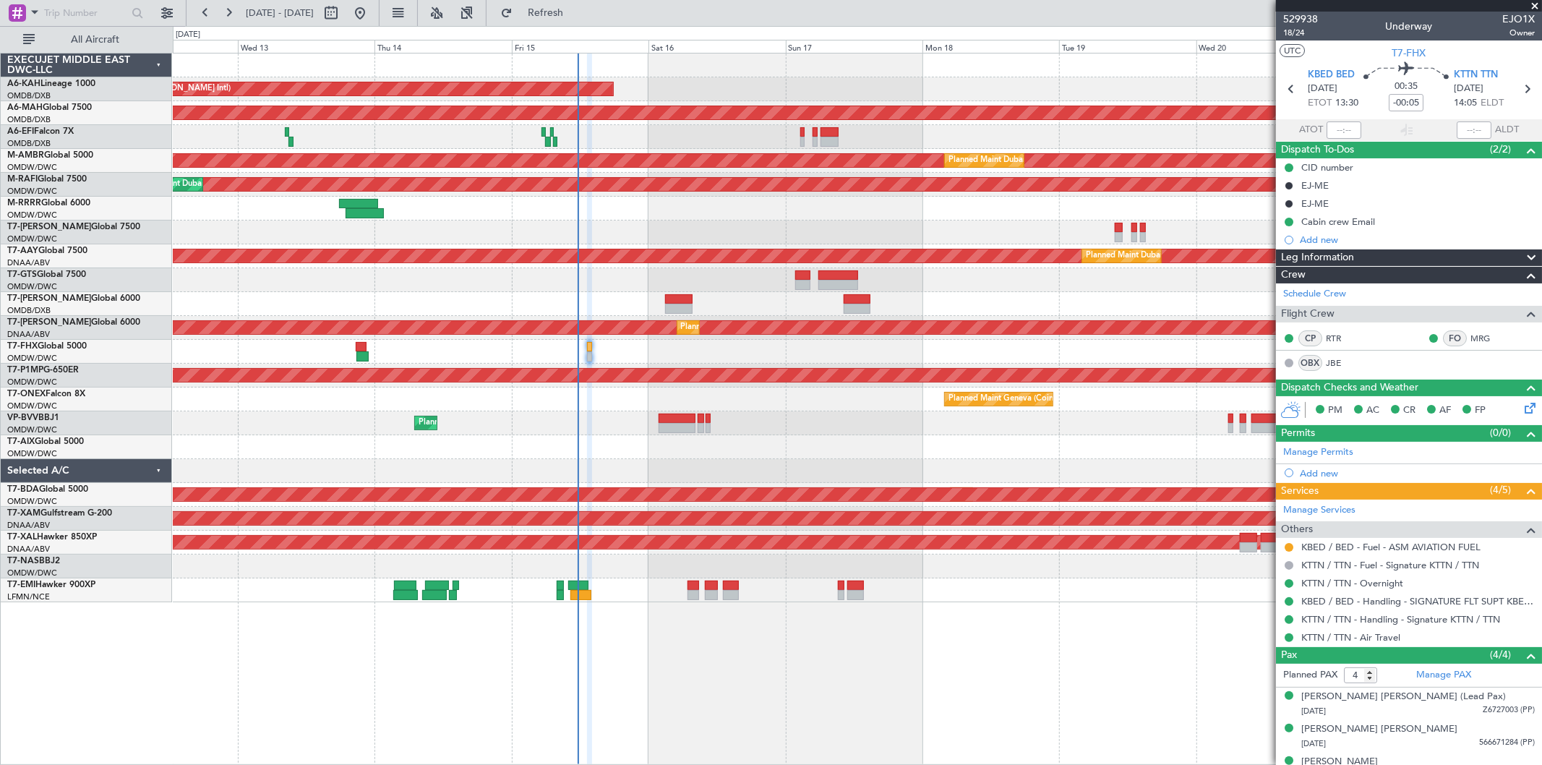
click at [652, 77] on div "Unplanned Maint Budapest ([PERSON_NAME] Intl)" at bounding box center [857, 89] width 1368 height 24
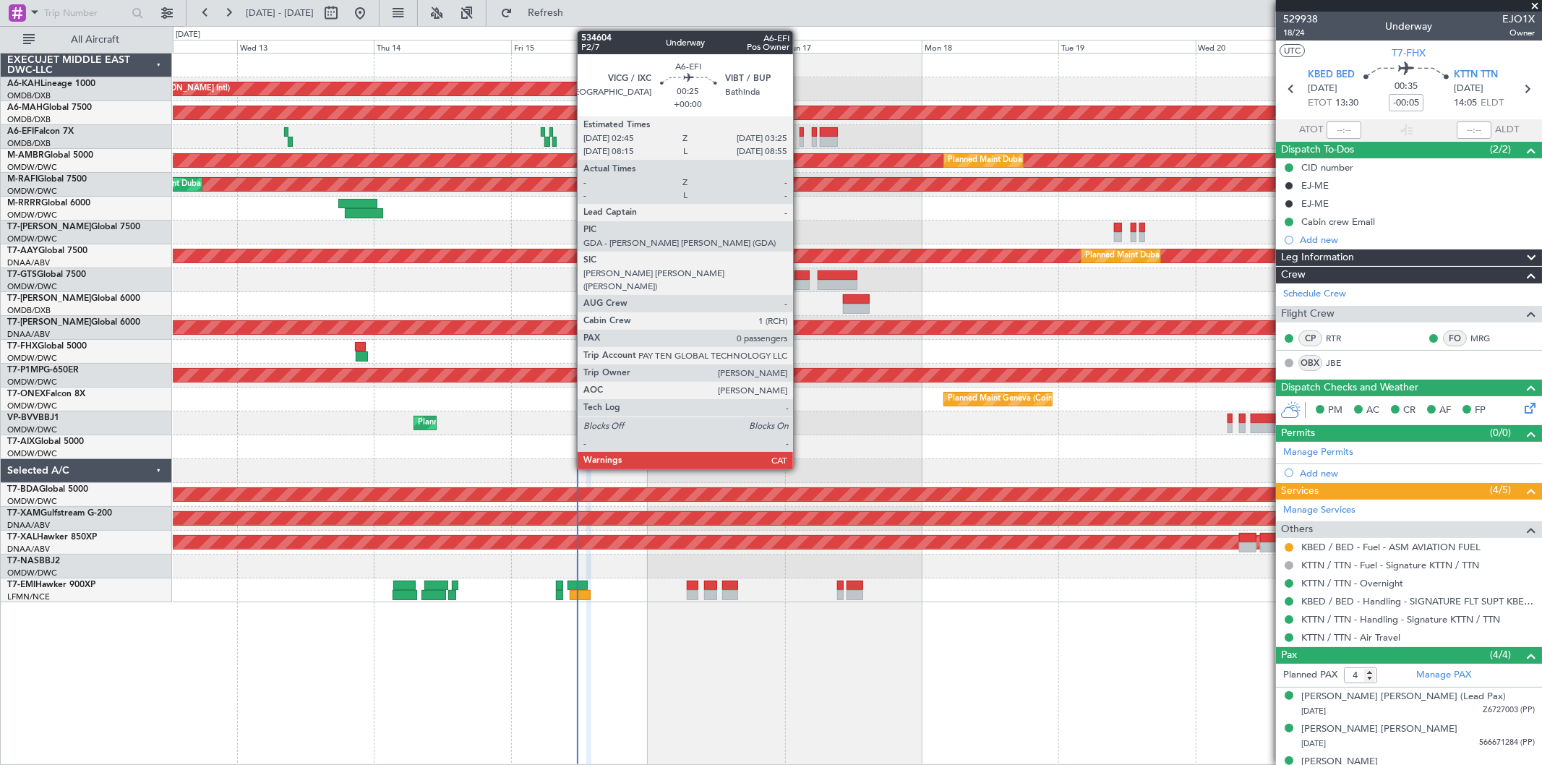
click at [800, 135] on div at bounding box center [801, 132] width 4 height 10
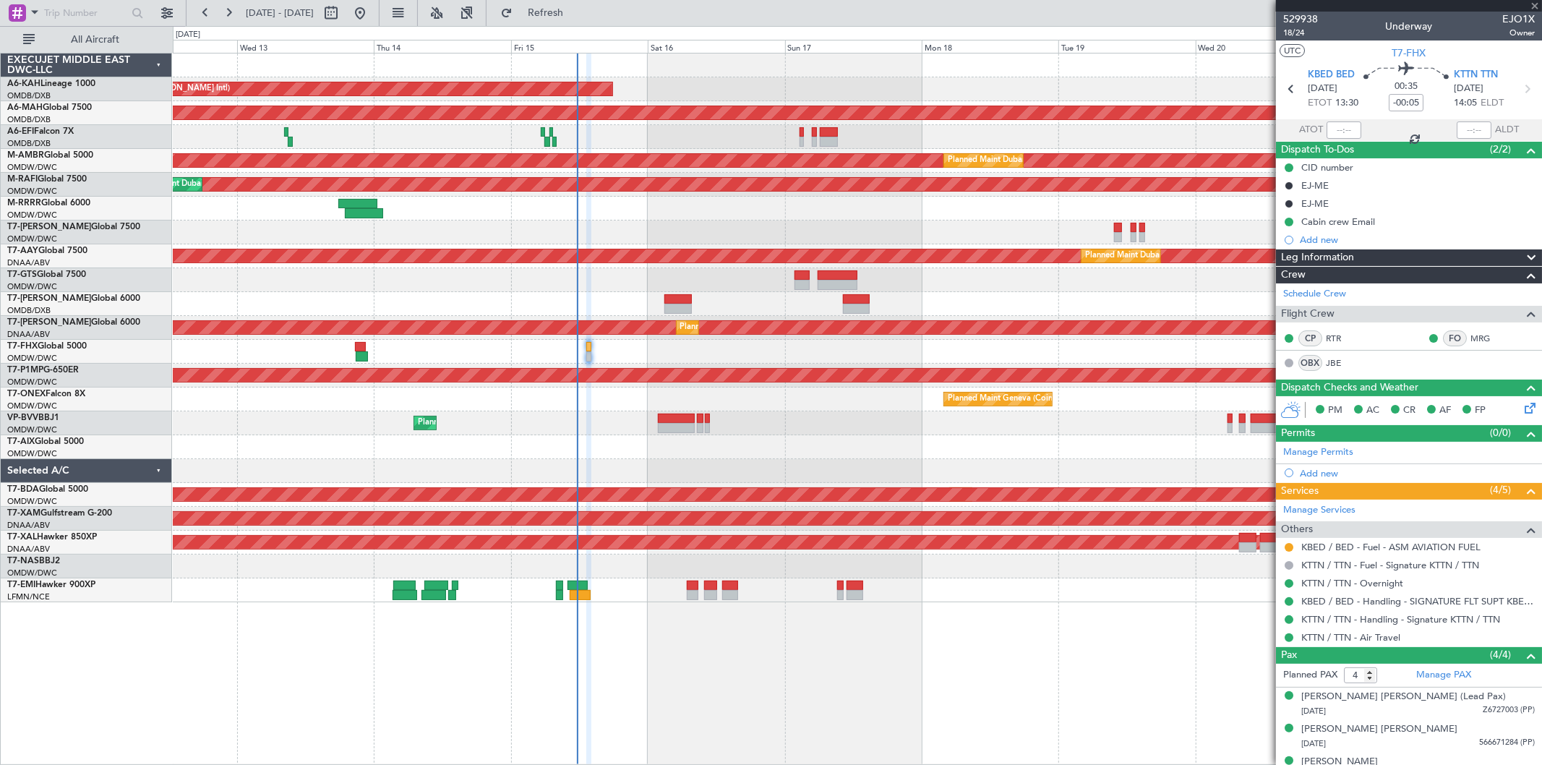
type input "0"
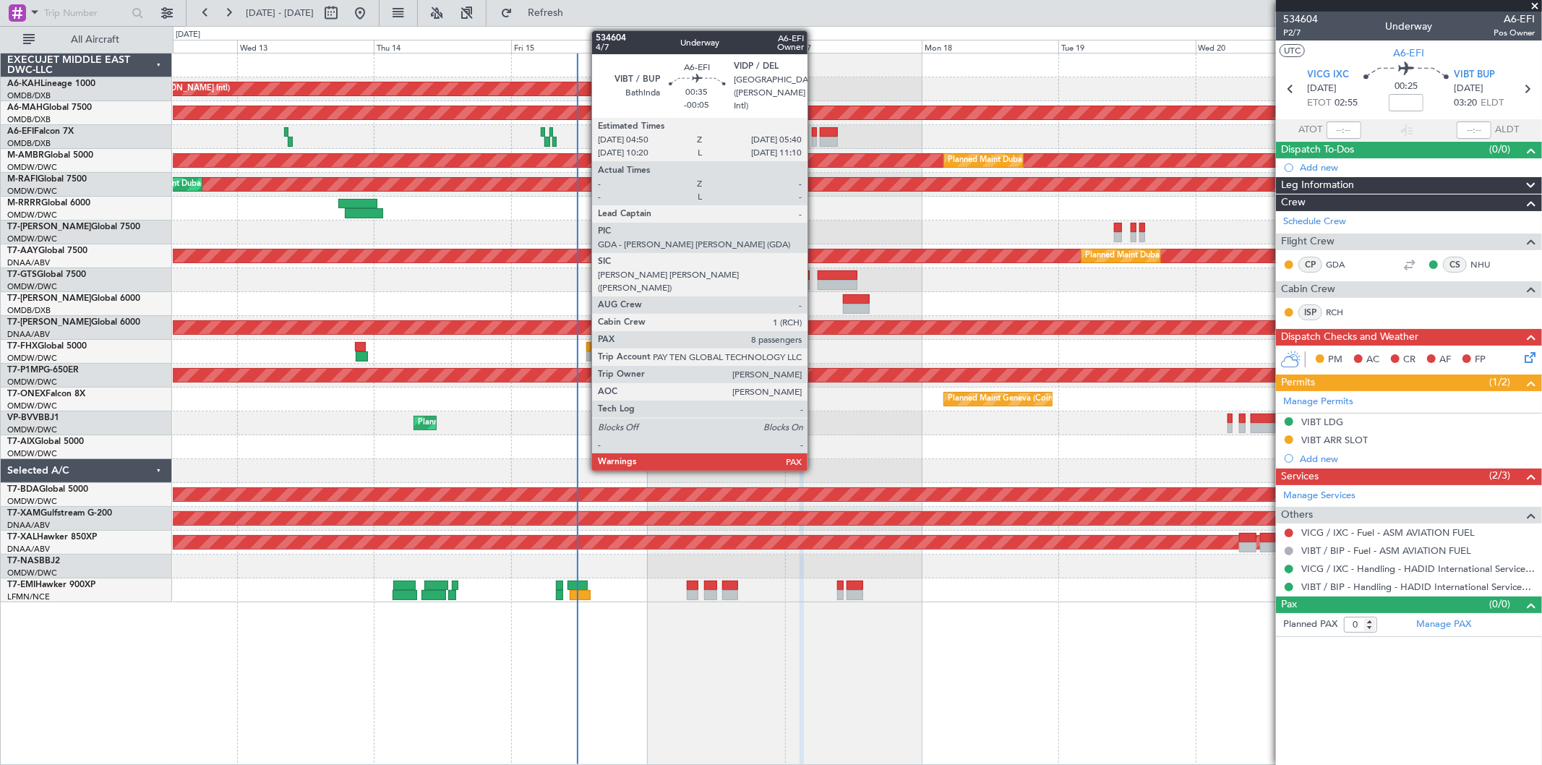
click at [814, 135] on div at bounding box center [814, 132] width 5 height 10
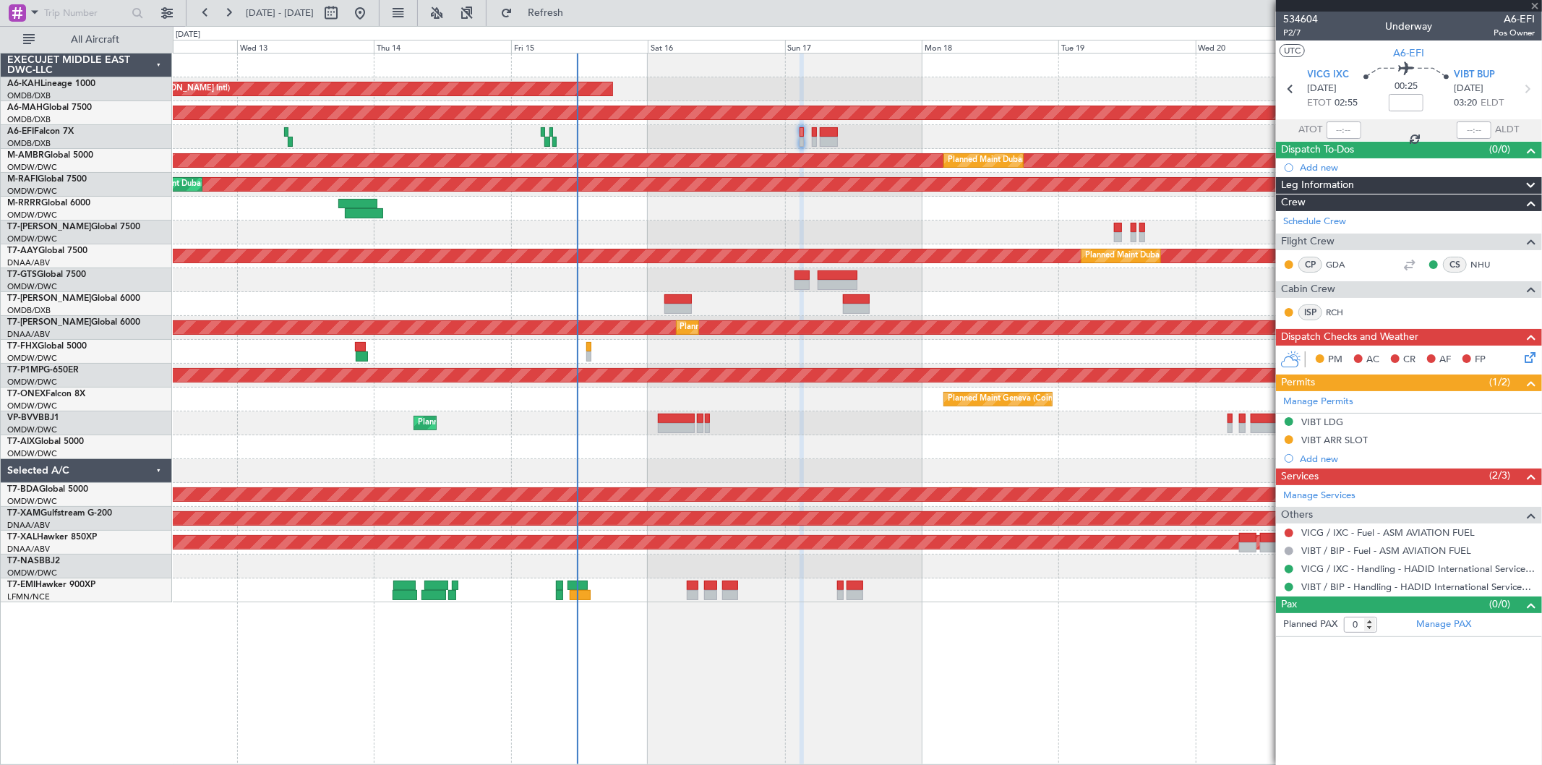
type input "-00:05"
type input "8"
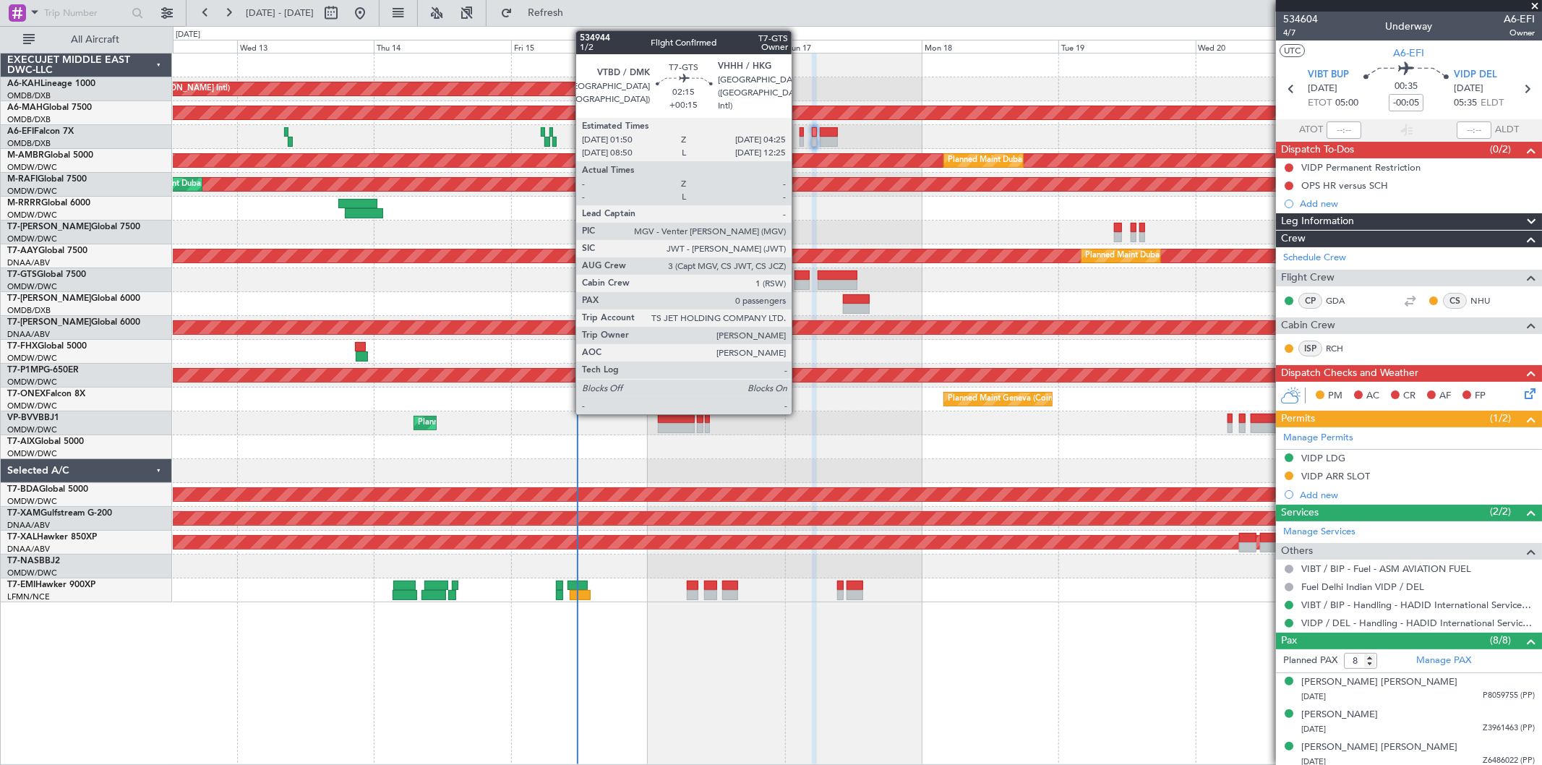
click at [799, 272] on div at bounding box center [801, 275] width 15 height 10
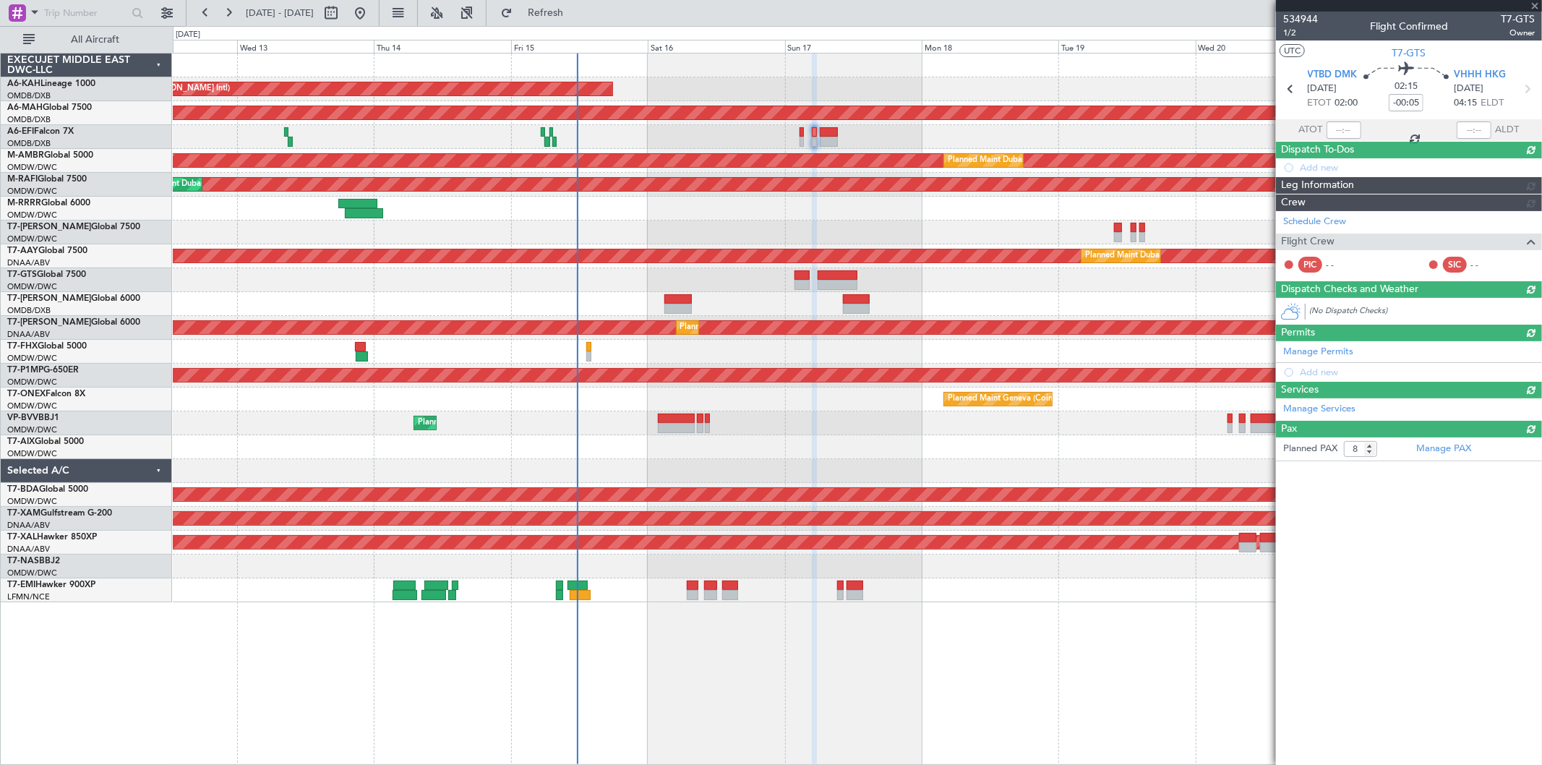
type input "+00:15"
type input "0"
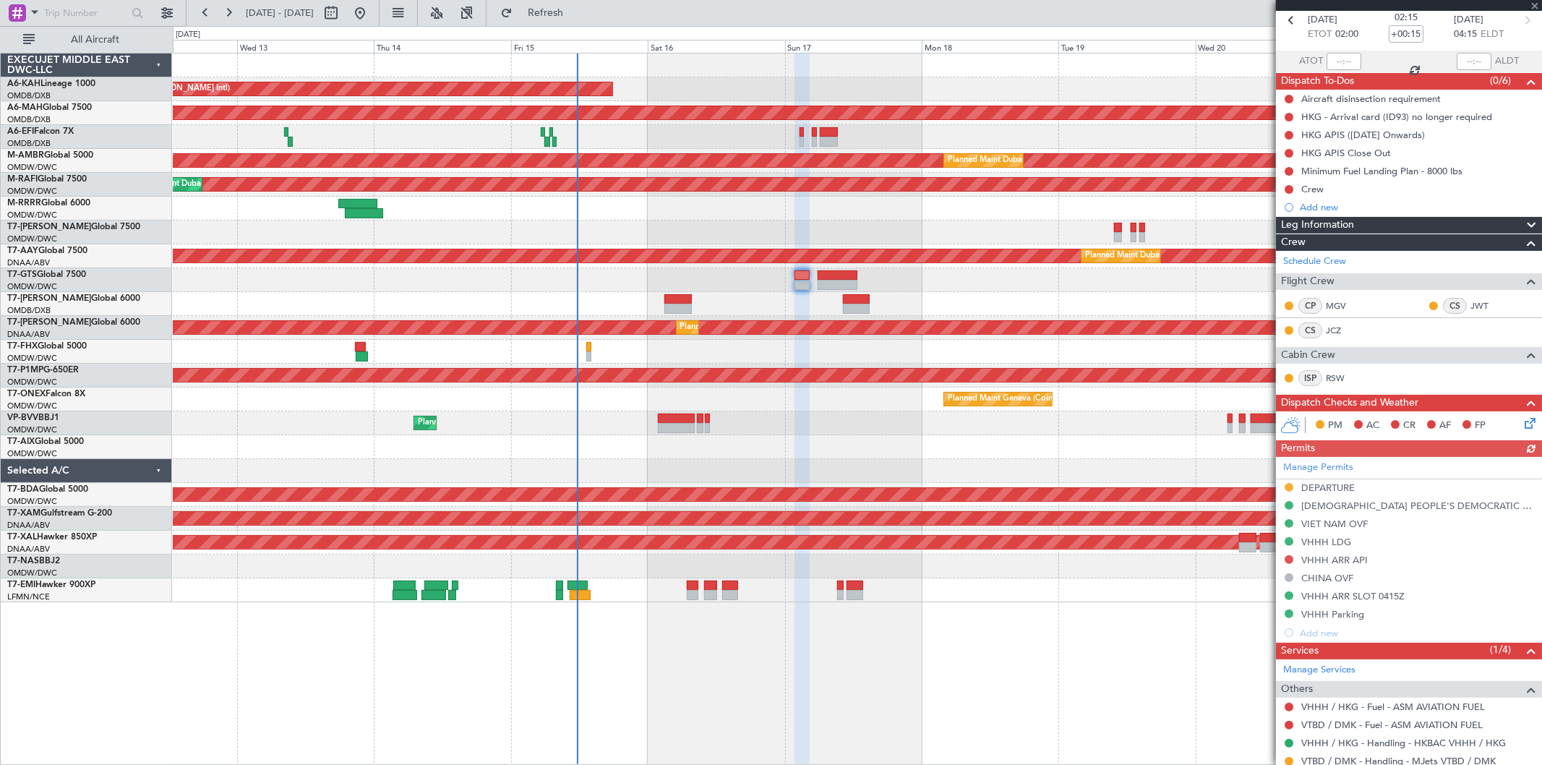
scroll to position [114, 0]
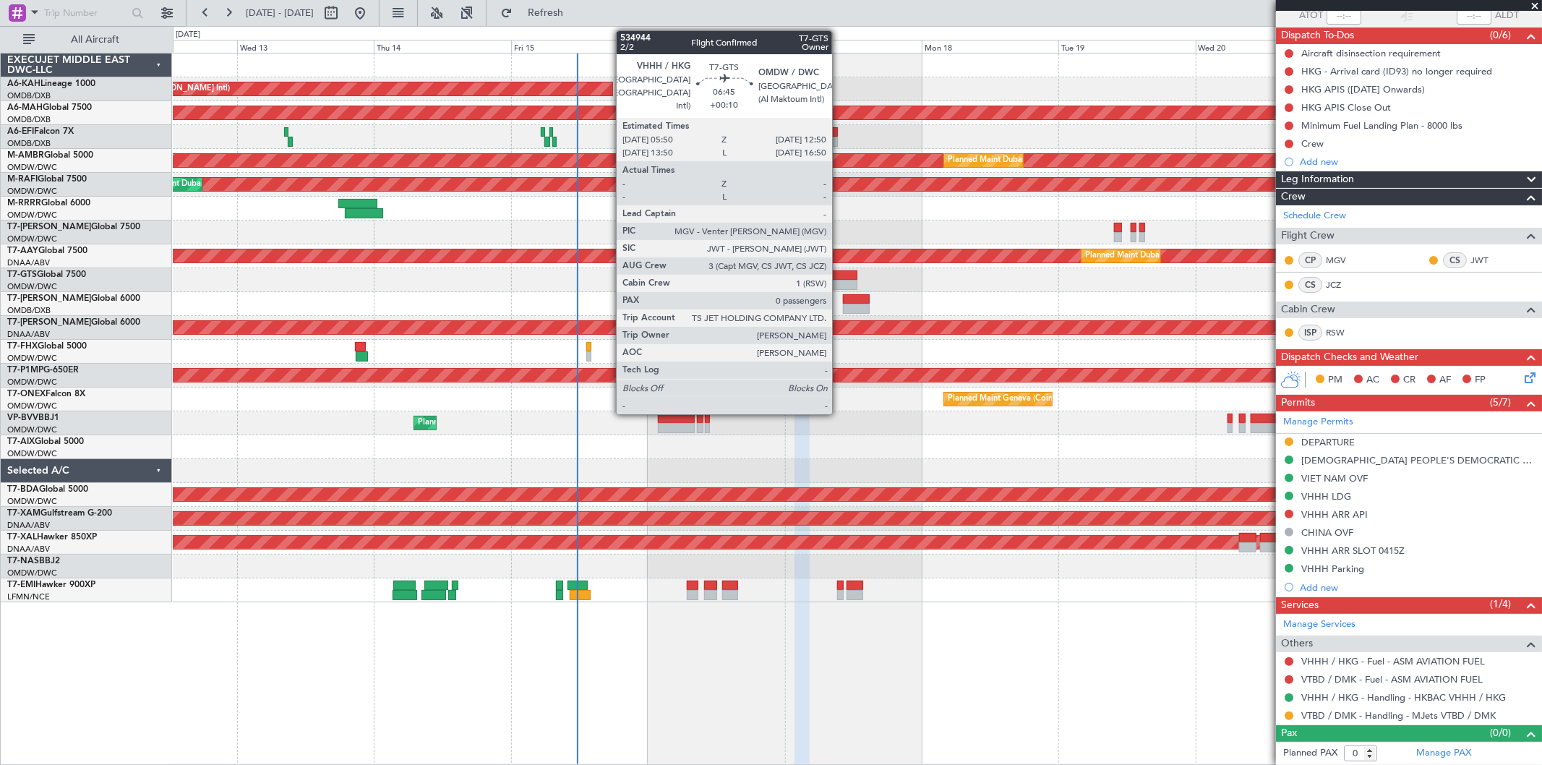
click at [839, 283] on div at bounding box center [837, 285] width 40 height 10
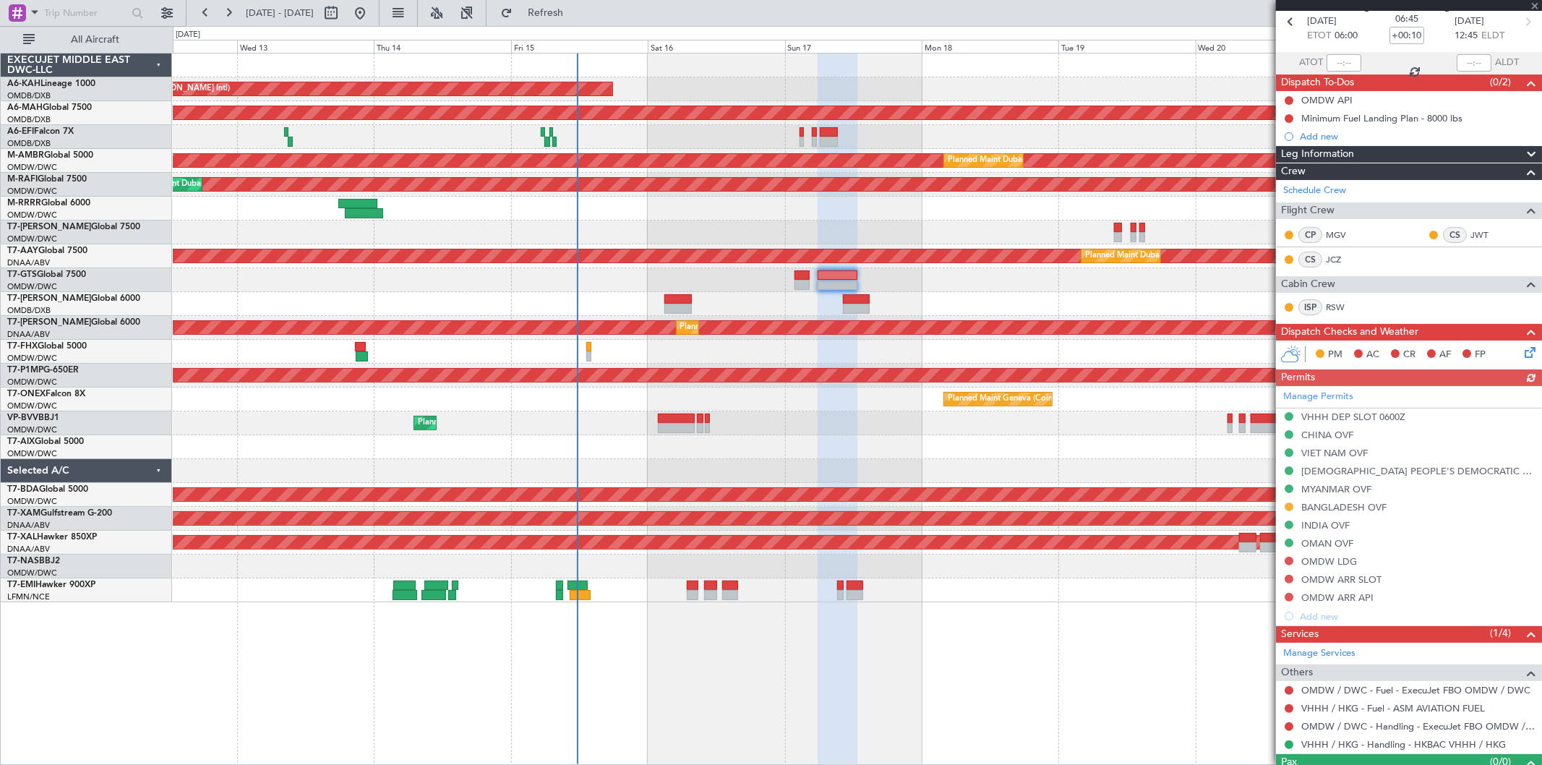
scroll to position [96, 0]
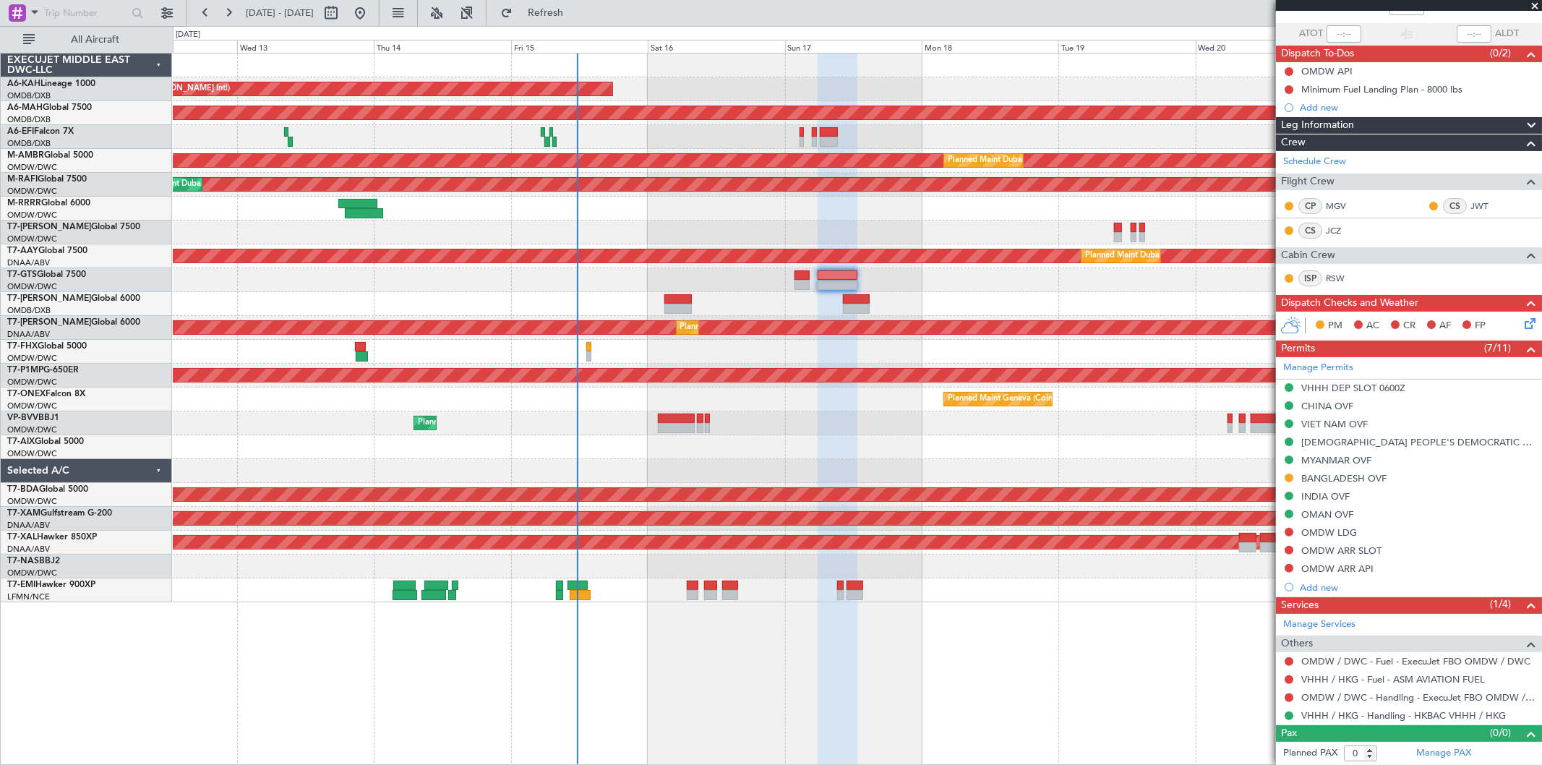
click at [919, 298] on div at bounding box center [857, 304] width 1368 height 24
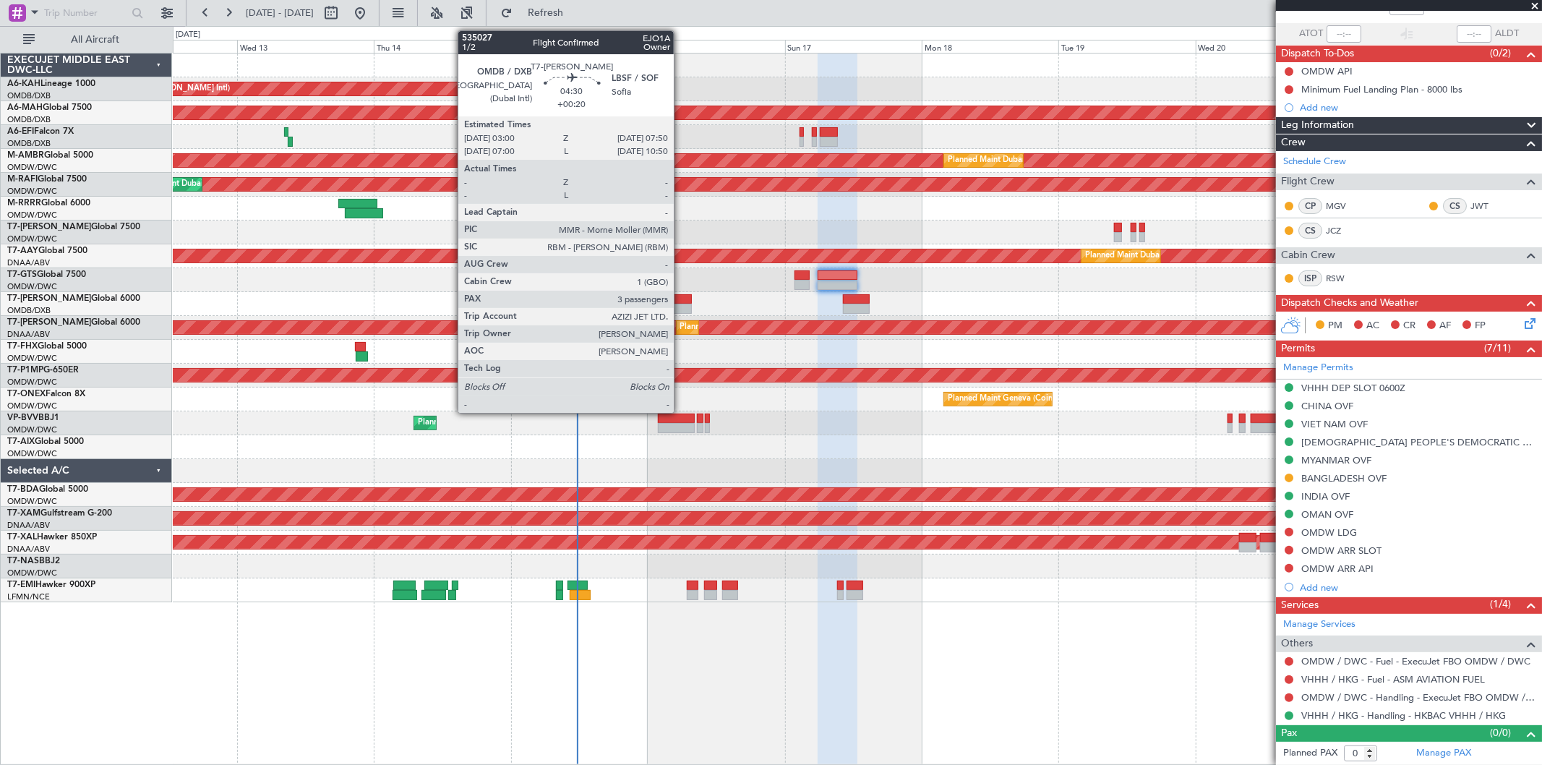
click at [681, 304] on div at bounding box center [678, 309] width 28 height 10
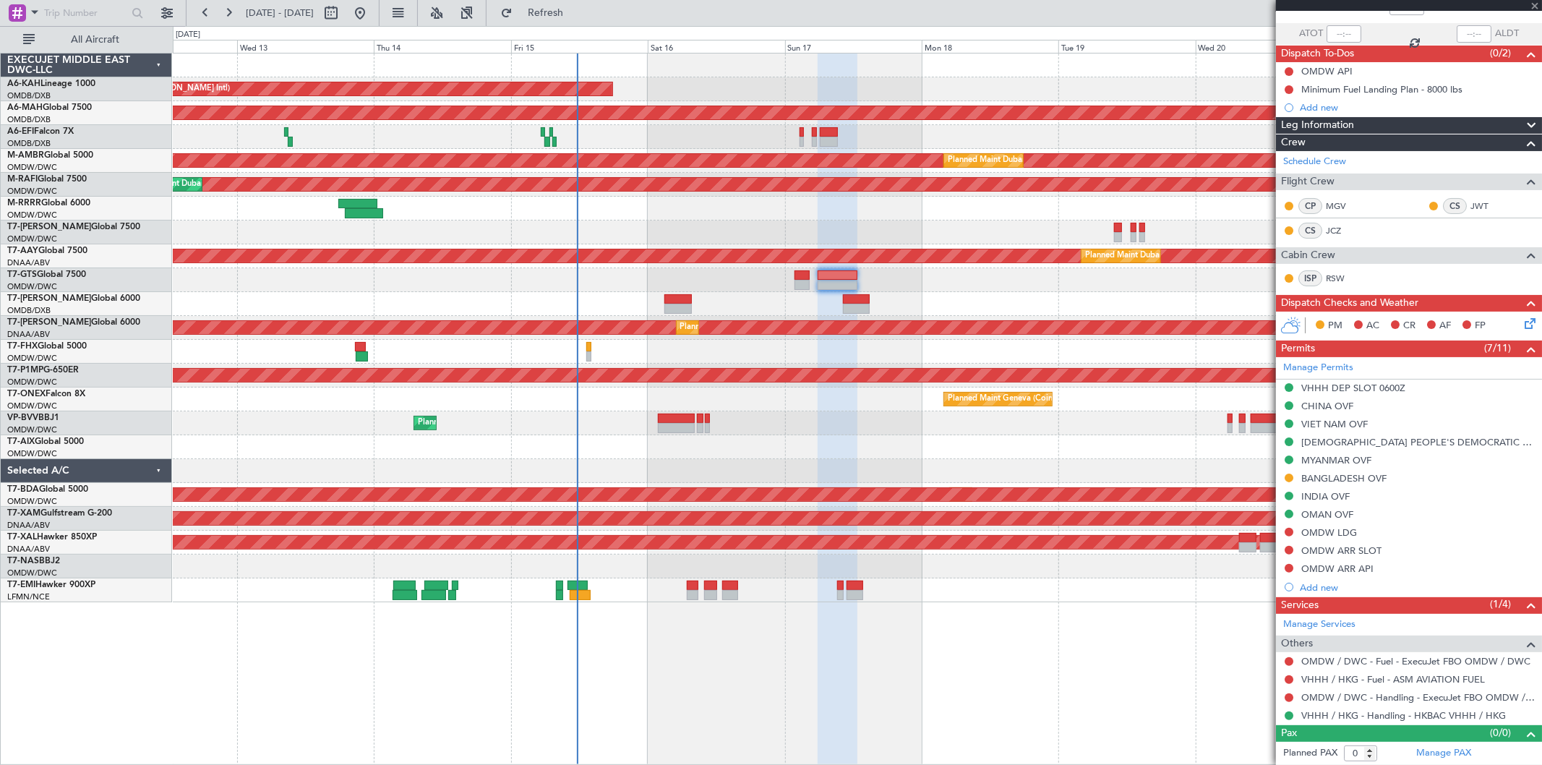
type input "+00:20"
type input "3"
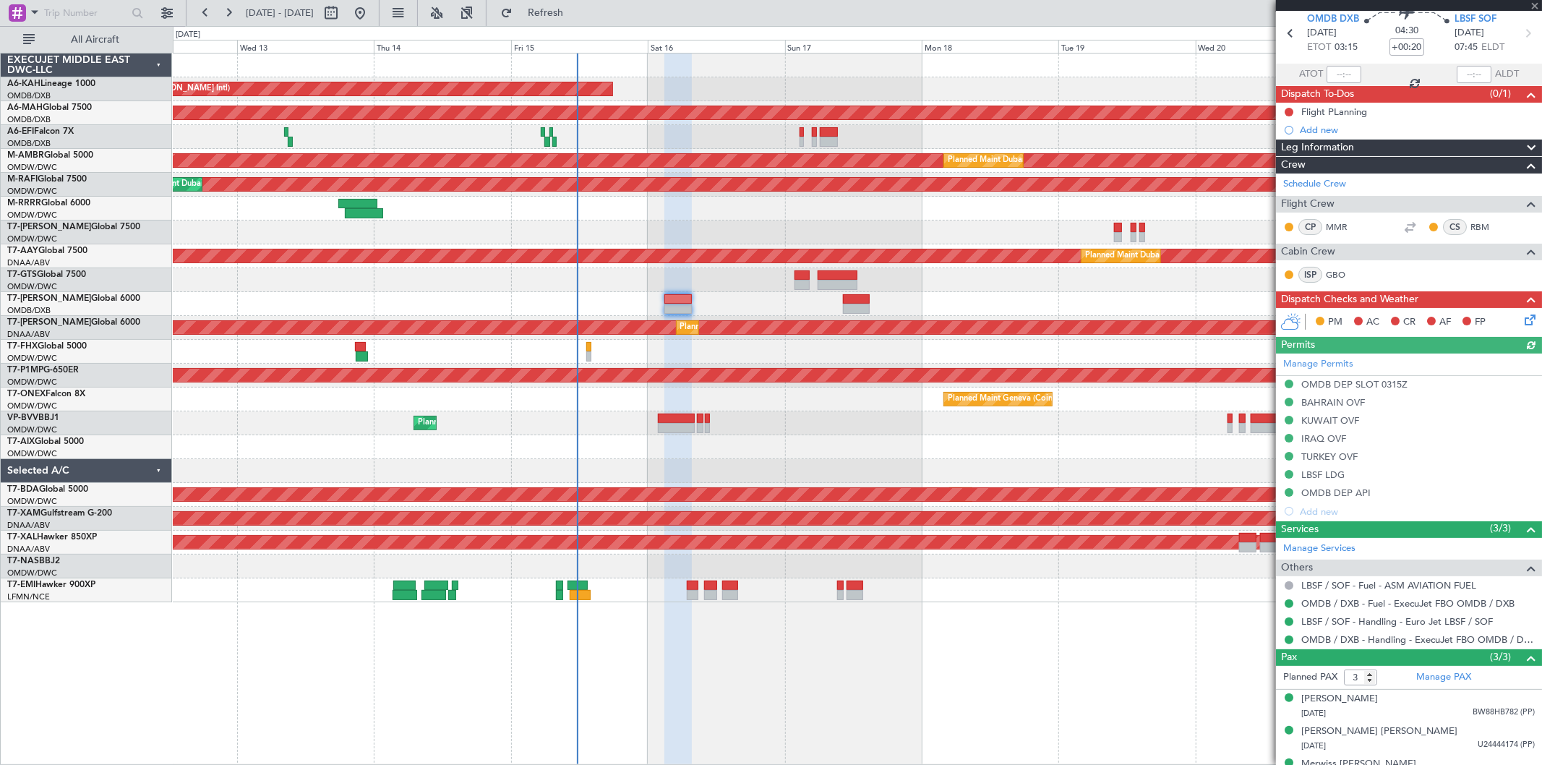
scroll to position [77, 0]
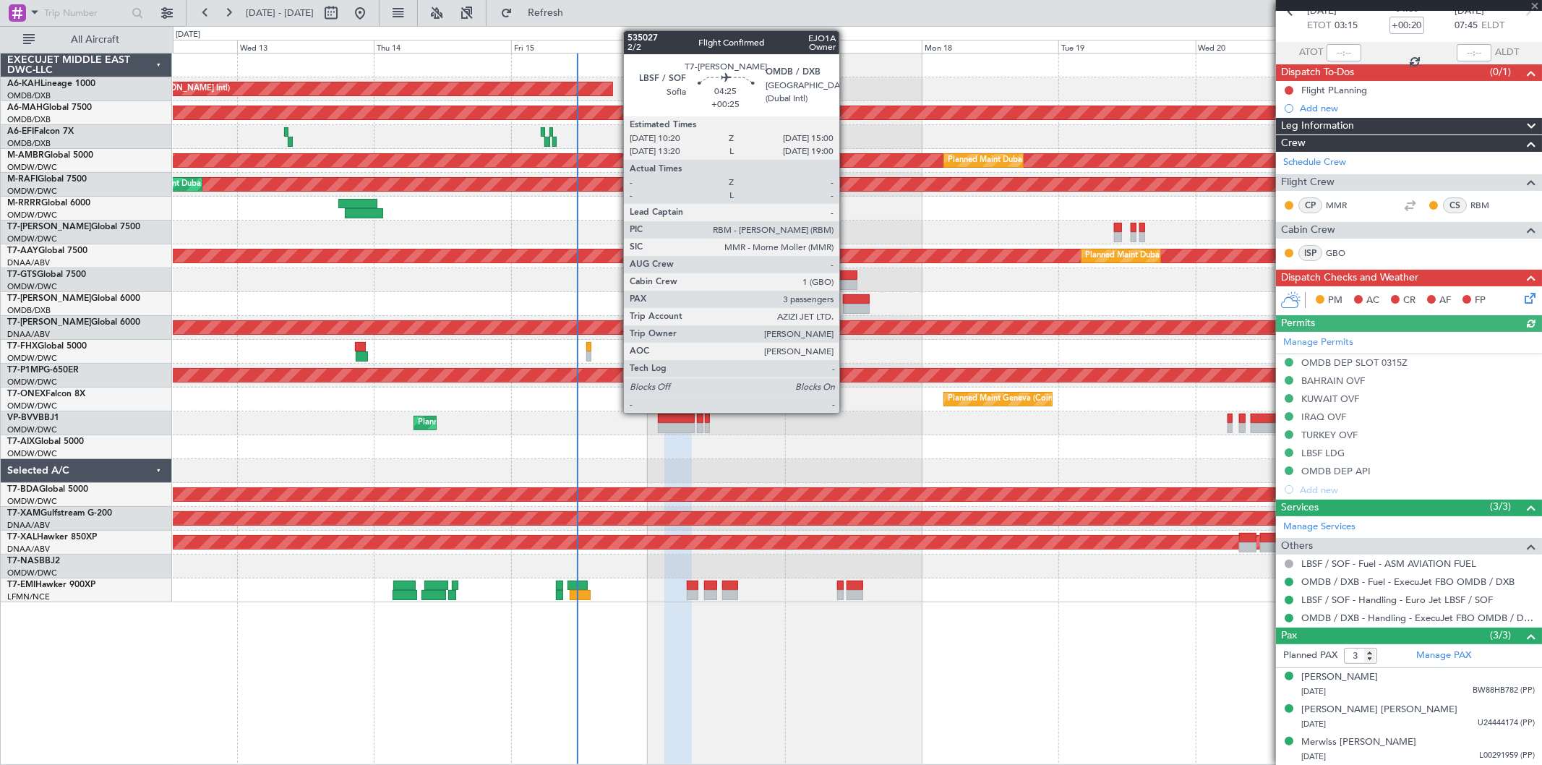
click at [846, 298] on div at bounding box center [856, 299] width 27 height 10
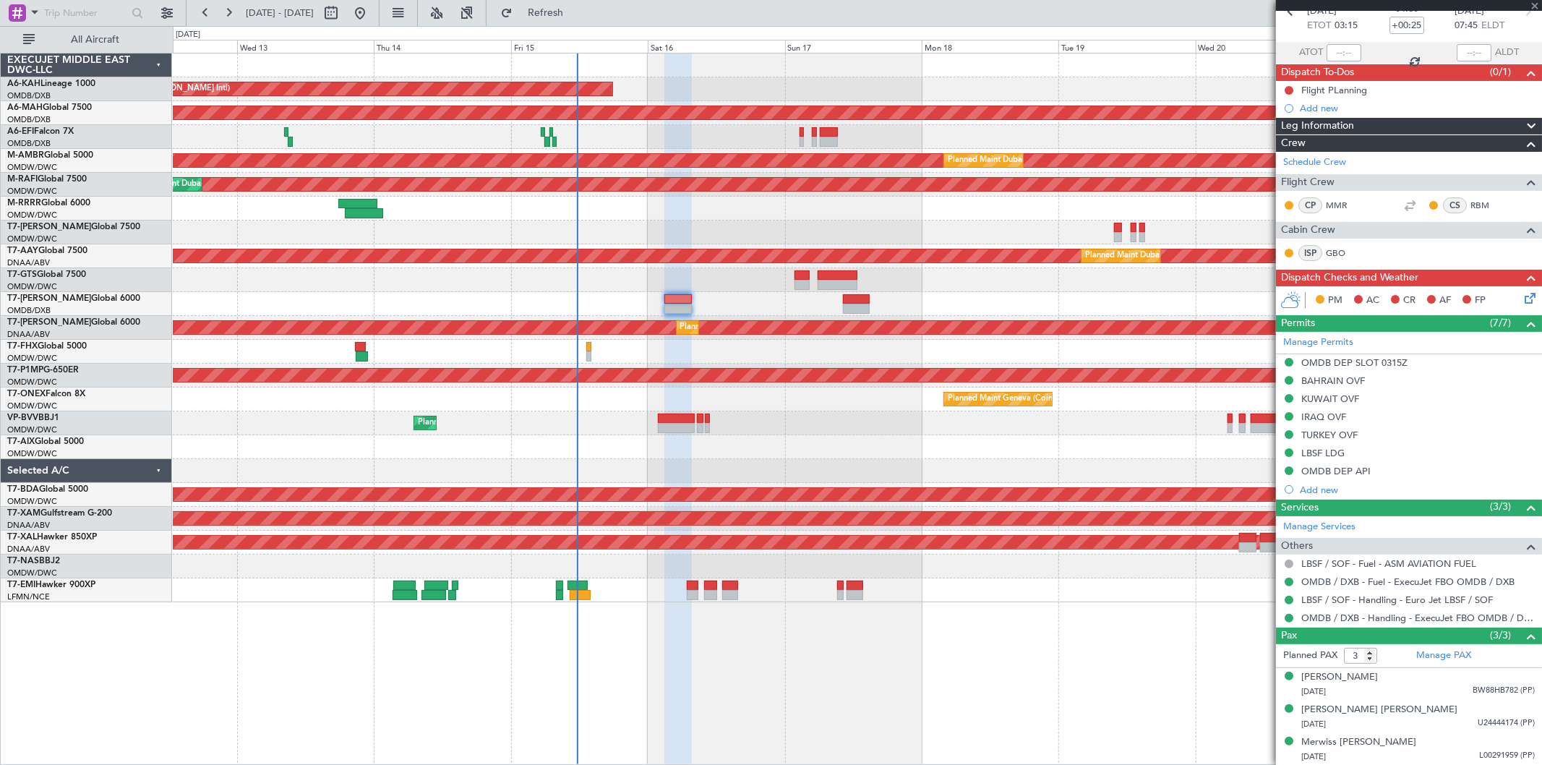
scroll to position [0, 0]
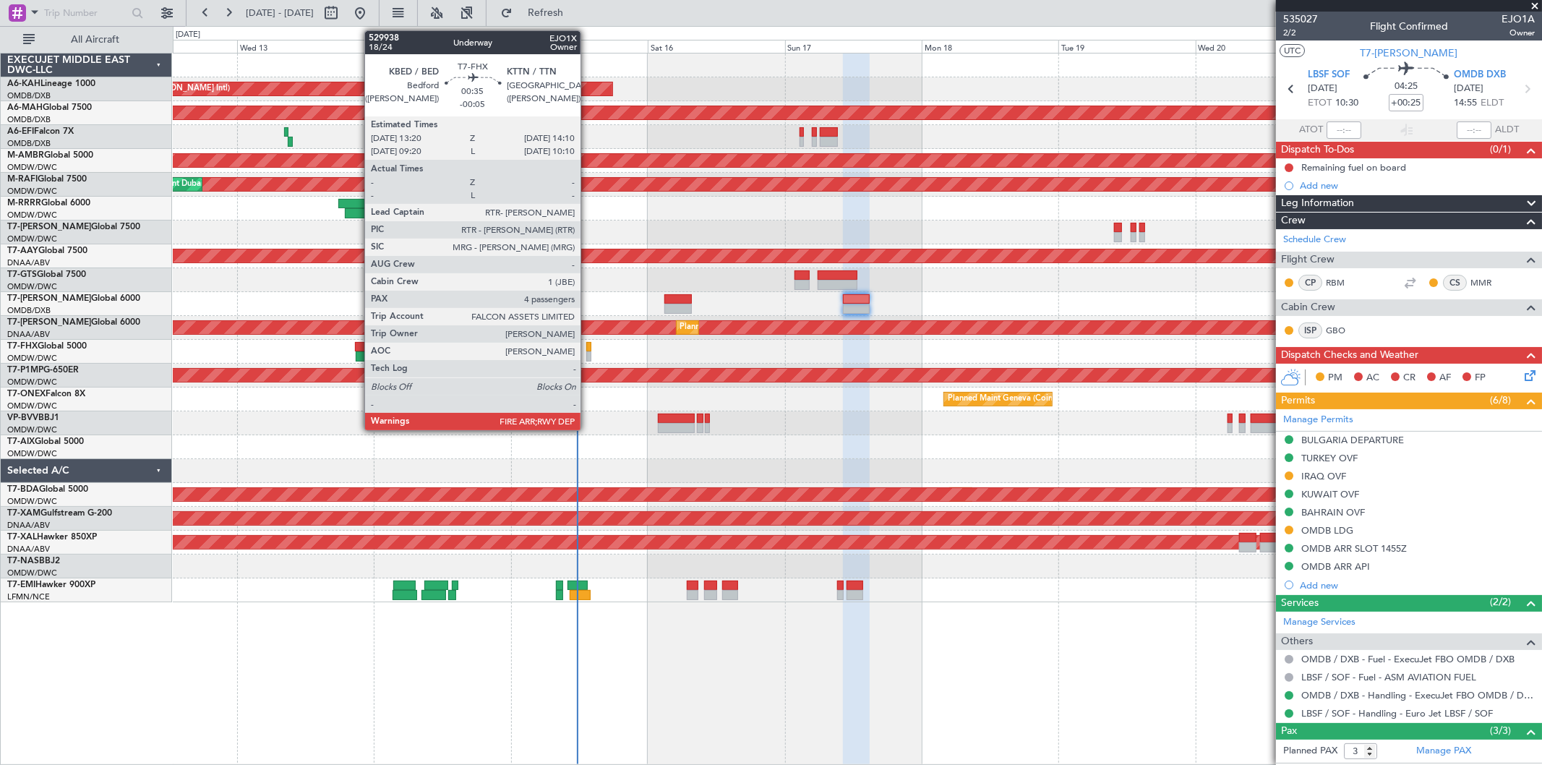
click at [588, 358] on div at bounding box center [588, 356] width 5 height 10
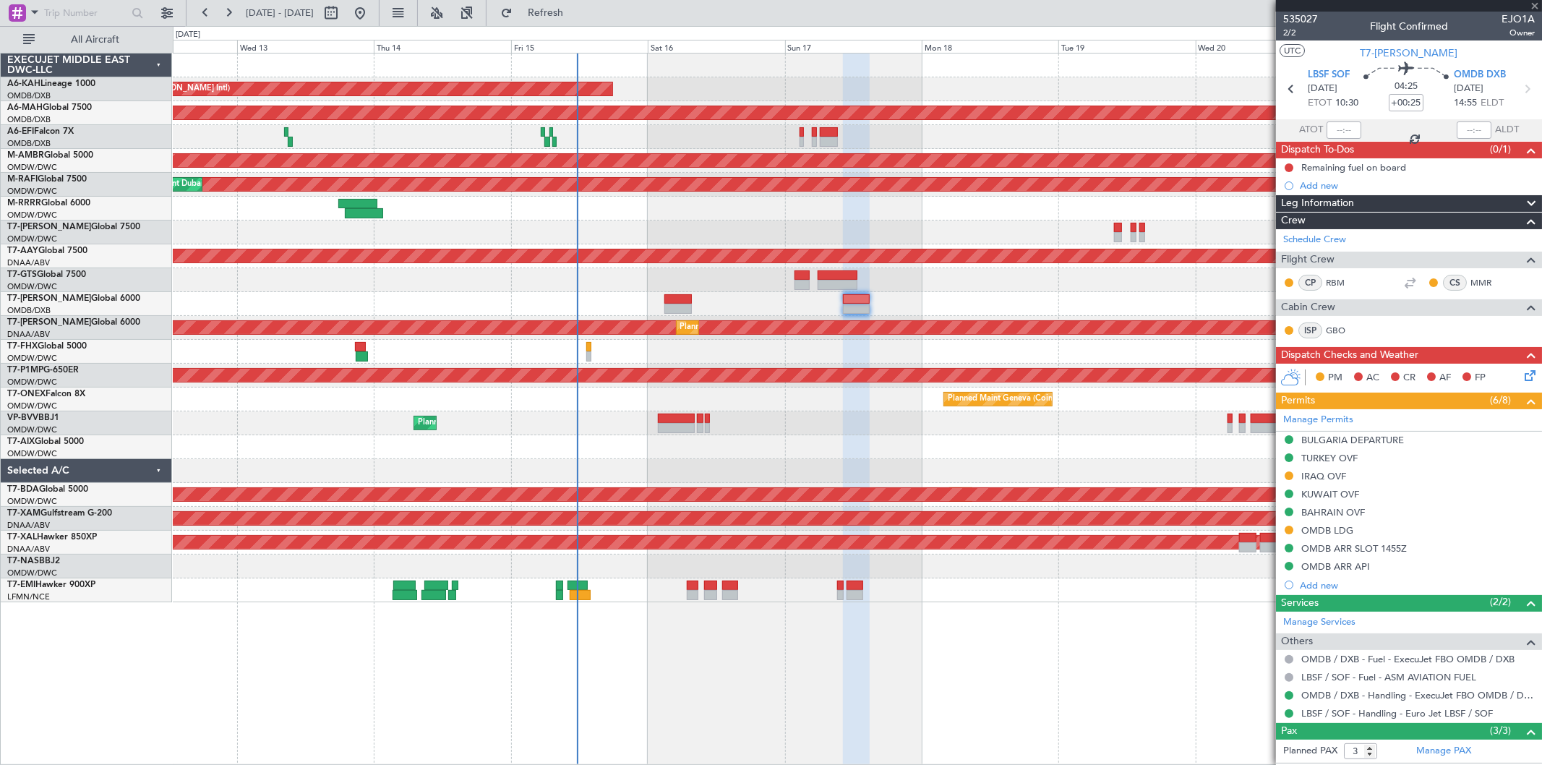
type input "-00:05"
type input "4"
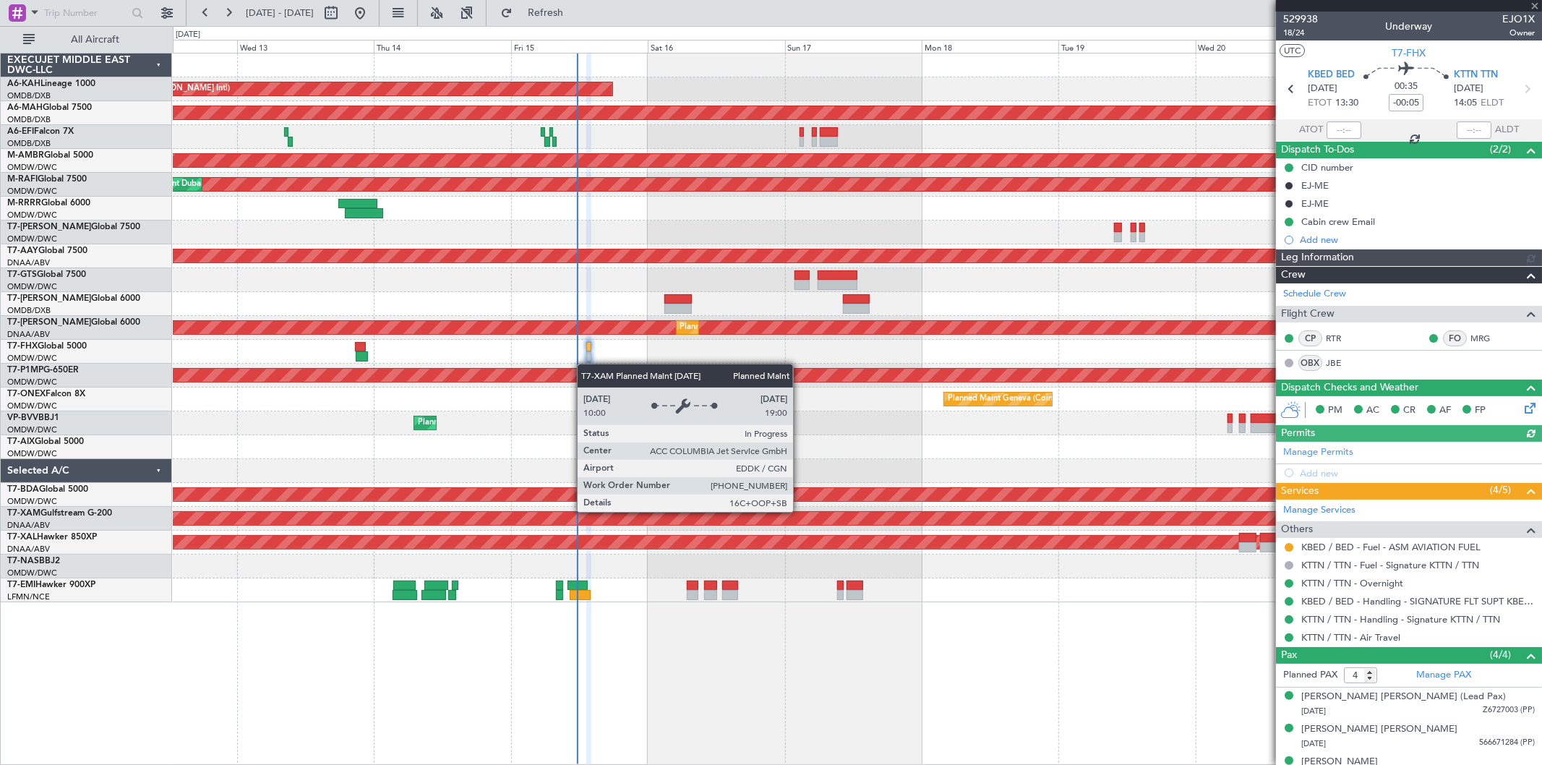
type input "[PERSON_NAME] ([PERSON_NAME])"
type input "7024"
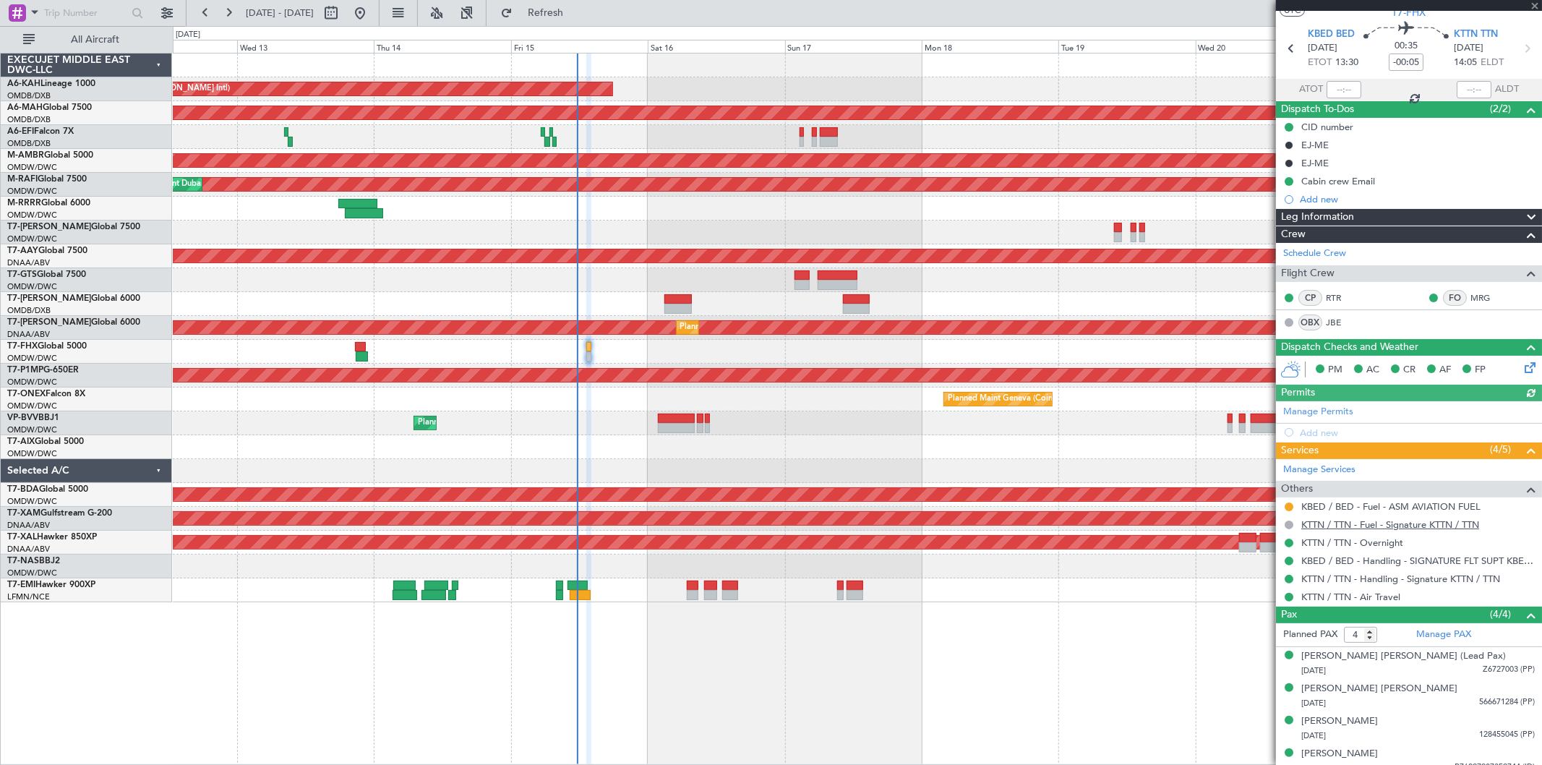
scroll to position [52, 0]
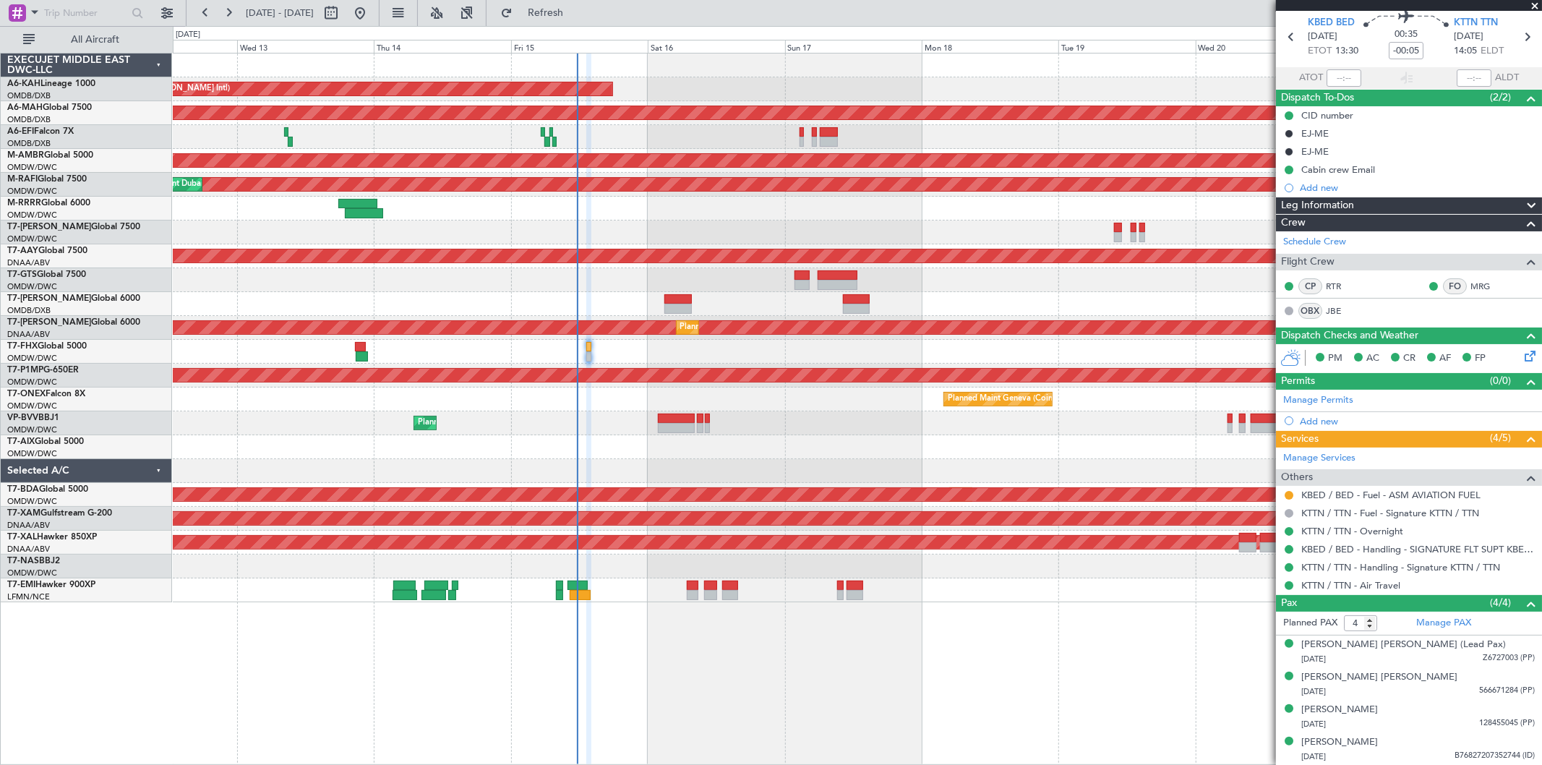
click at [835, 408] on div "Planned Maint Geneva (Cointrin)" at bounding box center [857, 399] width 1368 height 24
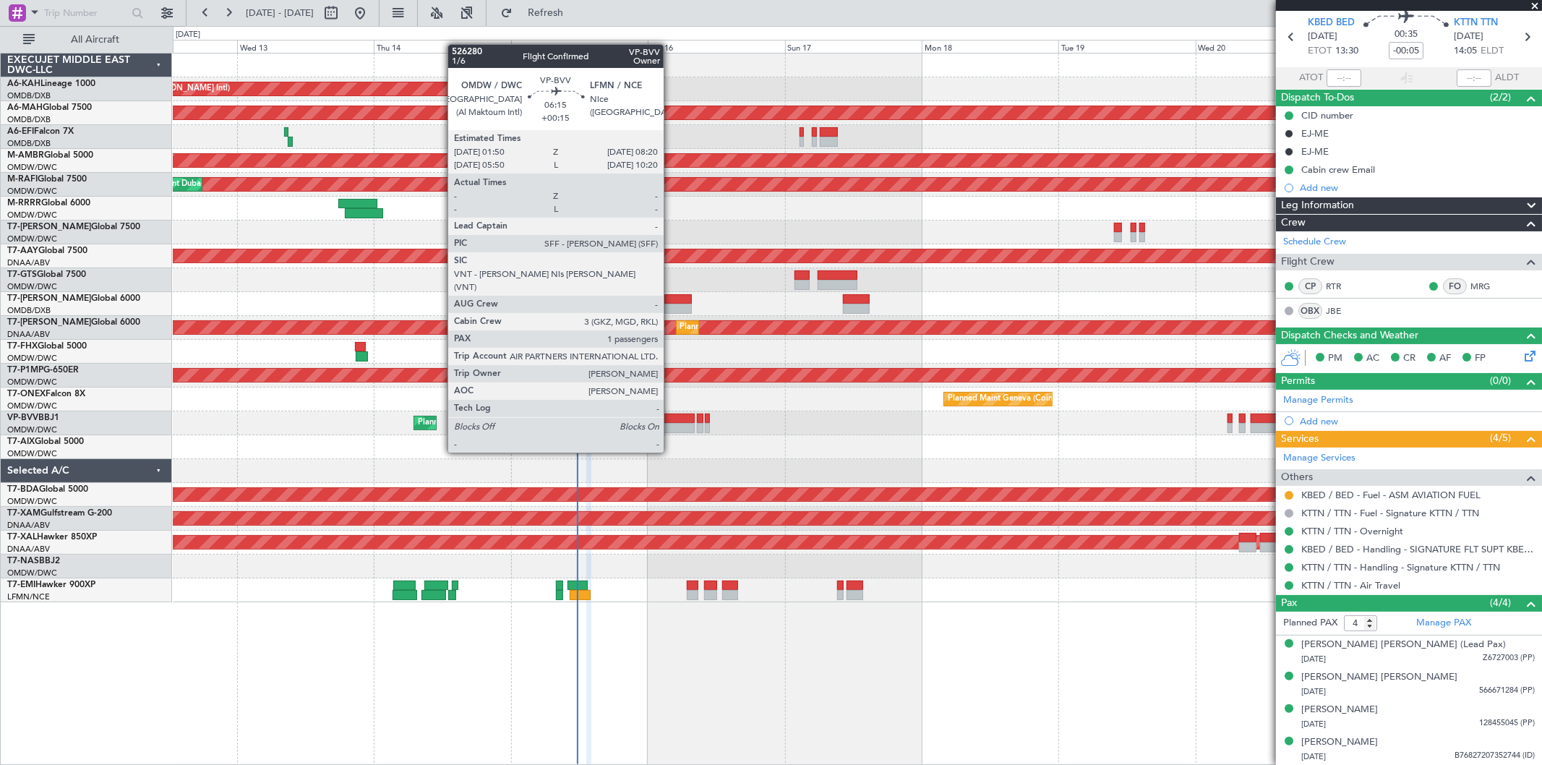
click at [671, 425] on div at bounding box center [677, 428] width 38 height 10
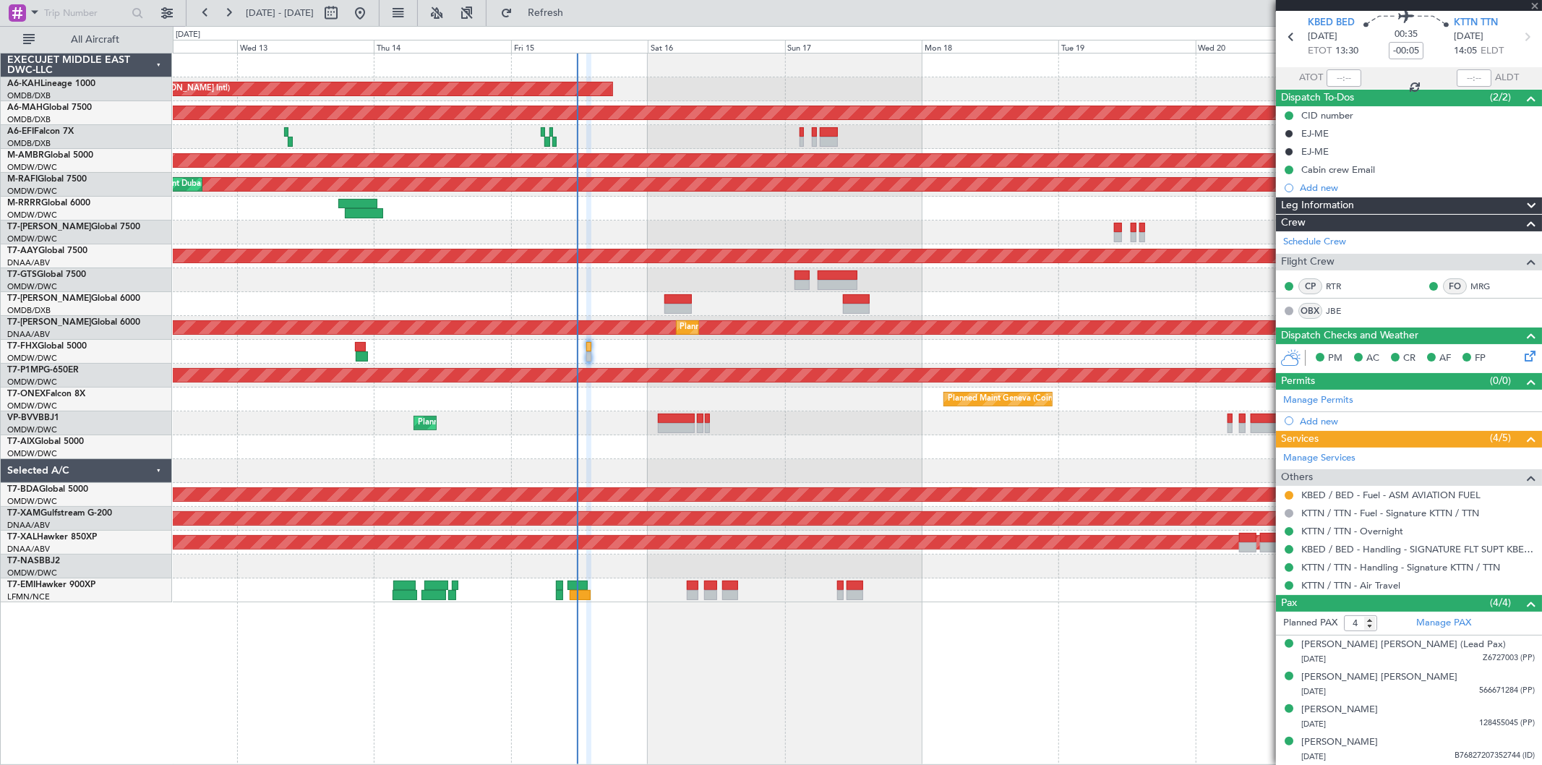
type input "+00:15"
type input "1"
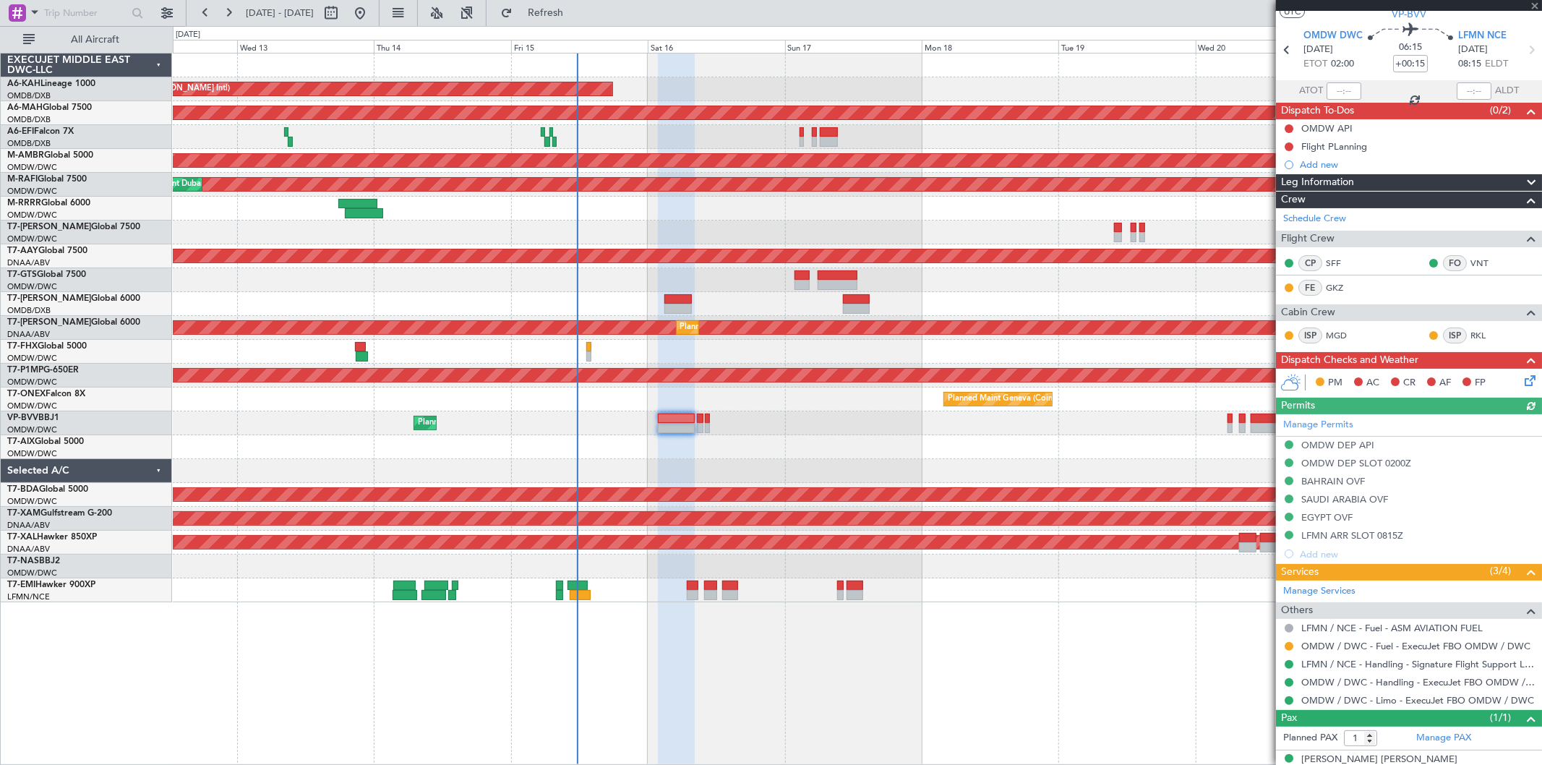
scroll to position [56, 0]
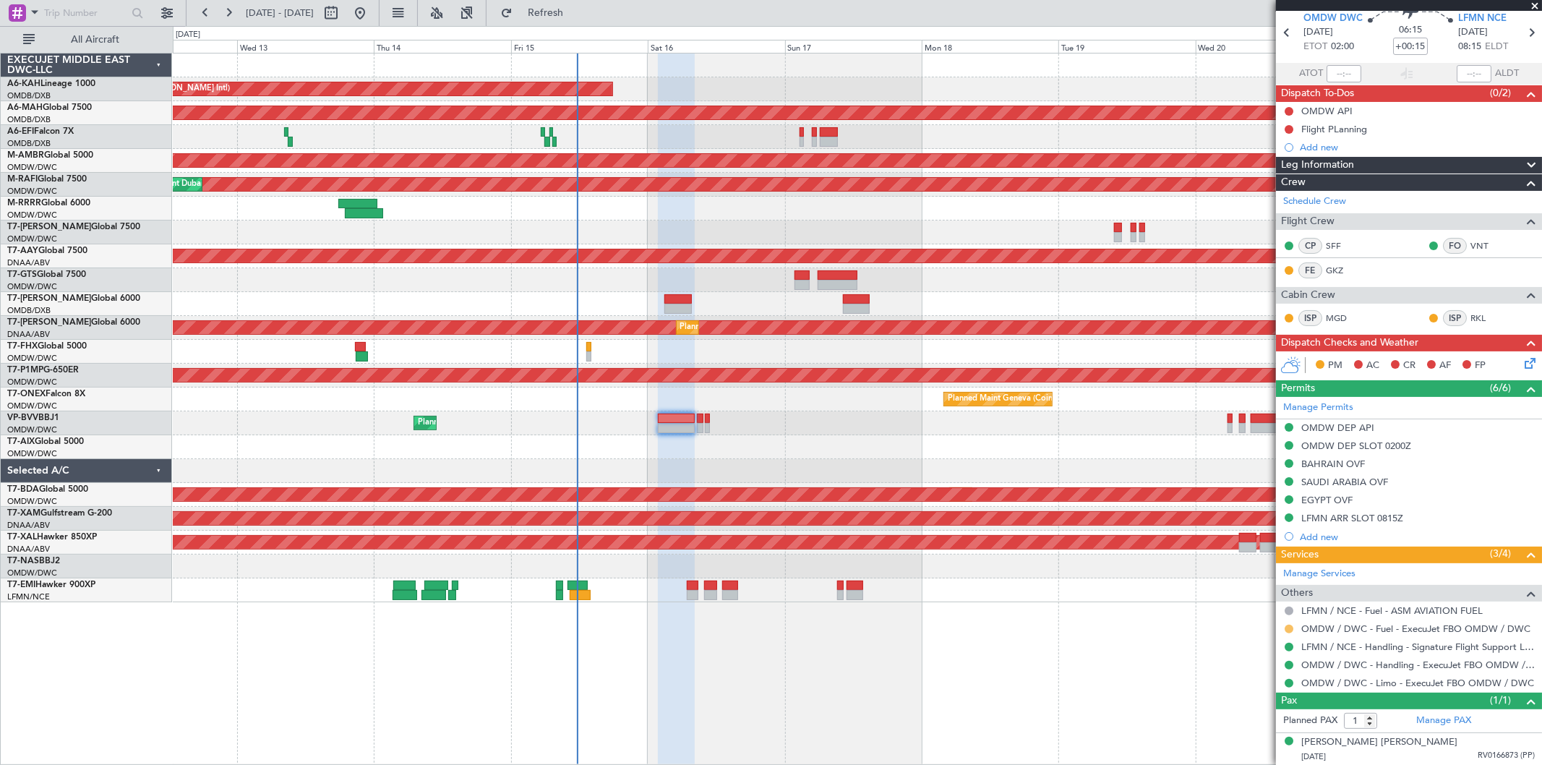
click at [1290, 626] on button at bounding box center [1288, 628] width 9 height 9
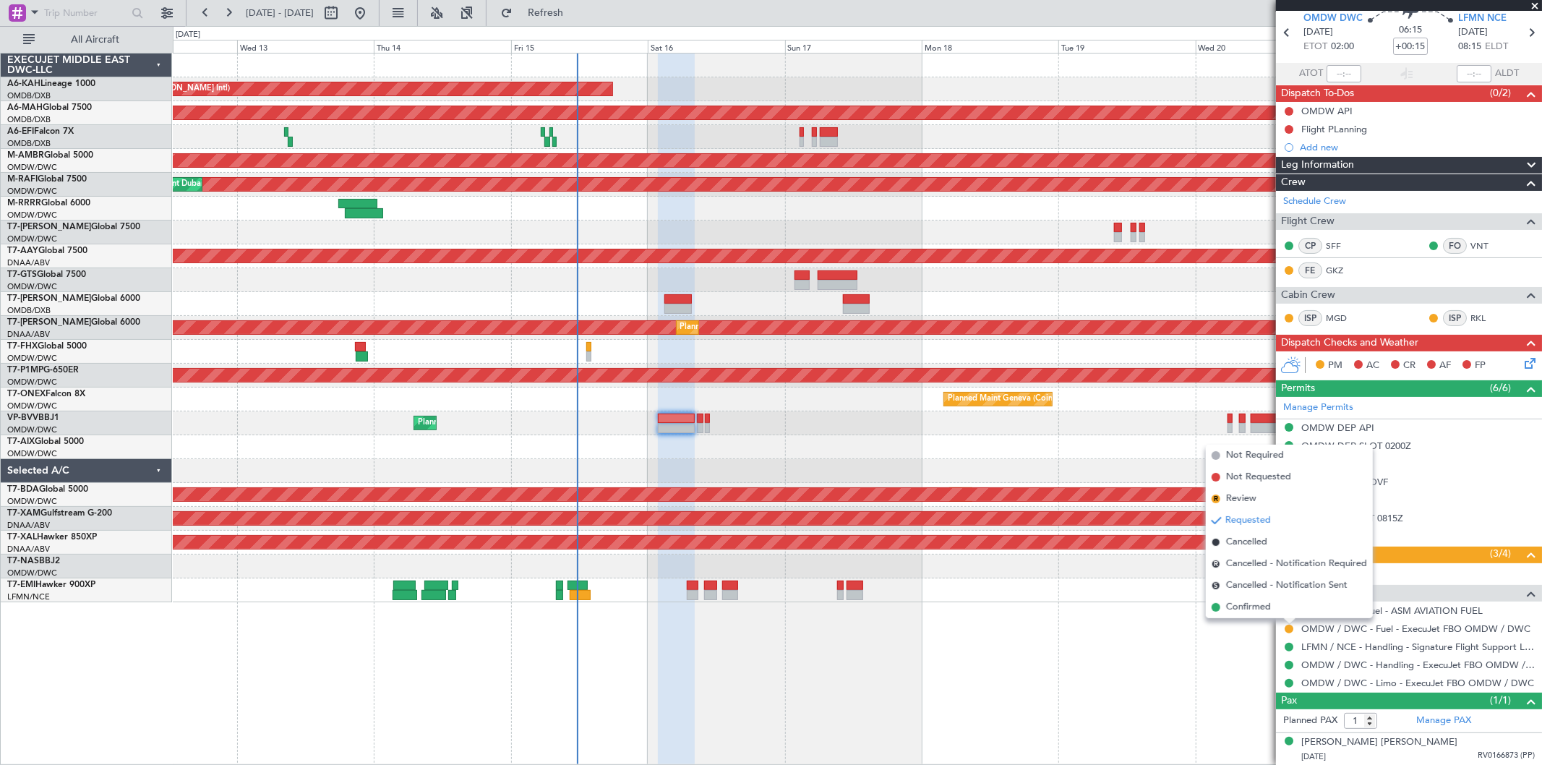
drag, startPoint x: 1253, startPoint y: 609, endPoint x: 1187, endPoint y: 578, distance: 72.7
click at [1252, 609] on span "Confirmed" at bounding box center [1248, 607] width 45 height 14
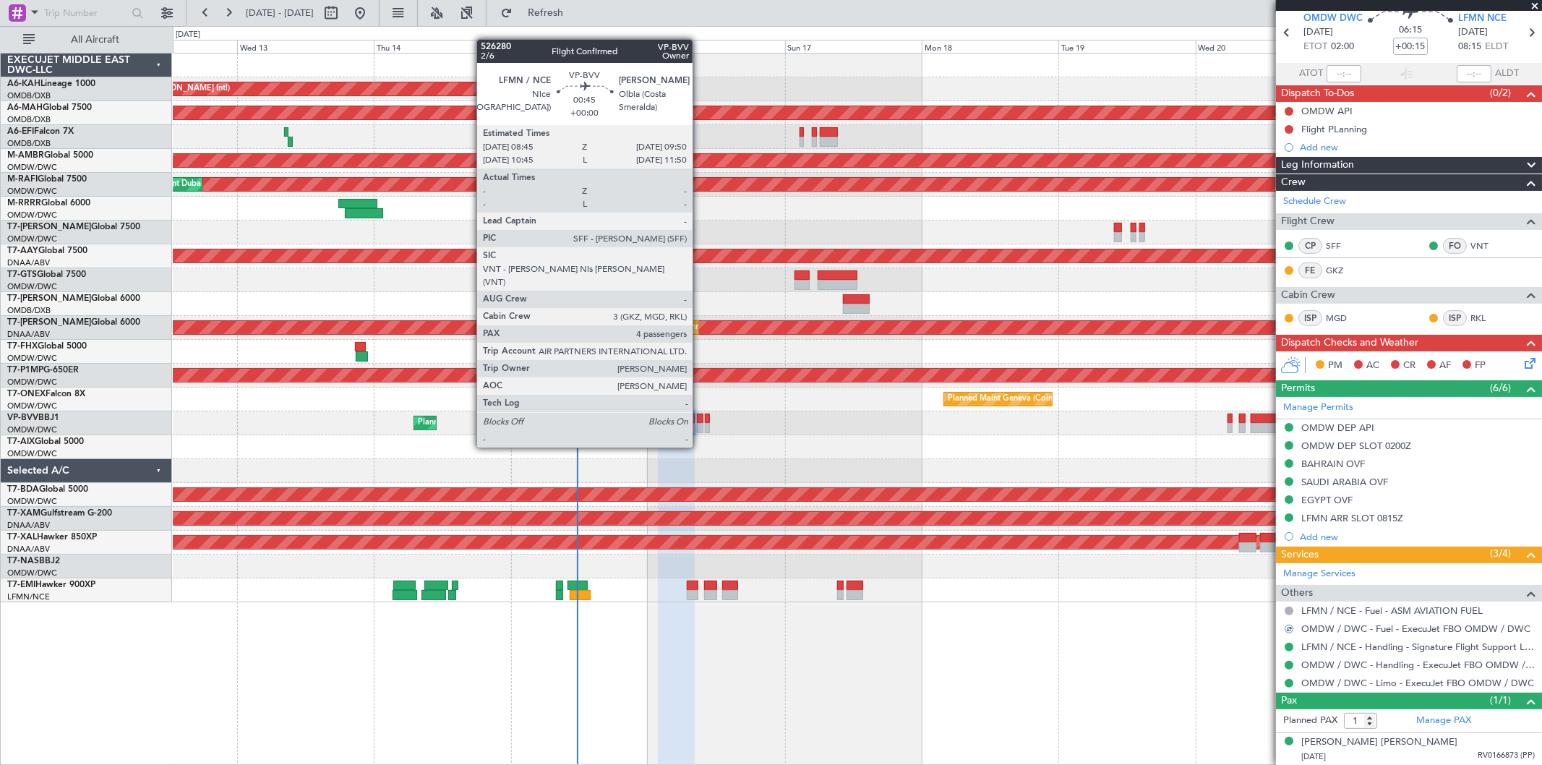
click at [700, 420] on div at bounding box center [700, 418] width 7 height 10
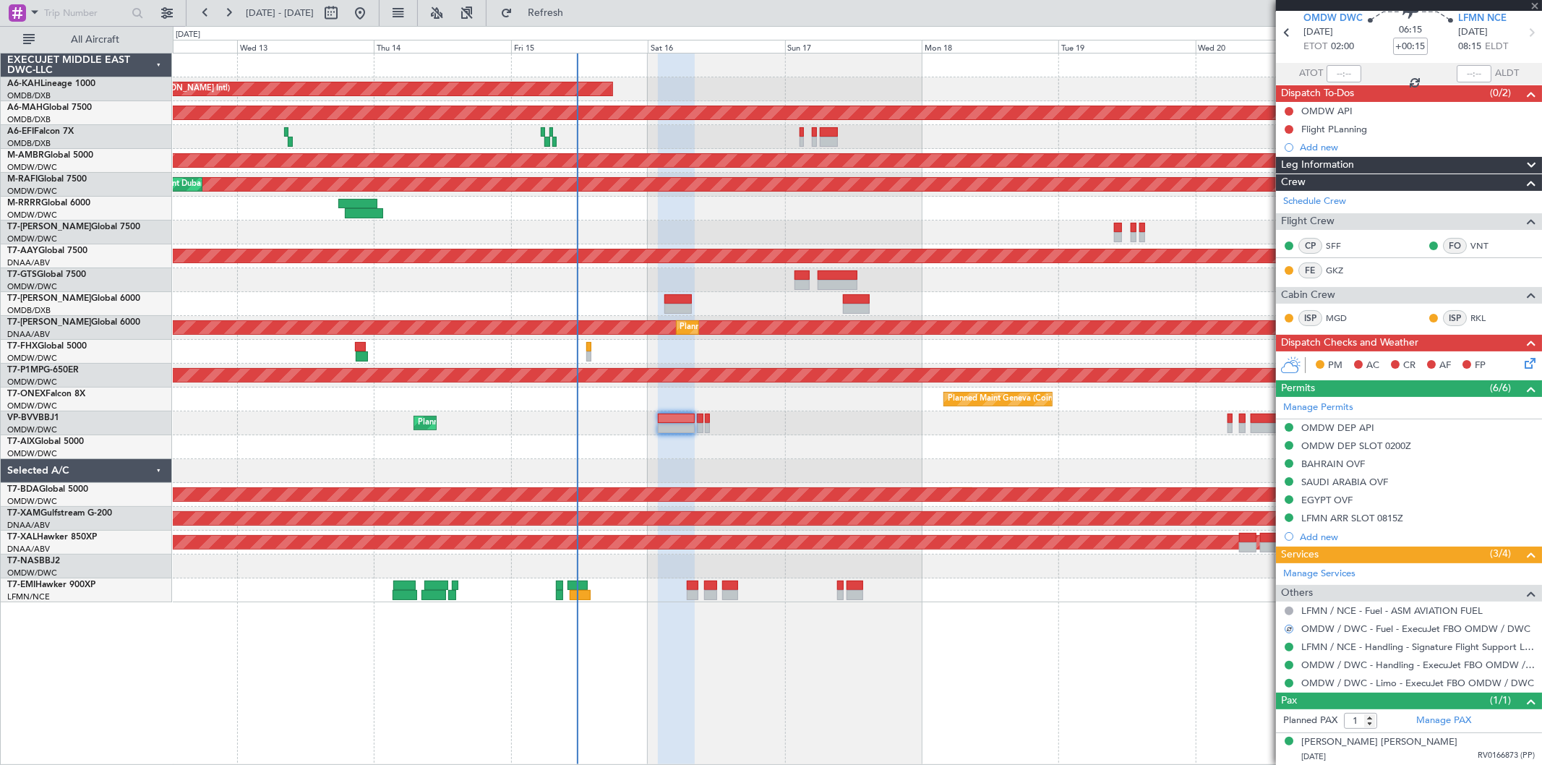
type input "4"
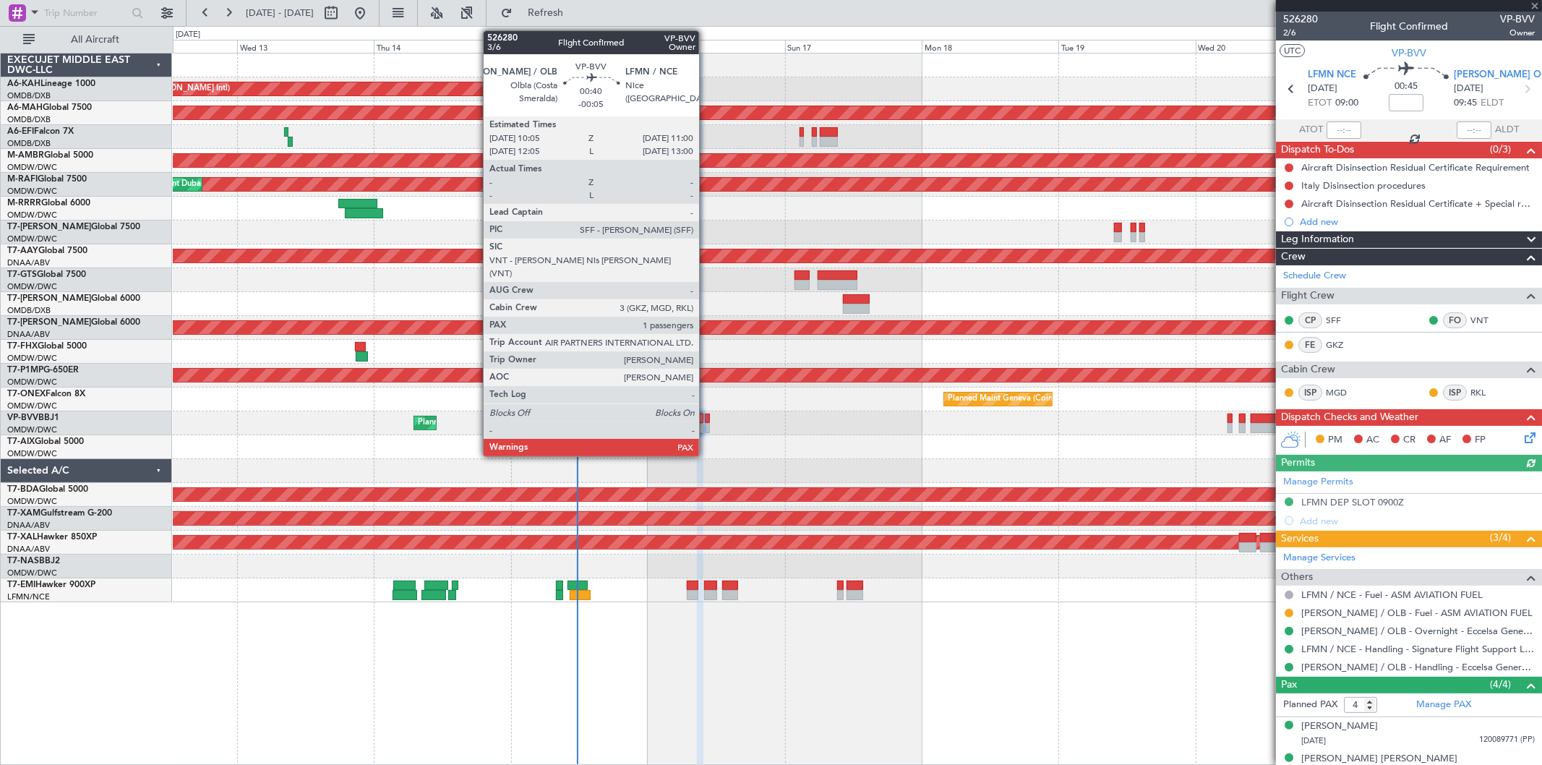
click at [706, 417] on div at bounding box center [708, 418] width 6 height 10
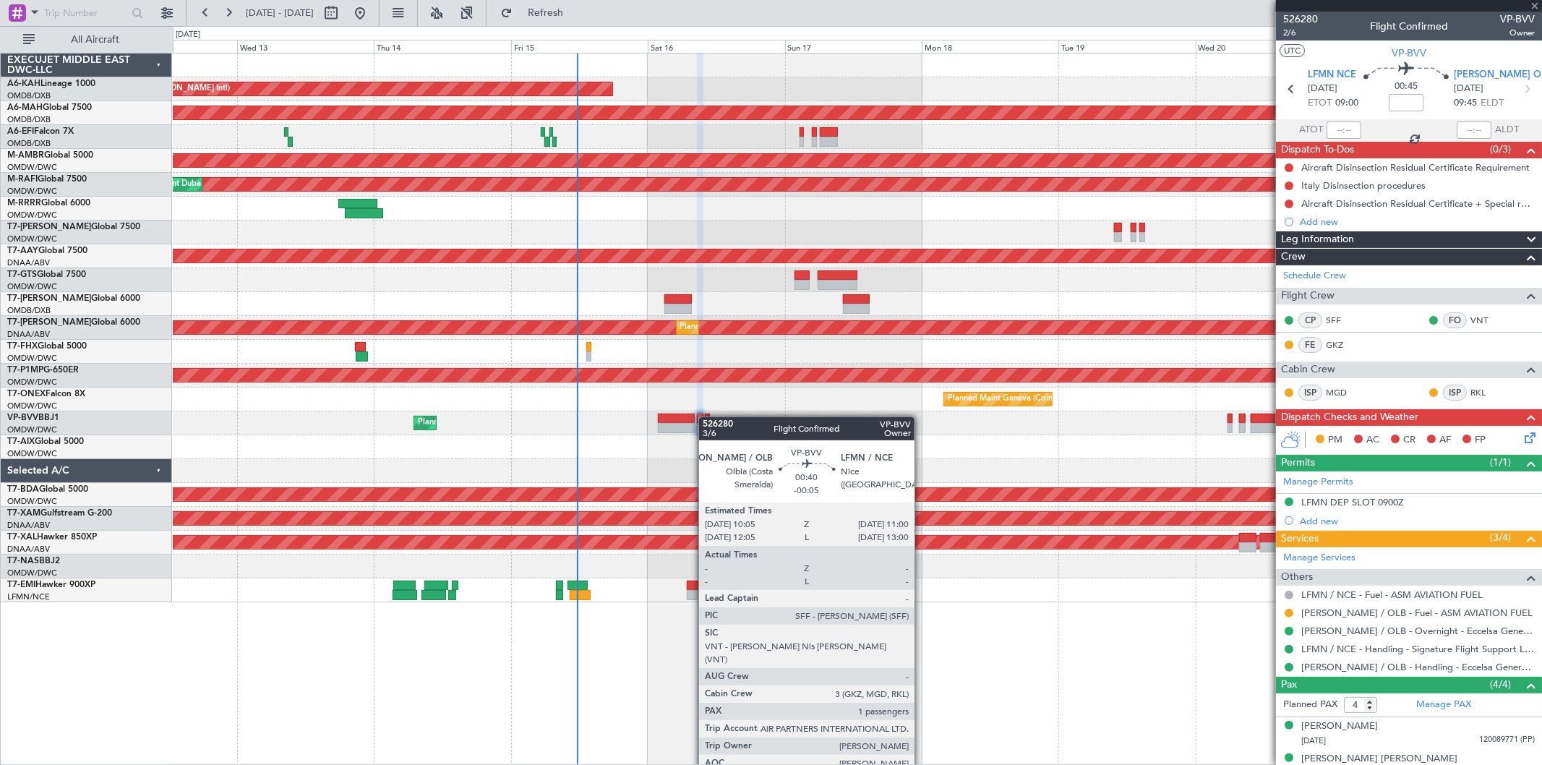
type input "-00:05"
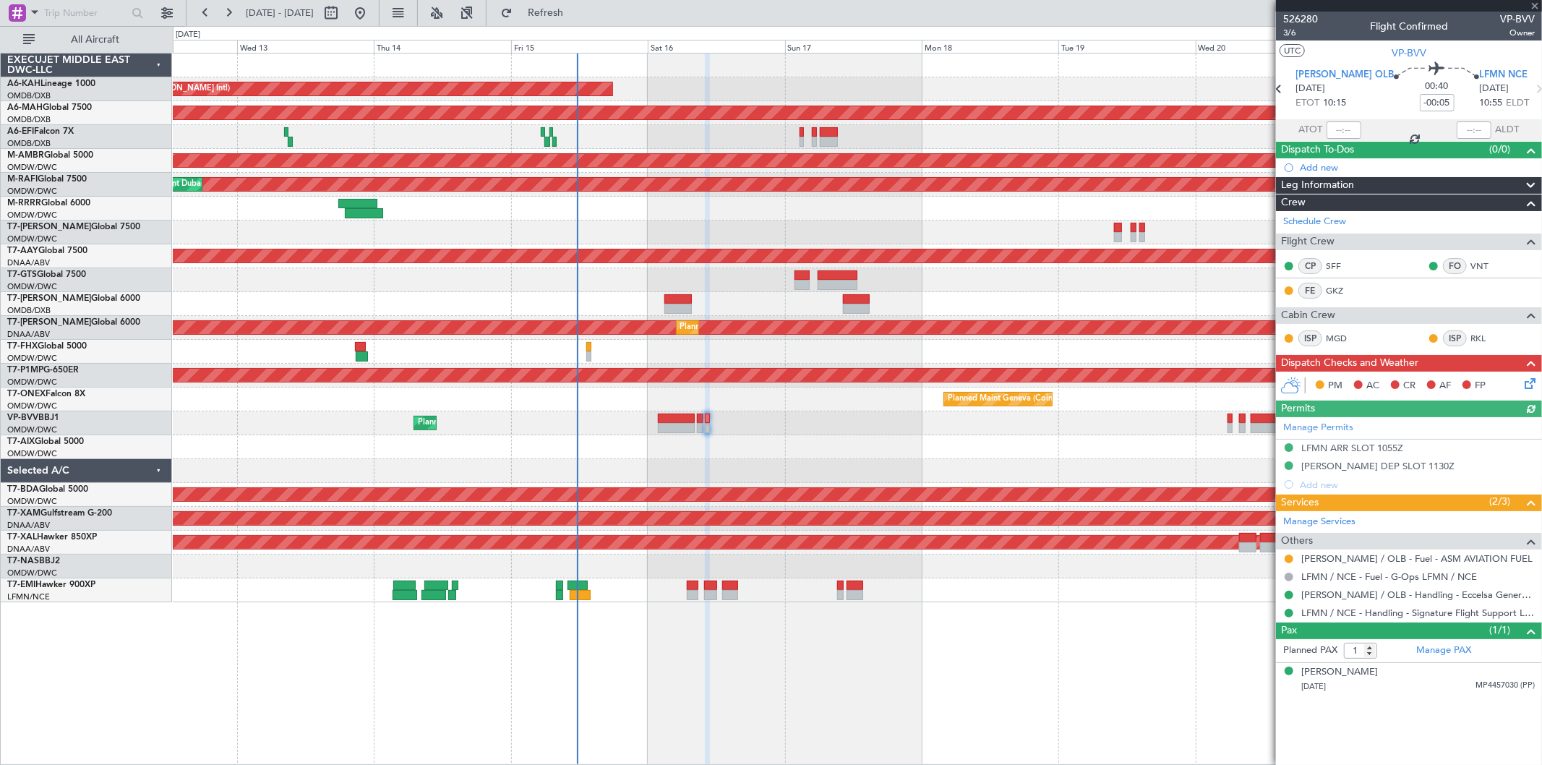
click at [681, 453] on div at bounding box center [857, 447] width 1368 height 24
click at [728, 448] on div at bounding box center [857, 447] width 1368 height 24
click at [1531, 4] on span at bounding box center [1534, 6] width 14 height 13
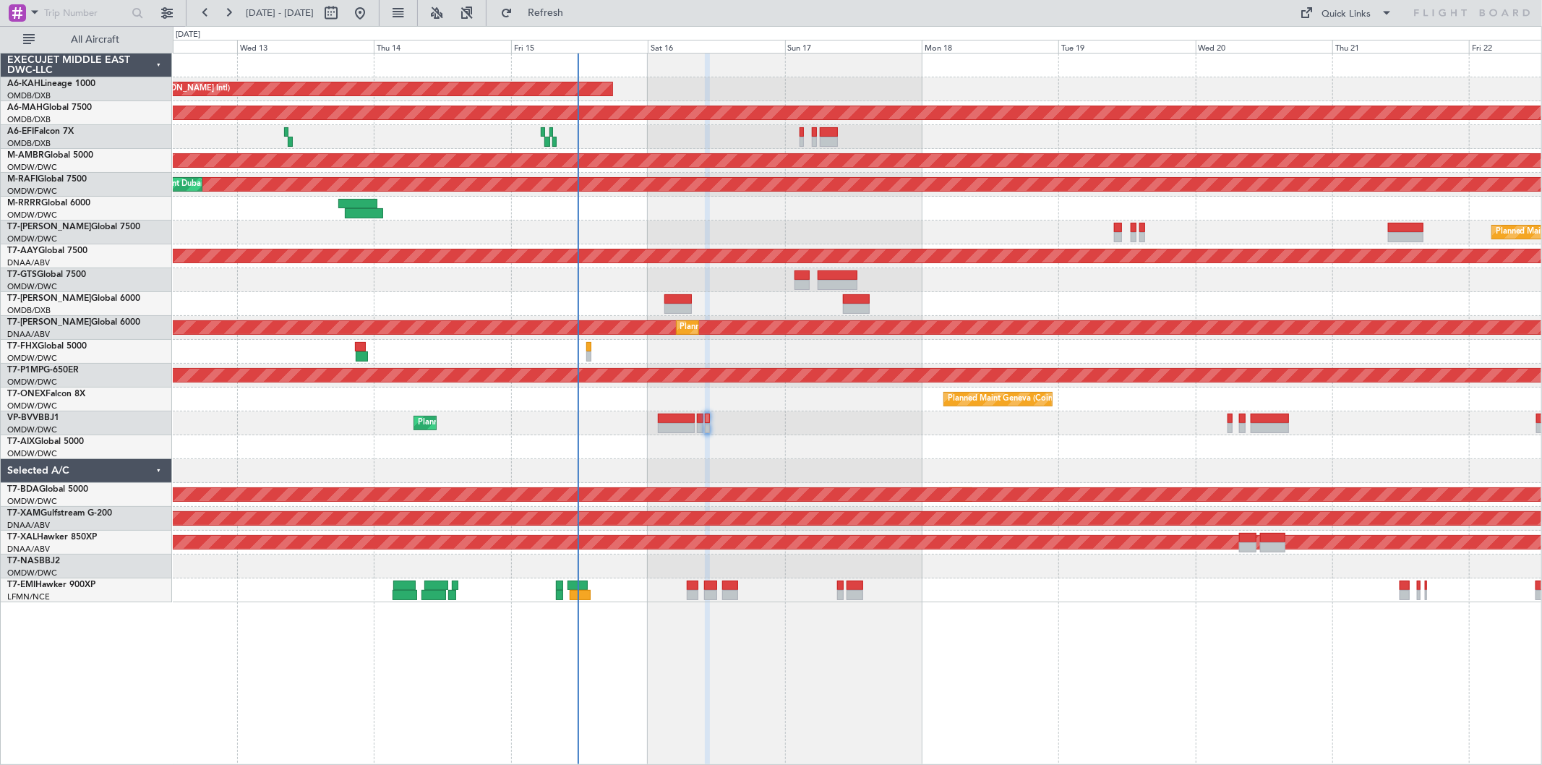
type input "0"
